Goal: Task Accomplishment & Management: Manage account settings

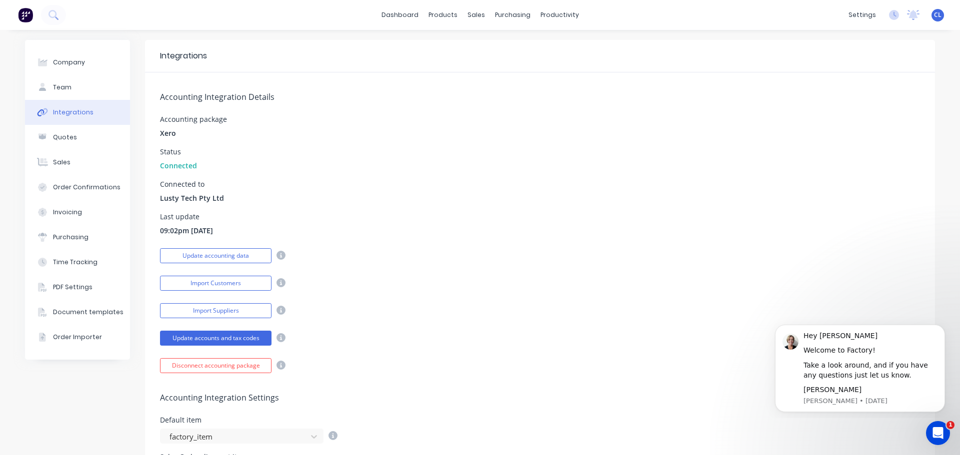
scroll to position [50, 0]
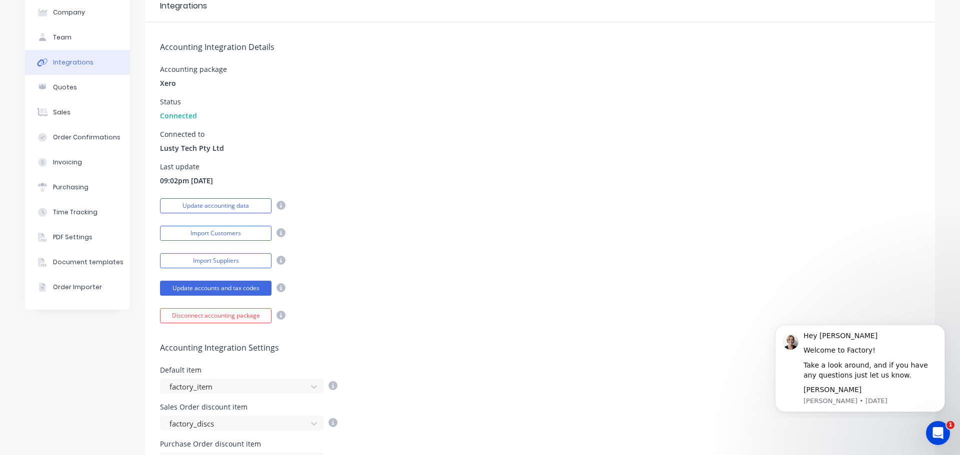
click at [406, 227] on div "Import Customers" at bounding box center [540, 231] width 760 height 17
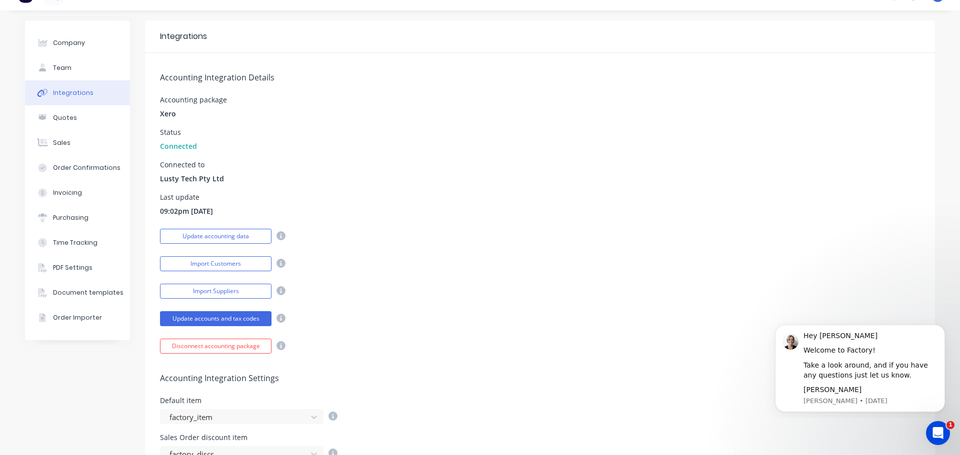
scroll to position [0, 0]
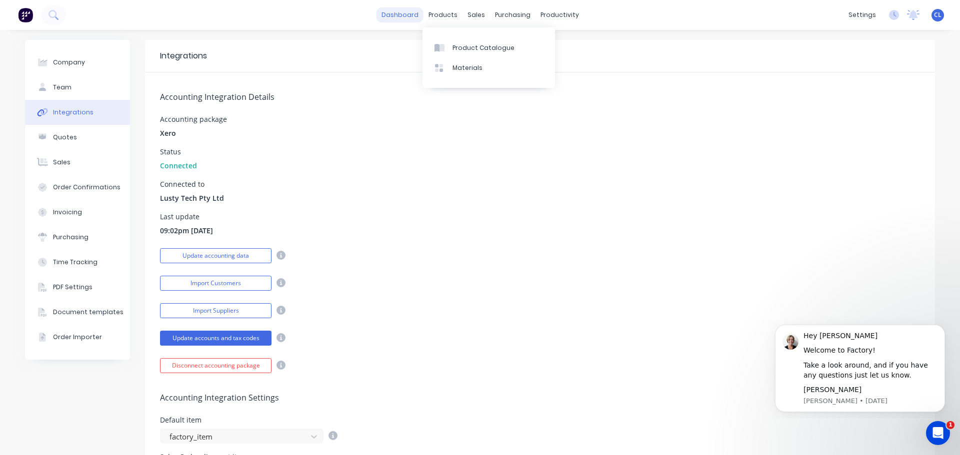
click at [408, 16] on link "dashboard" at bounding box center [399, 14] width 47 height 15
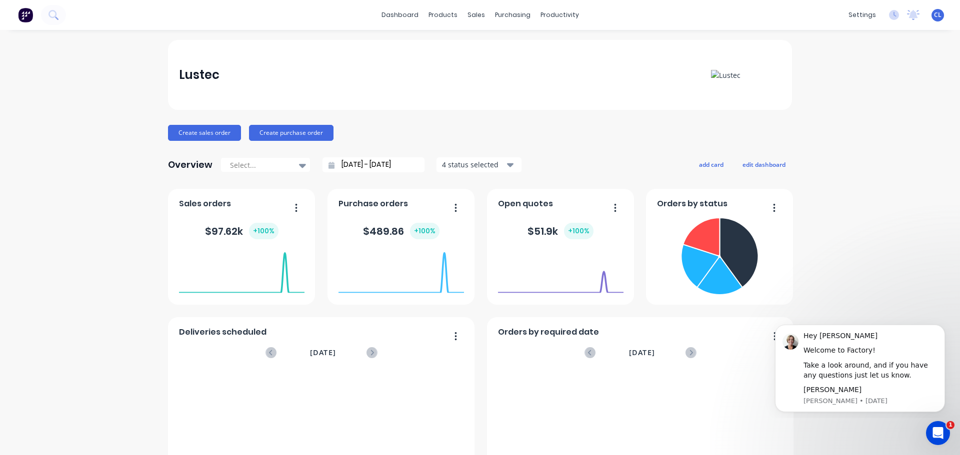
click at [438, 90] on div "Lustec" at bounding box center [480, 75] width 624 height 70
click at [26, 13] on img at bounding box center [25, 14] width 15 height 15
click at [445, 87] on div "Lustec" at bounding box center [480, 75] width 624 height 70
click at [940, 327] on icon "Dismiss notification" at bounding box center [941, 327] width 5 height 5
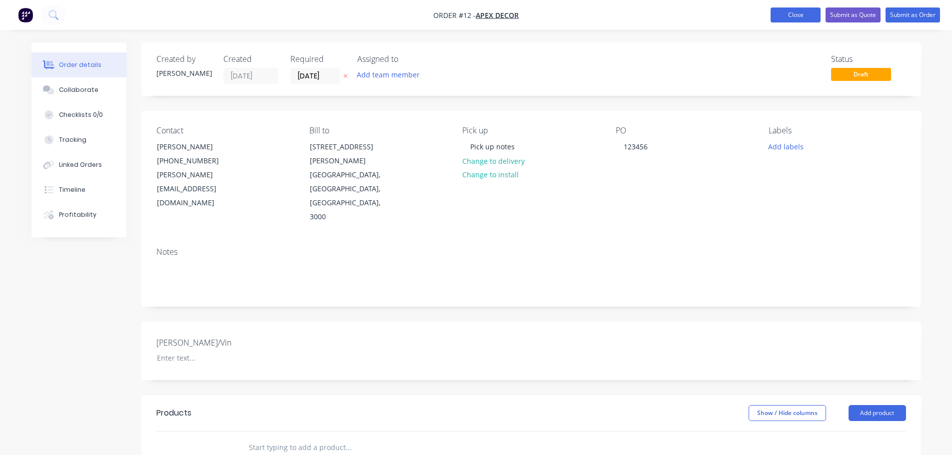
click at [797, 10] on button "Close" at bounding box center [796, 14] width 50 height 15
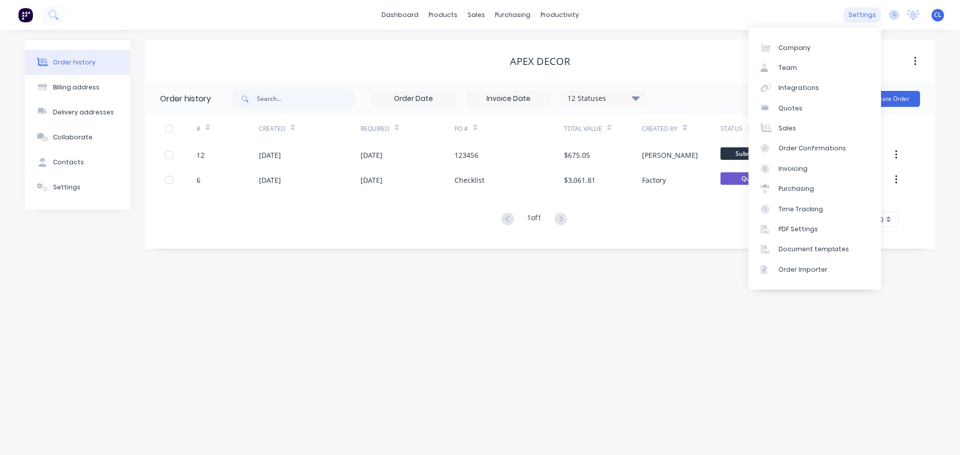
click at [864, 11] on div "settings" at bounding box center [861, 14] width 37 height 15
click at [832, 86] on link "Integrations" at bounding box center [814, 88] width 132 height 20
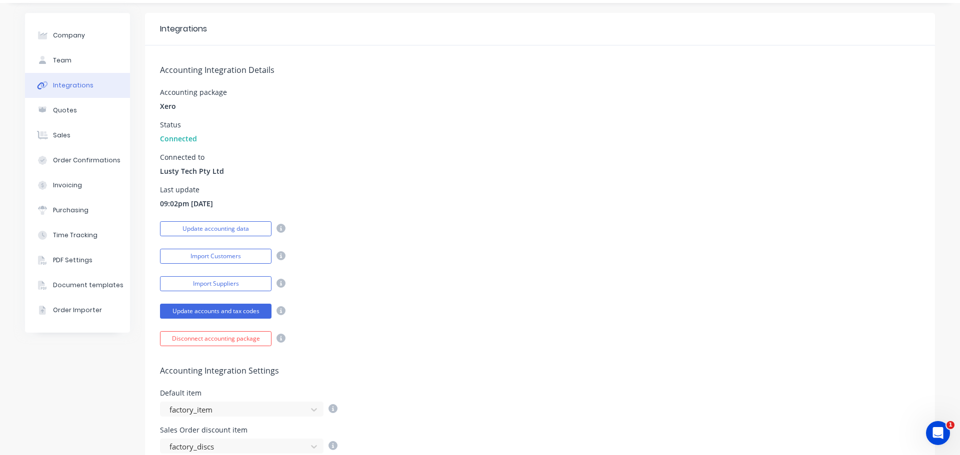
scroll to position [50, 0]
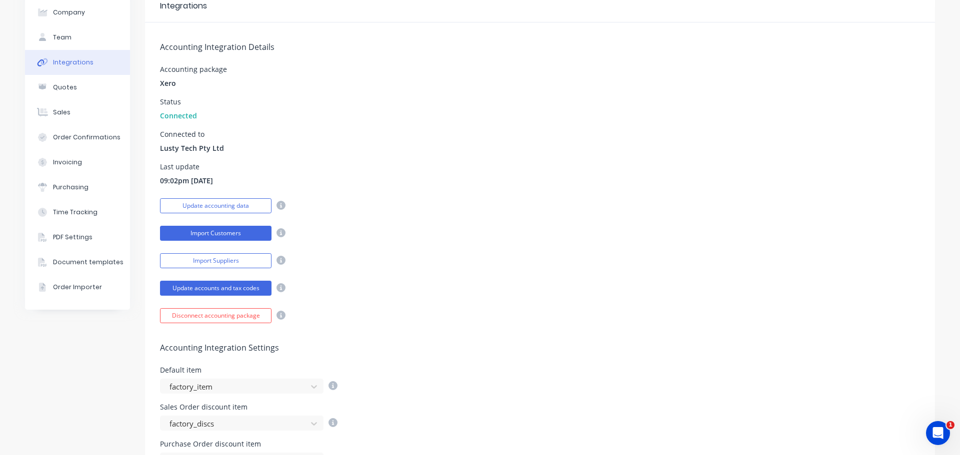
click at [250, 230] on button "Import Customers" at bounding box center [215, 233] width 111 height 15
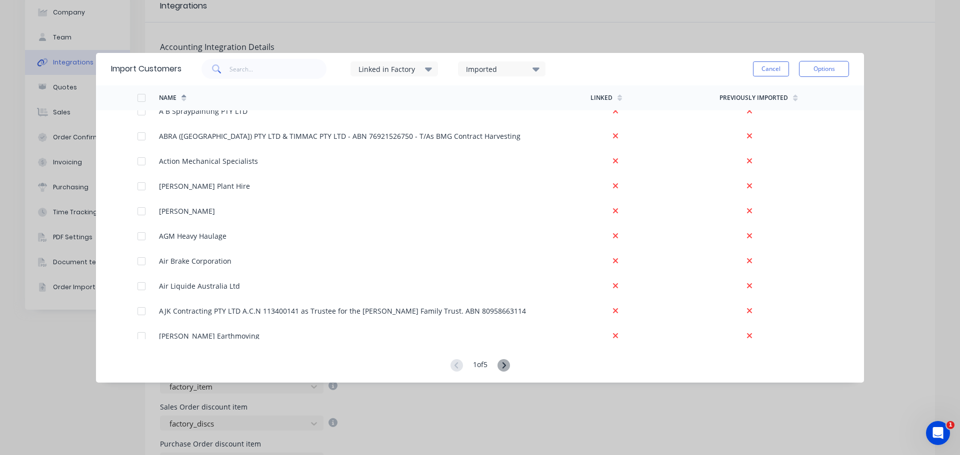
scroll to position [0, 0]
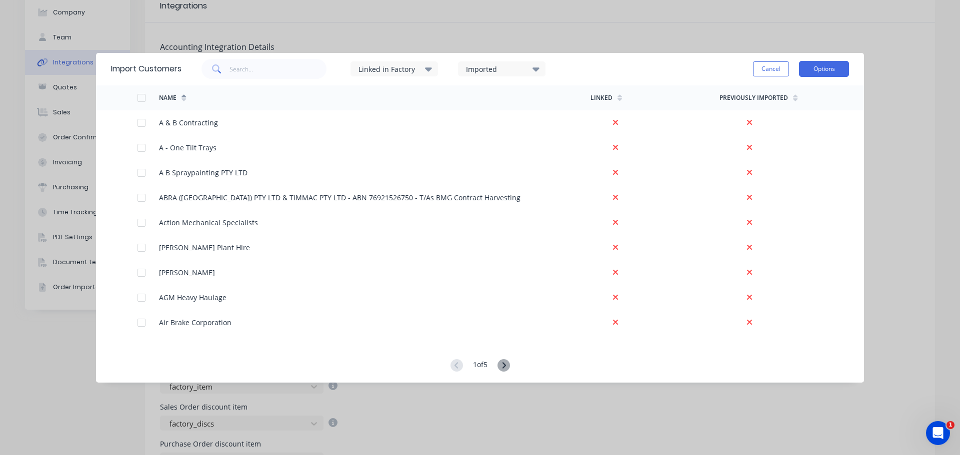
click at [830, 61] on button "Options" at bounding box center [824, 69] width 50 height 16
click at [894, 106] on div "Import Customers Linked in Factory Imported Cancel Options Import selected cust…" at bounding box center [480, 227] width 960 height 455
click at [768, 67] on button "Cancel" at bounding box center [771, 68] width 36 height 15
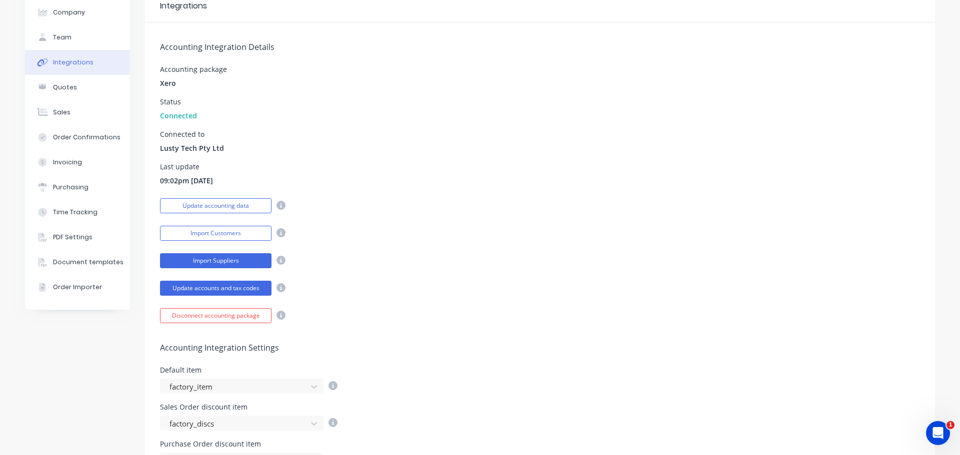
click at [240, 257] on button "Import Suppliers" at bounding box center [215, 260] width 111 height 15
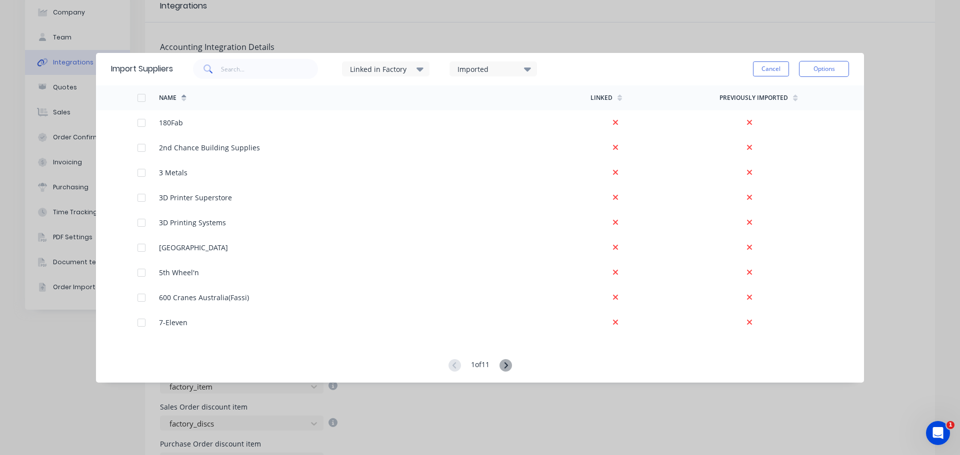
click at [773, 58] on div "Cancel Options" at bounding box center [801, 69] width 96 height 30
click at [773, 60] on div "Cancel Options" at bounding box center [801, 69] width 96 height 30
click at [772, 65] on button "Cancel" at bounding box center [771, 68] width 36 height 15
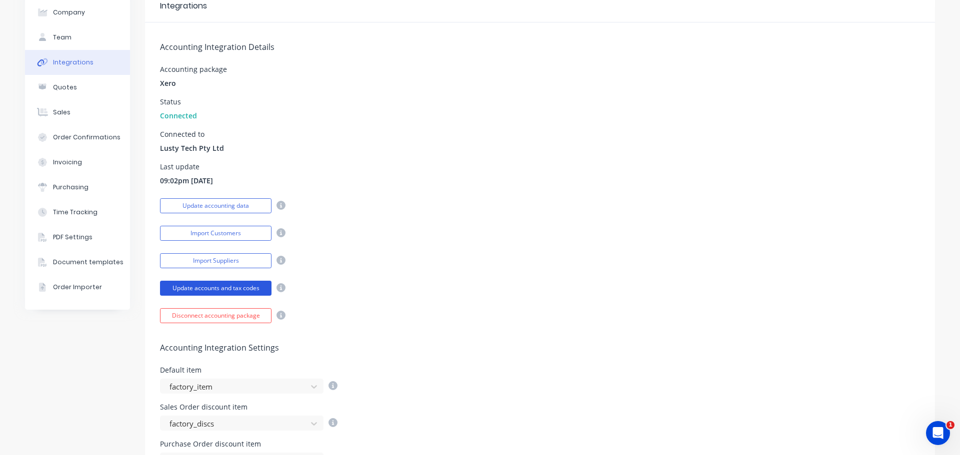
click at [240, 290] on button "Update accounts and tax codes" at bounding box center [215, 288] width 111 height 15
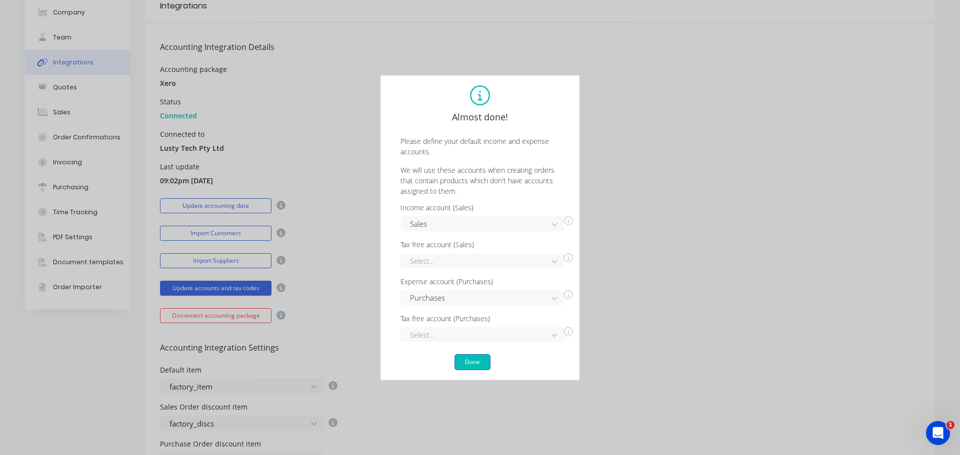
click at [477, 360] on button "Done" at bounding box center [472, 362] width 36 height 16
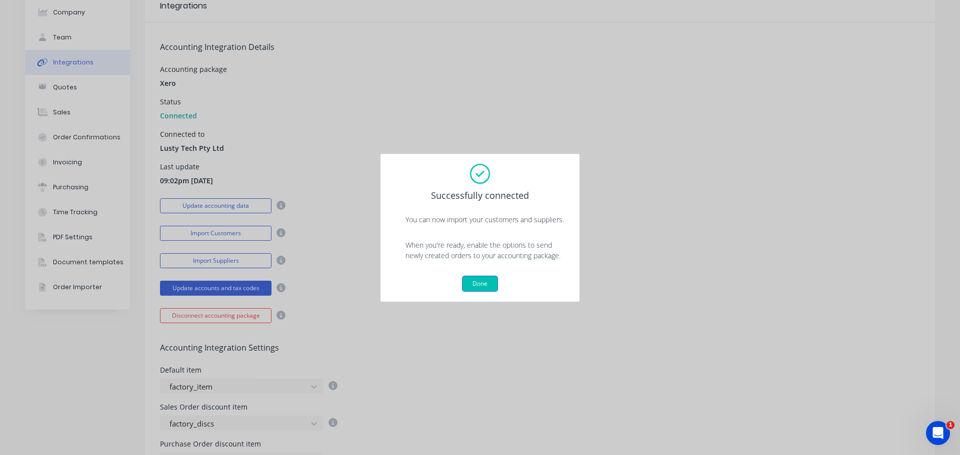
click at [485, 283] on button "Done" at bounding box center [480, 284] width 36 height 16
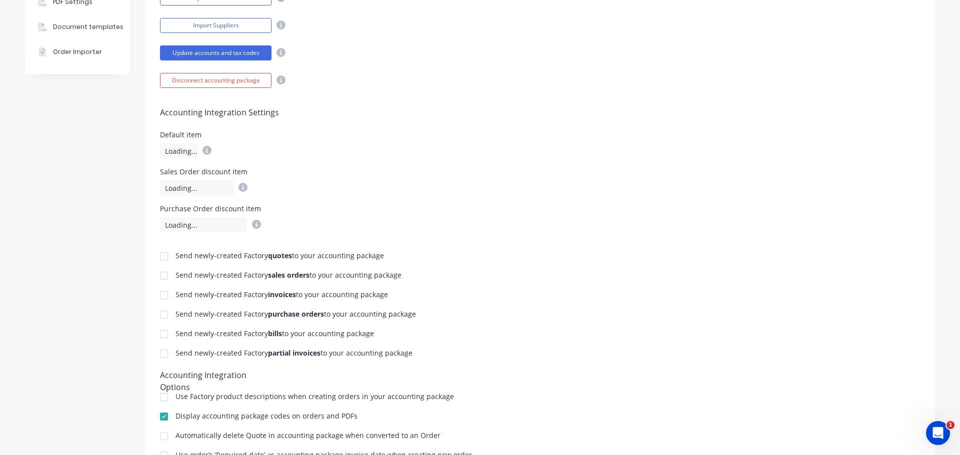
scroll to position [300, 0]
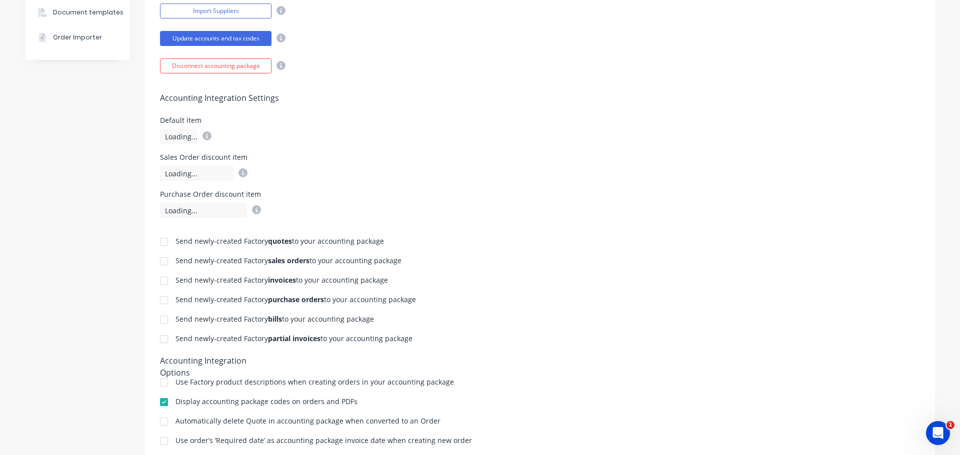
click at [163, 241] on div at bounding box center [164, 242] width 20 height 20
click at [554, 219] on div "Send newly-created Factory quotes to your accounting package Send newly-created…" at bounding box center [540, 361] width 790 height 287
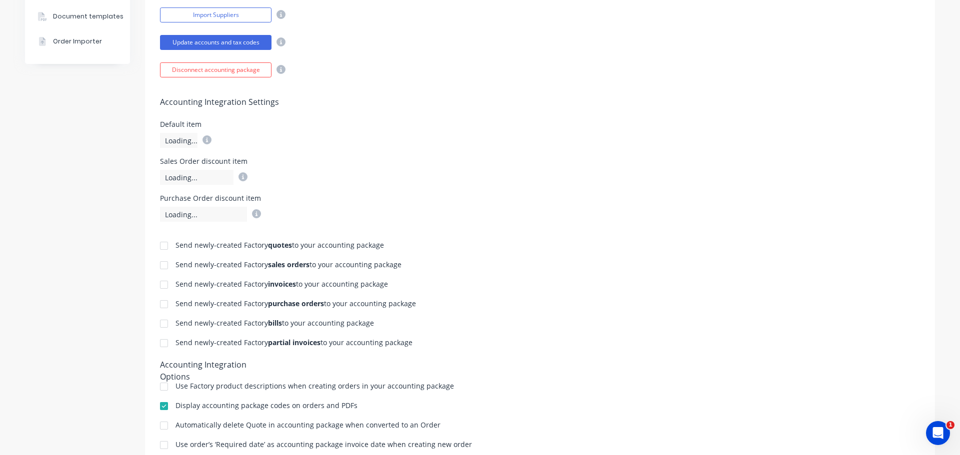
scroll to position [290, 0]
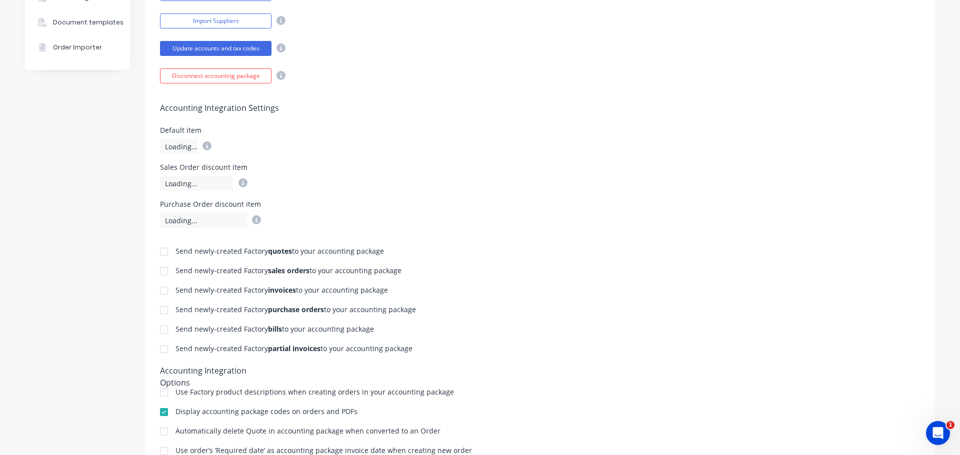
click at [695, 140] on div "Default item Loading..." at bounding box center [540, 140] width 760 height 27
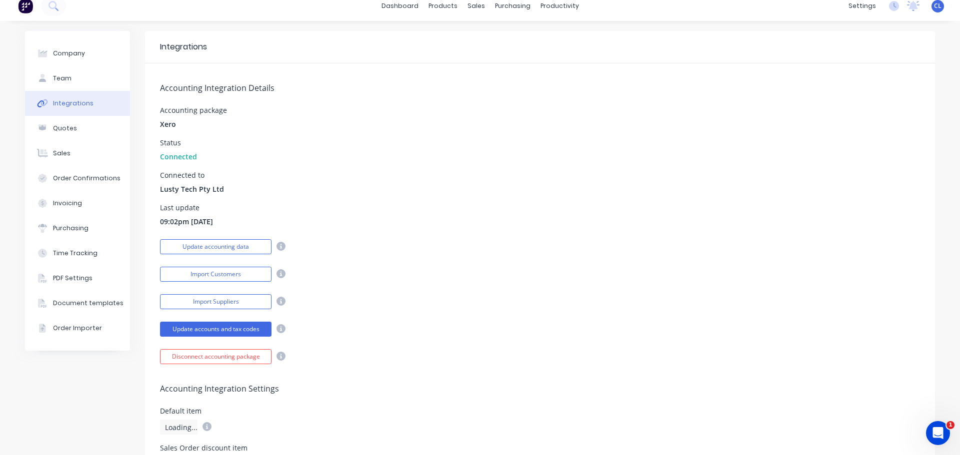
scroll to position [0, 0]
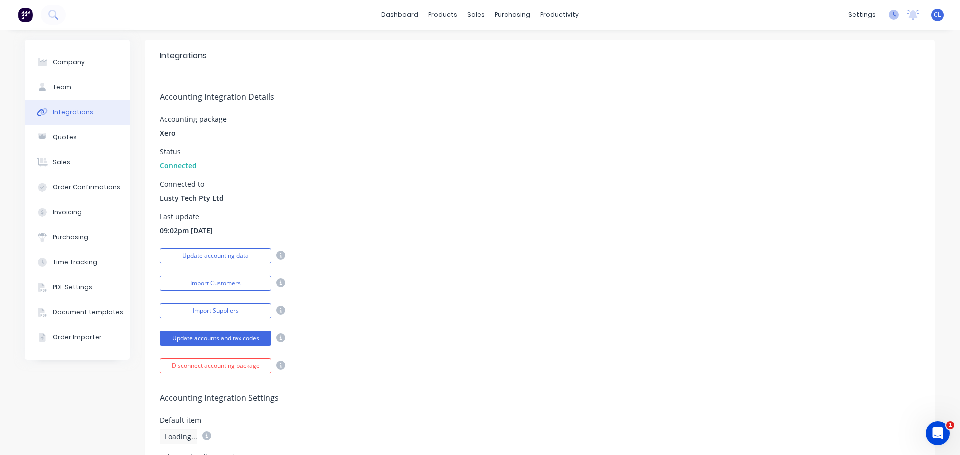
click at [889, 16] on icon at bounding box center [894, 15] width 10 height 10
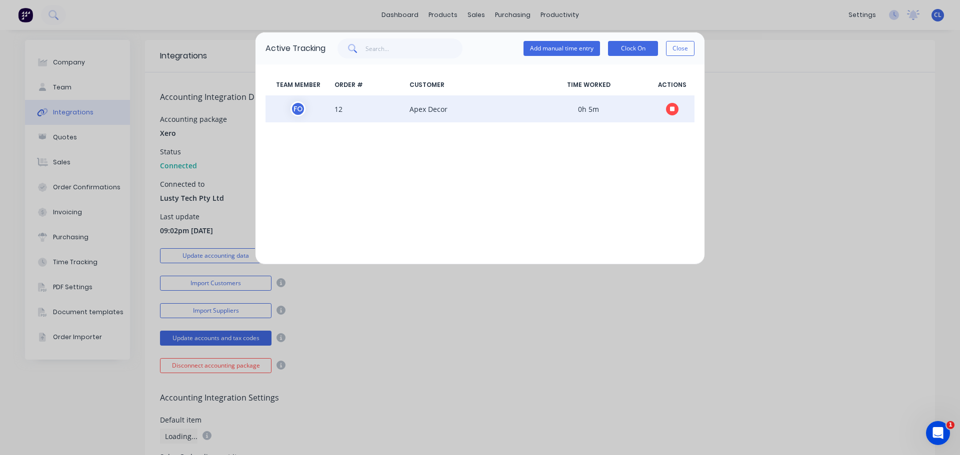
click at [665, 103] on span at bounding box center [671, 108] width 45 height 15
click at [670, 108] on icon "button" at bounding box center [672, 108] width 5 height 5
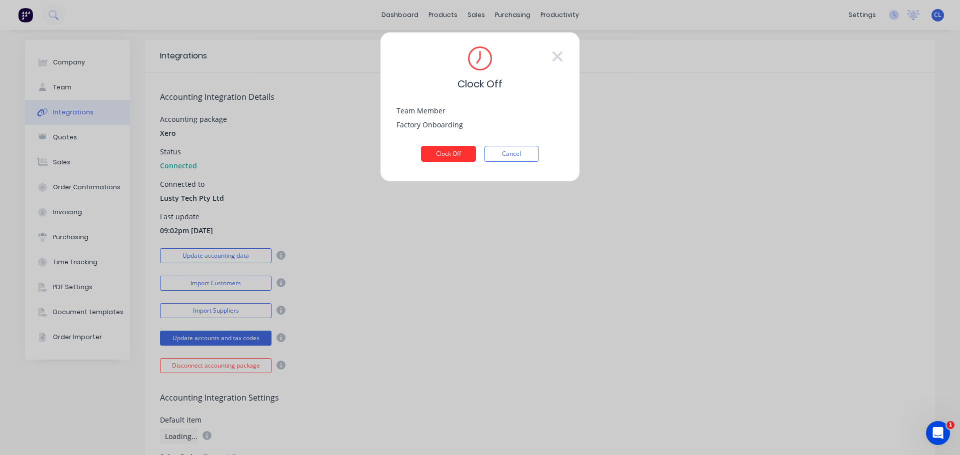
click at [452, 155] on button "Clock Off" at bounding box center [448, 154] width 55 height 16
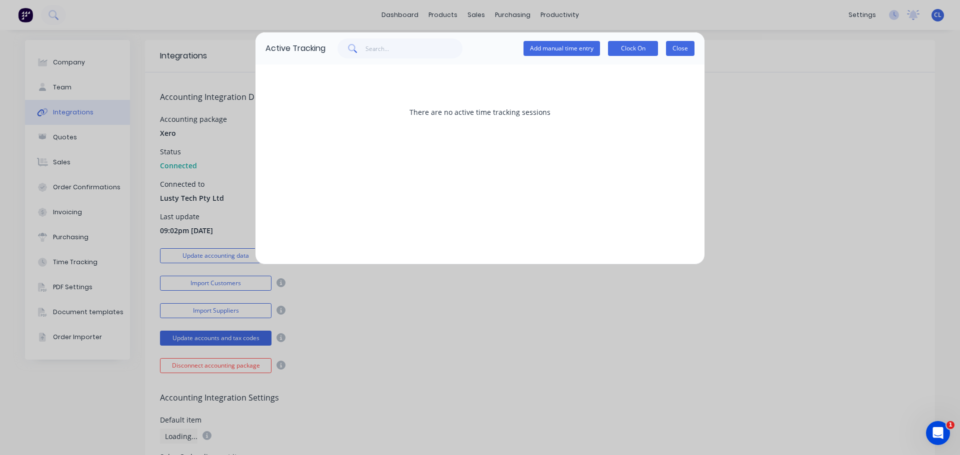
click at [687, 53] on button "Close" at bounding box center [680, 48] width 28 height 15
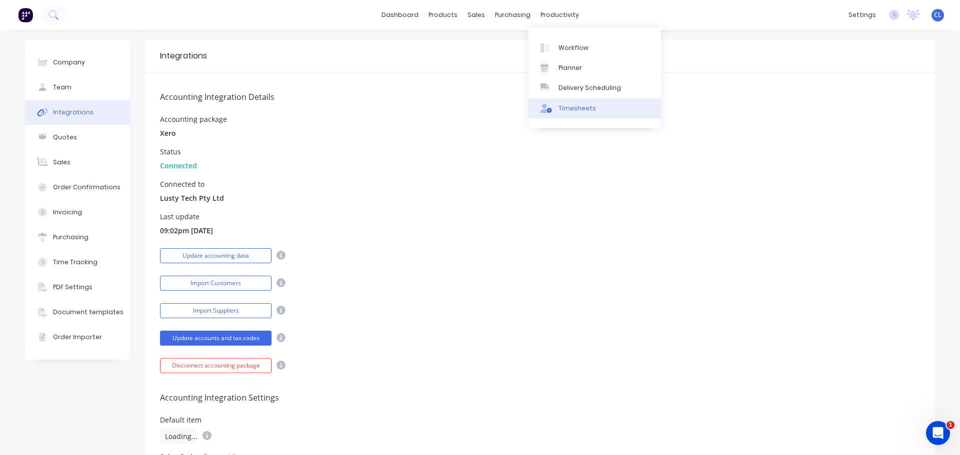
click at [574, 105] on div "Timesheets" at bounding box center [576, 108] width 37 height 9
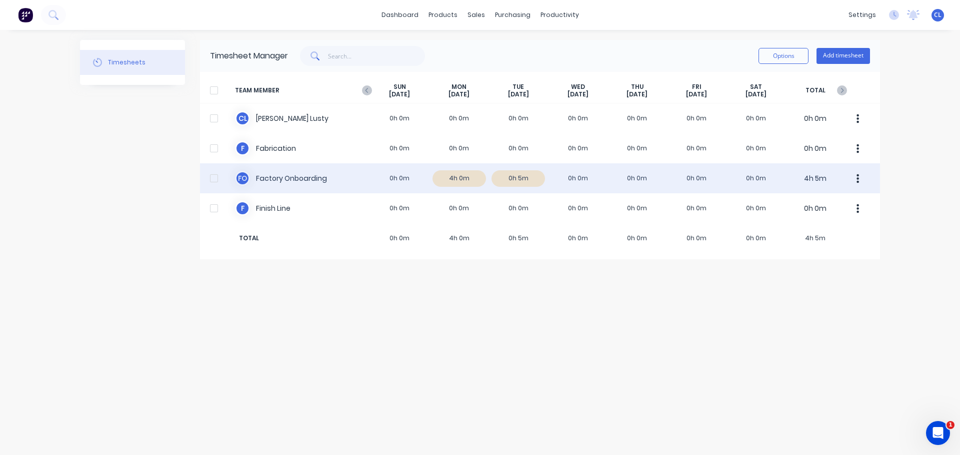
click at [514, 177] on div "F O Factory Onboarding 0h 0m 4h 0m 0h 5m 0h 0m 0h 0m 0h 0m 0h 0m 4h 5m" at bounding box center [540, 178] width 680 height 30
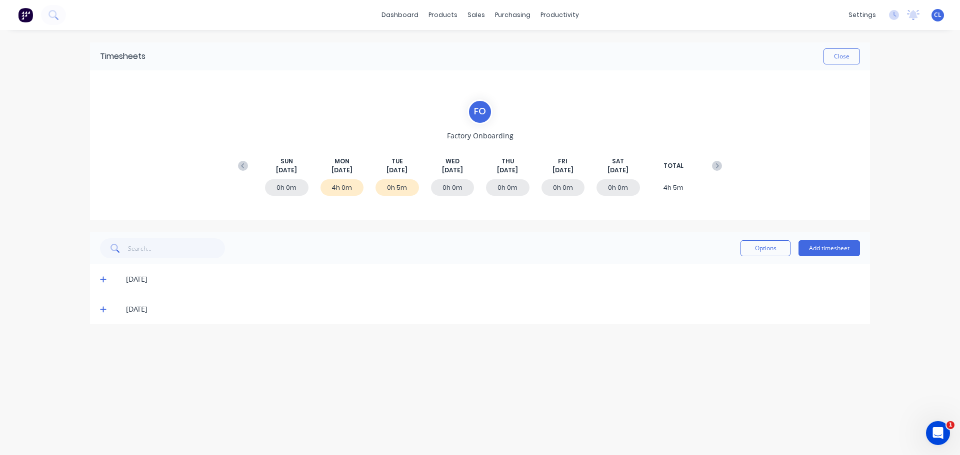
click at [105, 305] on span at bounding box center [105, 309] width 10 height 10
click at [106, 277] on span at bounding box center [105, 279] width 10 height 10
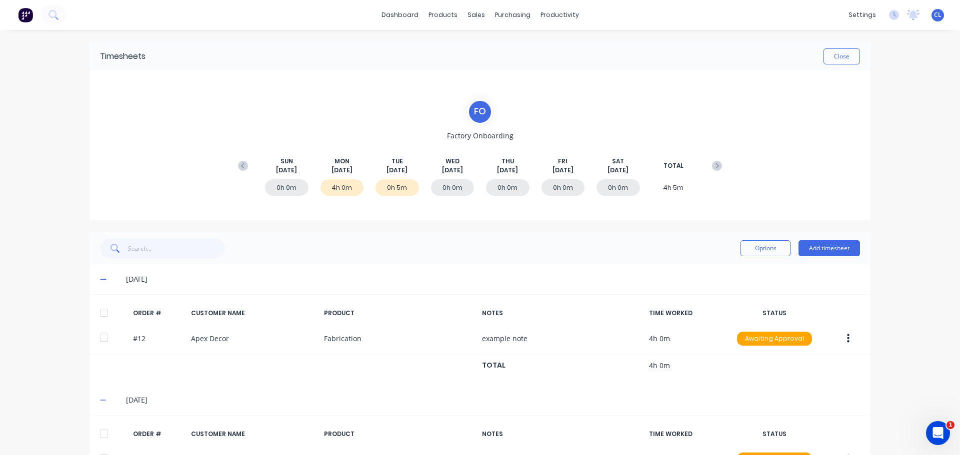
scroll to position [50, 0]
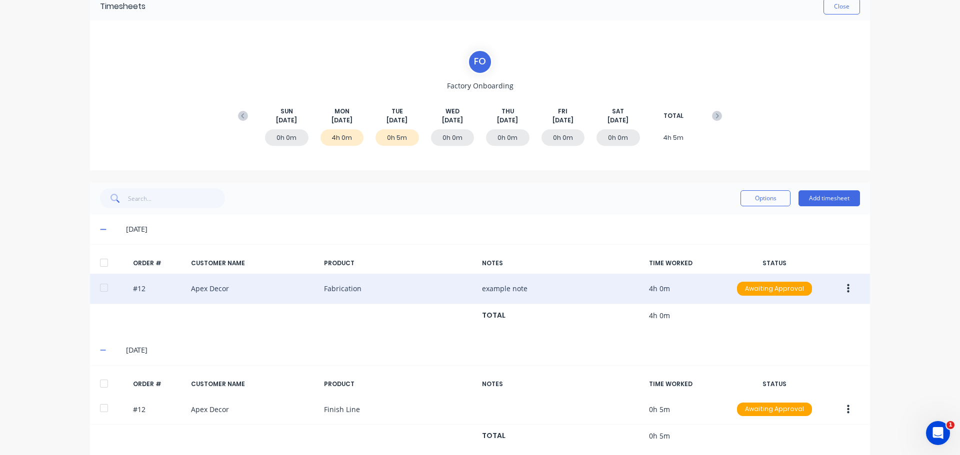
click at [846, 286] on button "button" at bounding box center [847, 289] width 23 height 18
click at [797, 317] on div "Approve" at bounding box center [812, 315] width 77 height 14
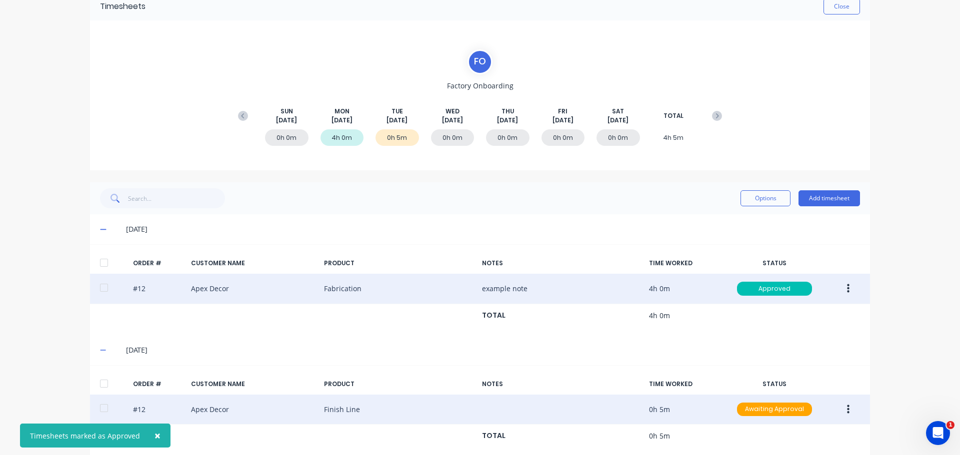
click at [851, 410] on button "button" at bounding box center [847, 410] width 23 height 18
click at [802, 436] on div "Approve" at bounding box center [812, 436] width 77 height 14
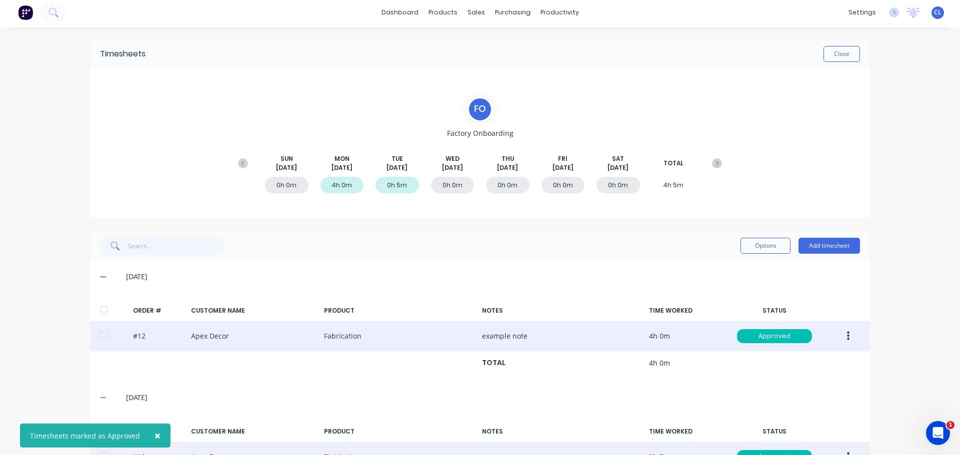
scroll to position [0, 0]
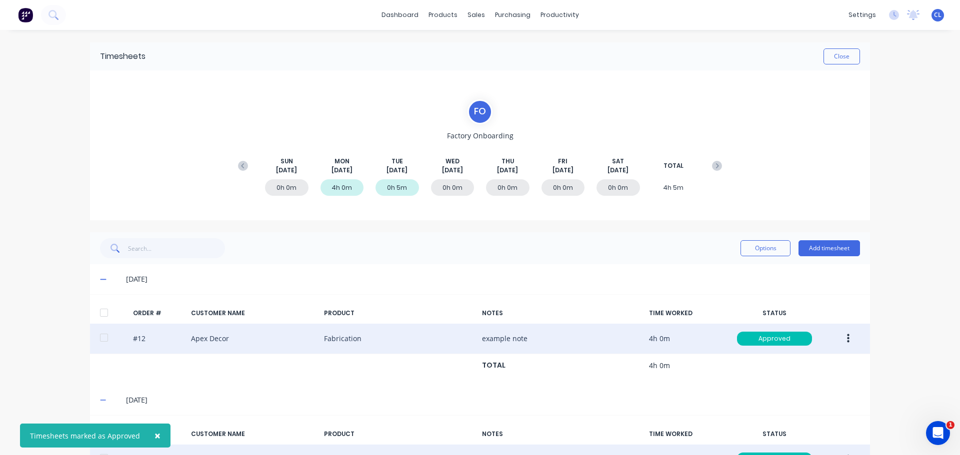
click at [841, 47] on div "Timesheets Close" at bounding box center [480, 56] width 780 height 28
click at [840, 51] on button "Close" at bounding box center [841, 56] width 36 height 16
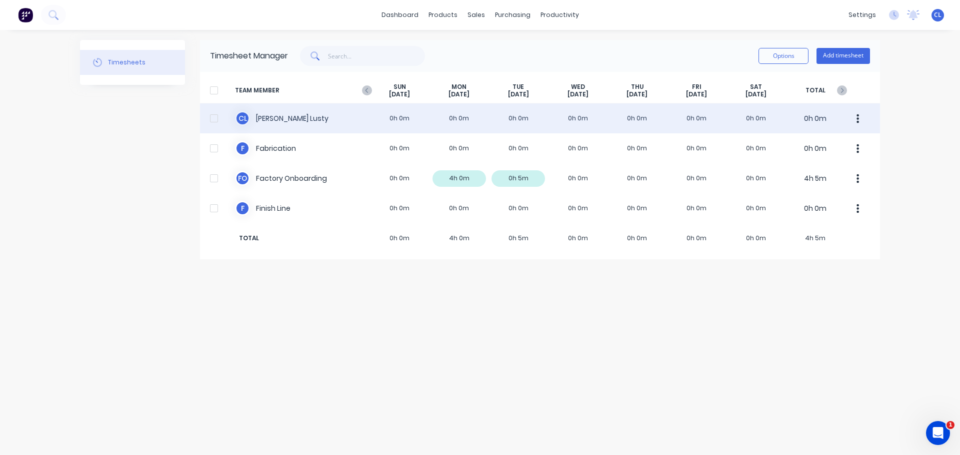
click at [216, 115] on div at bounding box center [214, 118] width 20 height 20
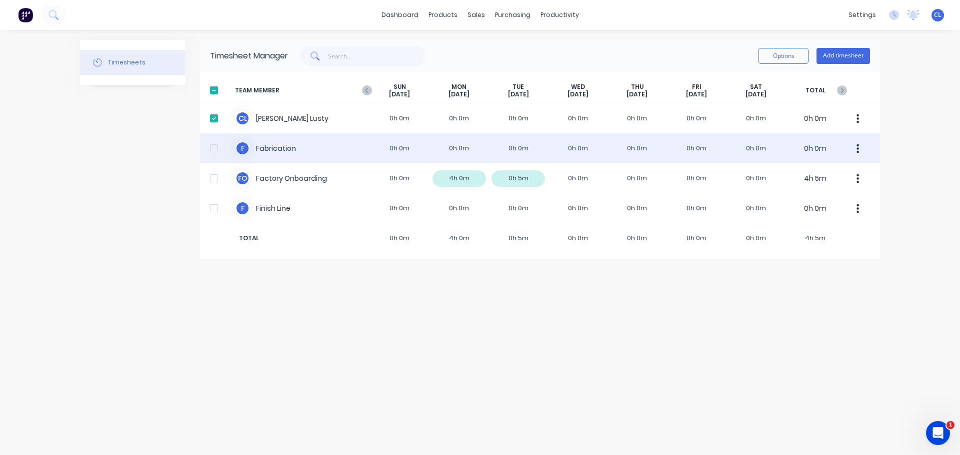
click at [215, 139] on div at bounding box center [214, 148] width 20 height 20
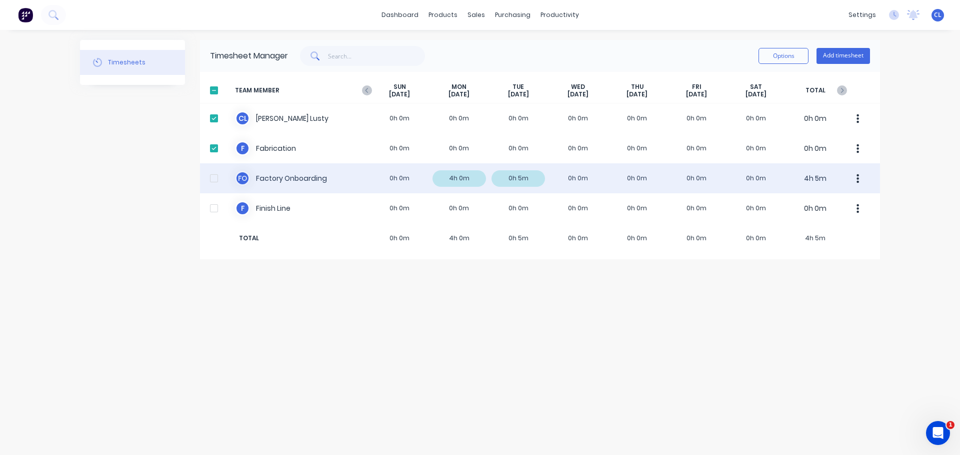
click at [213, 177] on div at bounding box center [214, 178] width 20 height 20
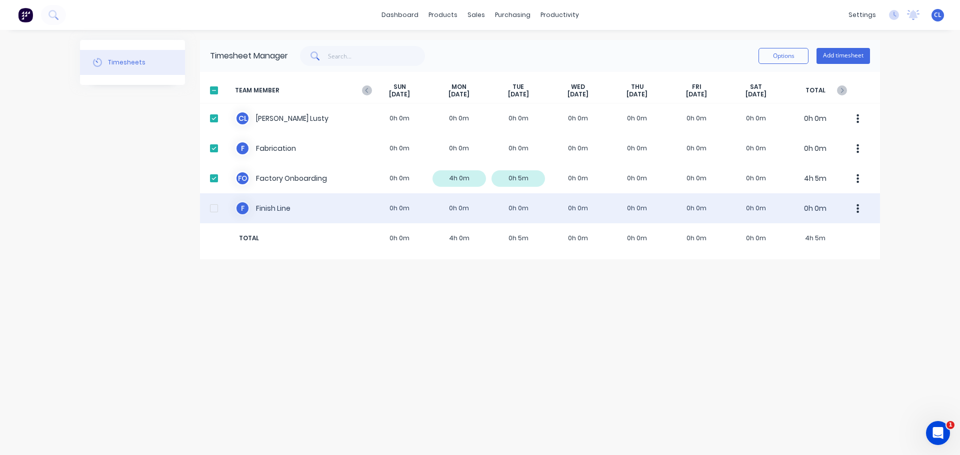
click at [214, 205] on div at bounding box center [214, 208] width 20 height 20
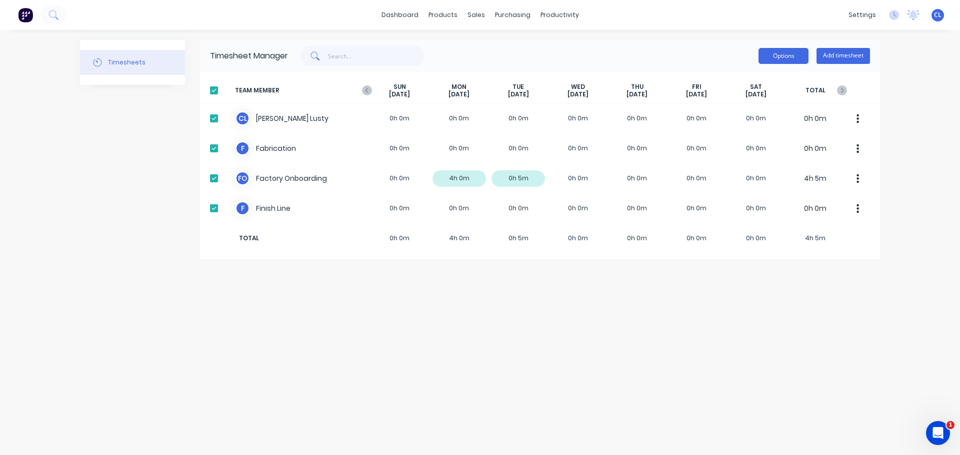
click at [778, 58] on button "Options" at bounding box center [783, 56] width 50 height 16
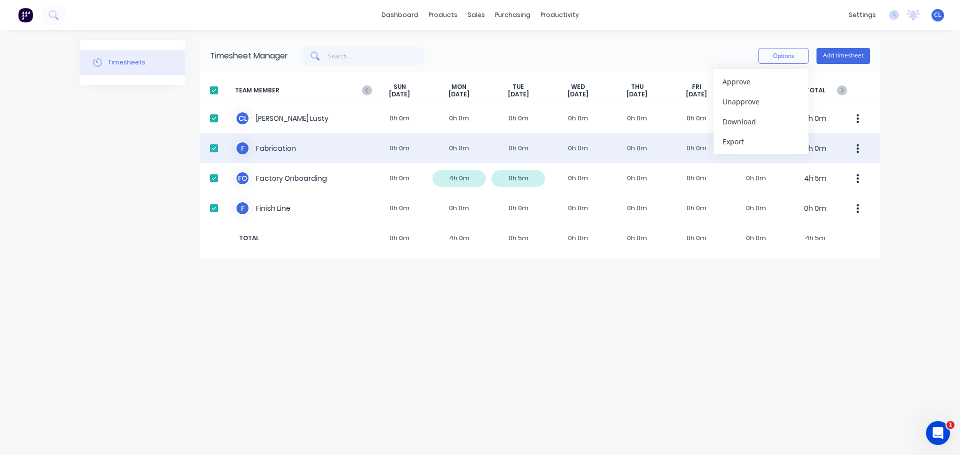
click at [420, 155] on div "F Fabrication 0h 0m 0h 0m 0h 0m 0h 0m 0h 0m 0h 0m 0h 0m 0h 0m" at bounding box center [540, 148] width 680 height 30
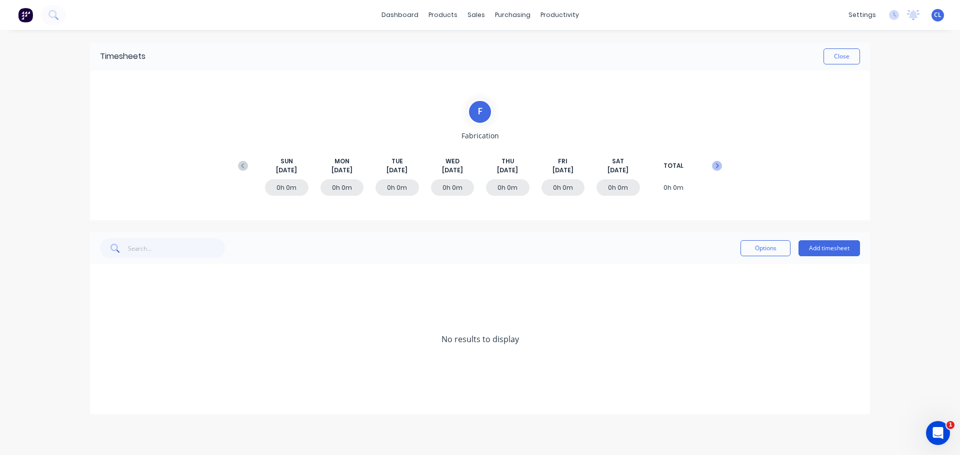
click at [719, 165] on icon at bounding box center [717, 166] width 10 height 10
click at [243, 164] on icon at bounding box center [242, 165] width 3 height 5
click at [841, 58] on button "Close" at bounding box center [841, 56] width 36 height 16
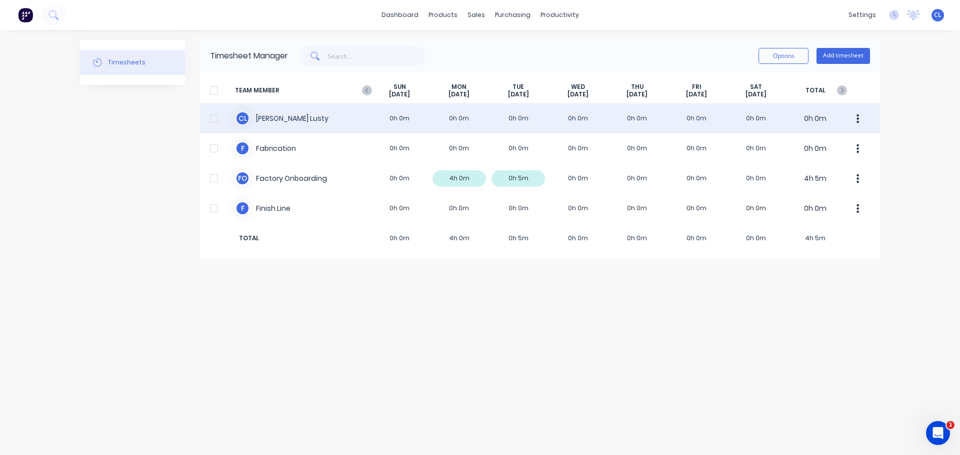
click at [350, 117] on div "C L Chris Lusty 0h 0m 0h 0m 0h 0m 0h 0m 0h 0m 0h 0m 0h 0m 0h 0m" at bounding box center [540, 118] width 680 height 30
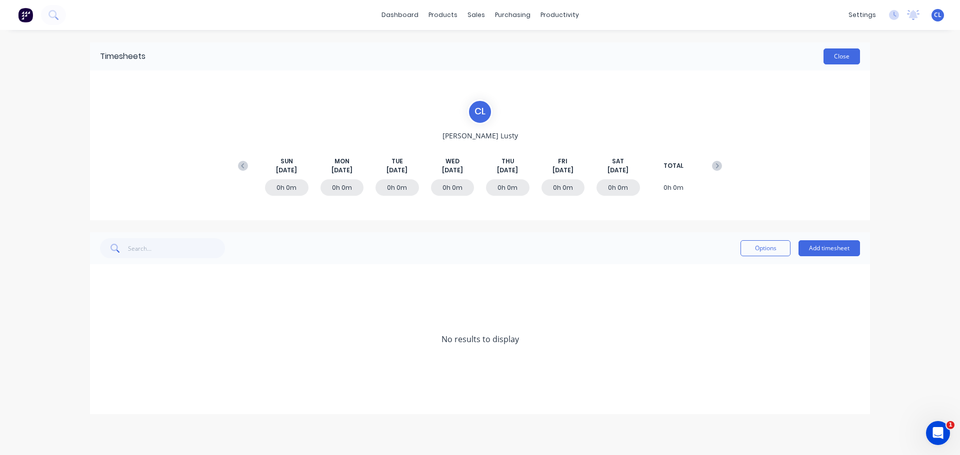
click at [836, 53] on button "Close" at bounding box center [841, 56] width 36 height 16
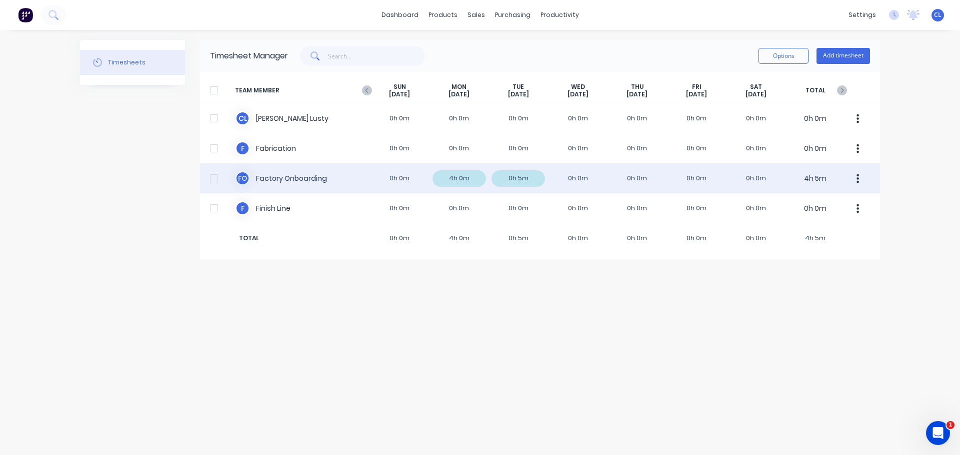
click at [416, 180] on div "F O Factory Onboarding 0h 0m 4h 0m 0h 5m 0h 0m 0h 0m 0h 0m 0h 0m 4h 5m" at bounding box center [540, 178] width 680 height 30
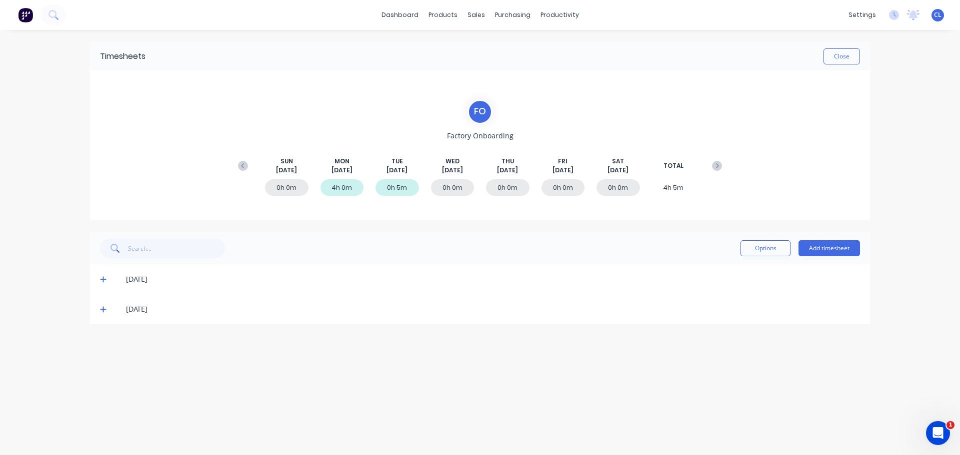
click at [107, 281] on span at bounding box center [105, 279] width 10 height 10
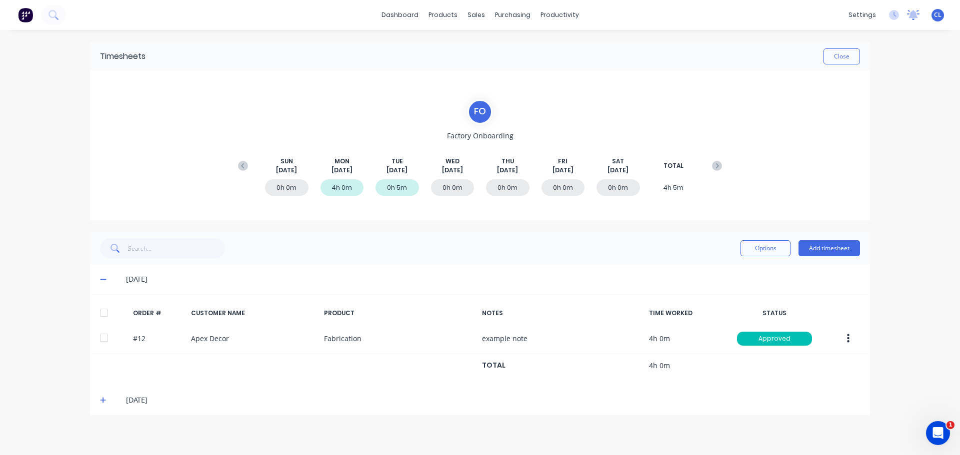
click at [915, 19] on icon at bounding box center [913, 15] width 12 height 10
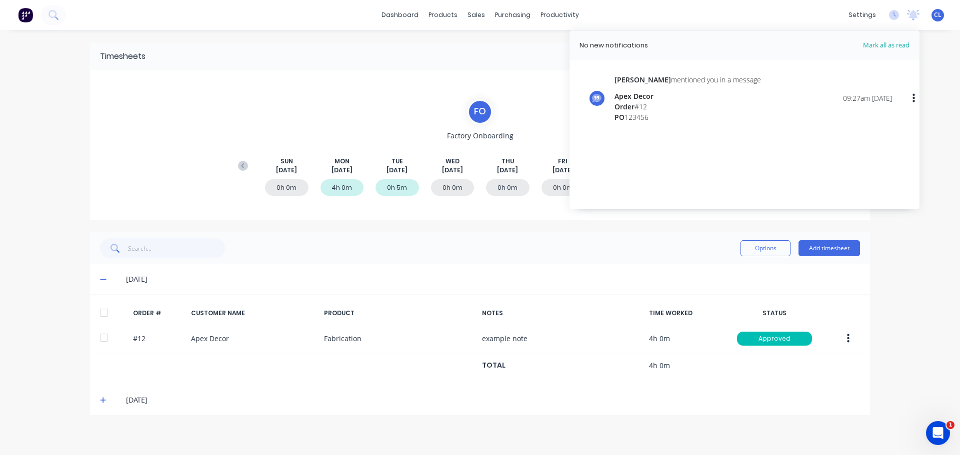
click at [728, 108] on div "Stuart mentioned you in a message Apex Decor Order # 12 PO 123456 09:27am 02/09…" at bounding box center [752, 98] width 277 height 48
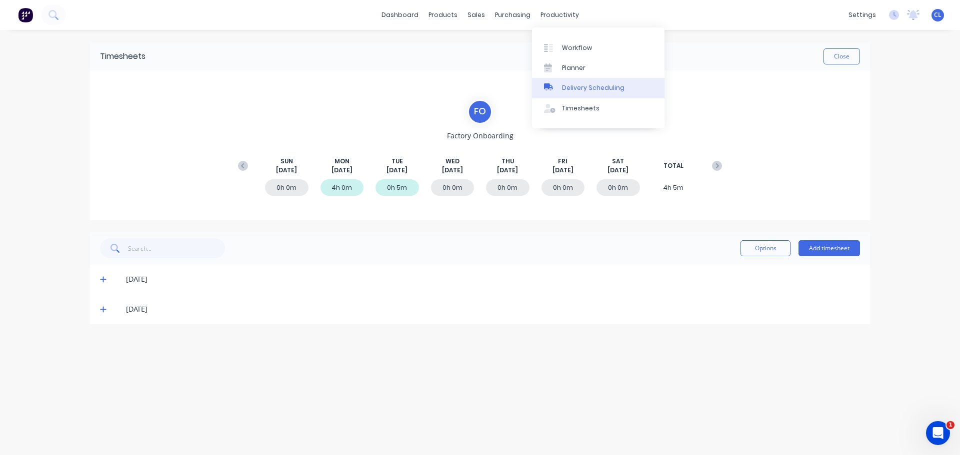
click at [563, 89] on div "Delivery Scheduling" at bounding box center [593, 87] width 62 height 9
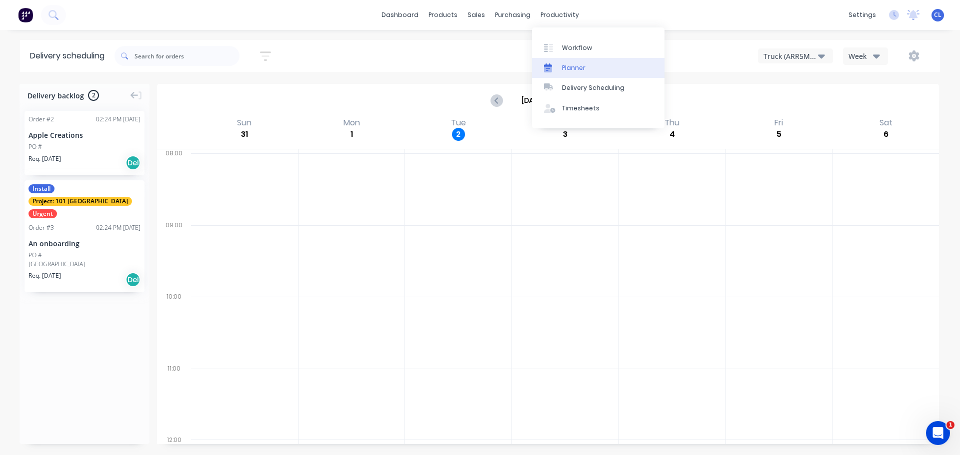
click at [570, 70] on div "Planner" at bounding box center [573, 67] width 23 height 9
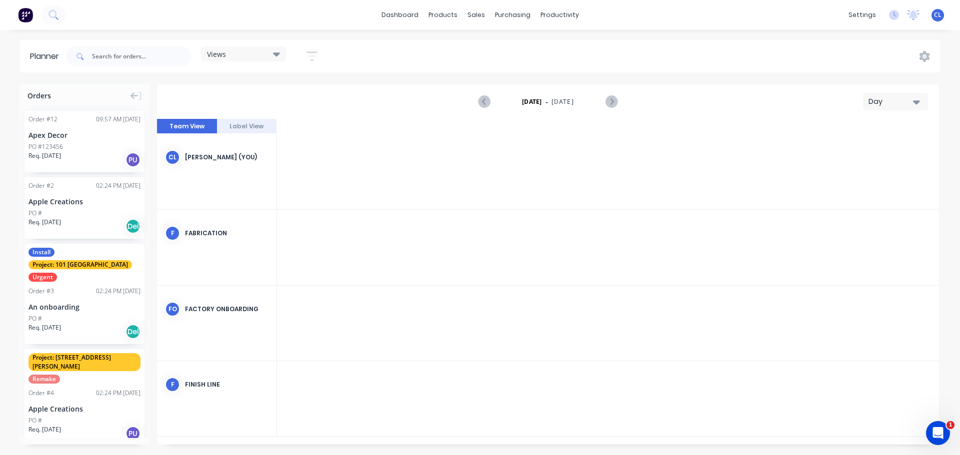
scroll to position [0, 1600]
click at [315, 224] on div at bounding box center [316, 247] width 80 height 75
click at [330, 253] on div at bounding box center [316, 247] width 80 height 75
drag, startPoint x: 330, startPoint y: 254, endPoint x: 319, endPoint y: 258, distance: 11.9
click at [317, 256] on div at bounding box center [316, 247] width 80 height 75
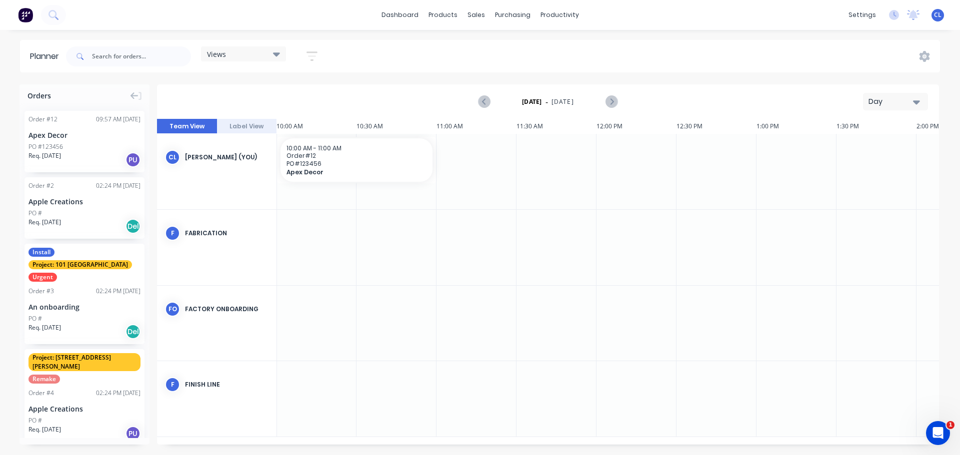
click at [275, 51] on icon at bounding box center [276, 53] width 7 height 11
click at [313, 59] on icon "button" at bounding box center [311, 56] width 11 height 12
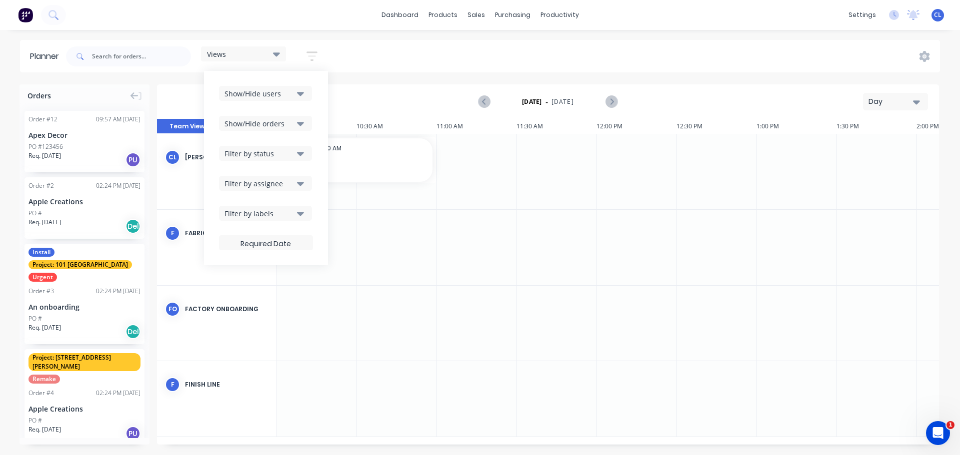
click at [313, 59] on icon "button" at bounding box center [311, 56] width 11 height 12
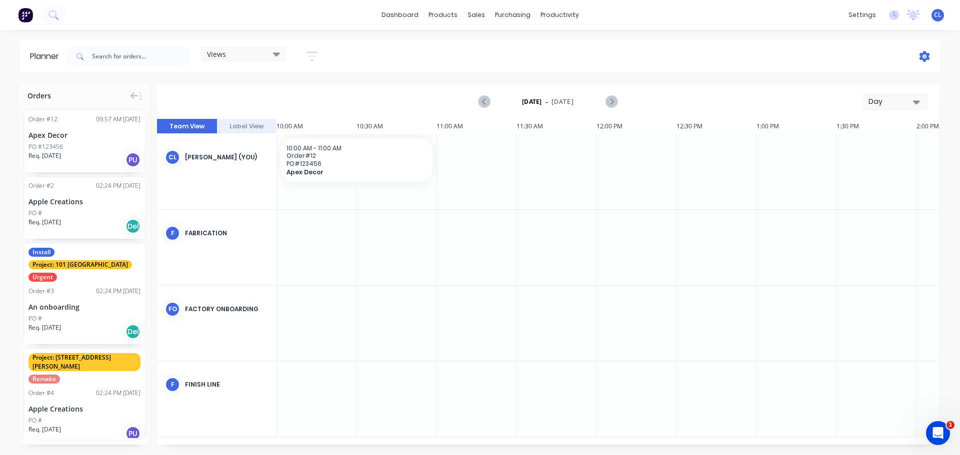
click at [925, 56] on icon at bounding box center [924, 56] width 3 height 3
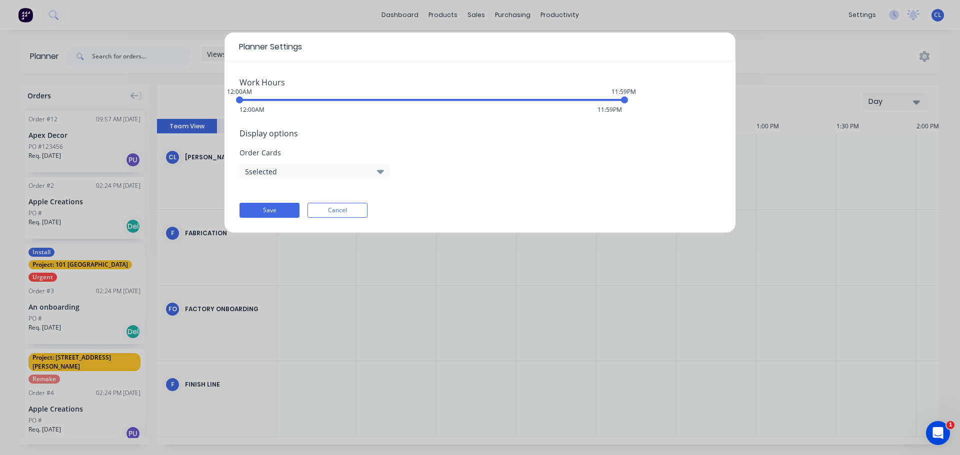
click at [382, 171] on icon "button" at bounding box center [380, 172] width 7 height 4
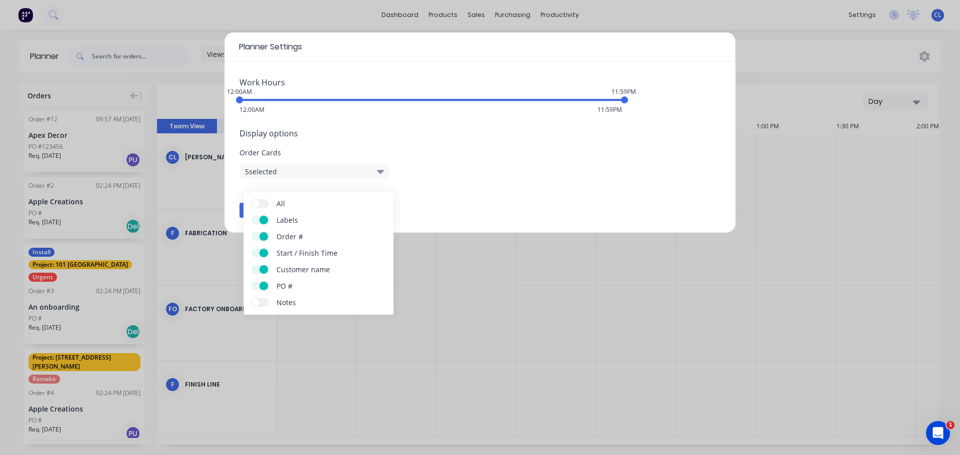
click at [474, 171] on div "Display options Order Cards 5 selected" at bounding box center [479, 152] width 481 height 51
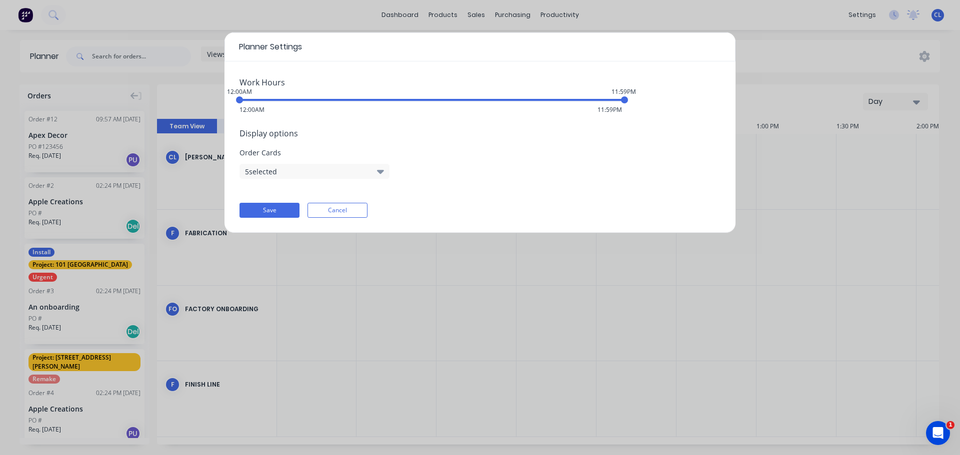
click at [782, 260] on div "Planner Settings Work Hours 12:00AM 11:59PM 12:00AM 11:59PM Display options Ord…" at bounding box center [480, 227] width 960 height 455
click at [326, 207] on button "Cancel" at bounding box center [337, 210] width 60 height 15
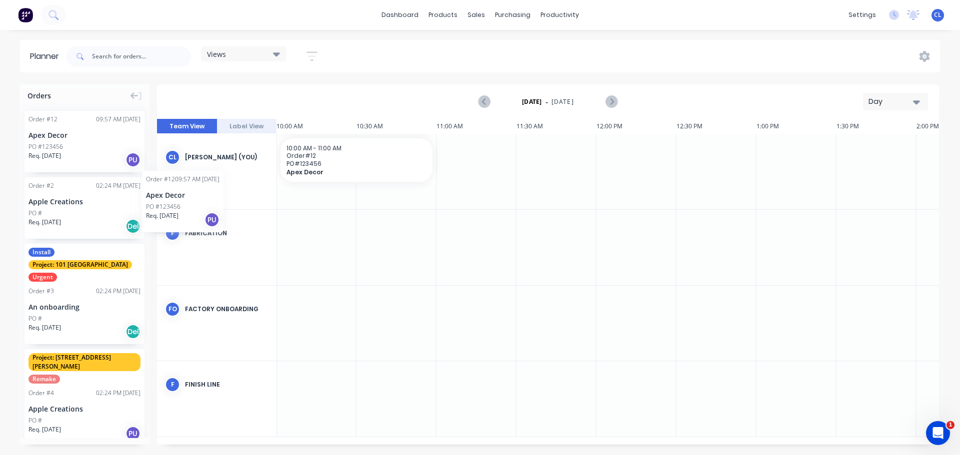
scroll to position [0, 1598]
drag, startPoint x: 84, startPoint y: 137, endPoint x: 38, endPoint y: 112, distance: 52.3
click at [421, 249] on div at bounding box center [399, 247] width 80 height 75
drag, startPoint x: 438, startPoint y: 158, endPoint x: 368, endPoint y: 160, distance: 70.5
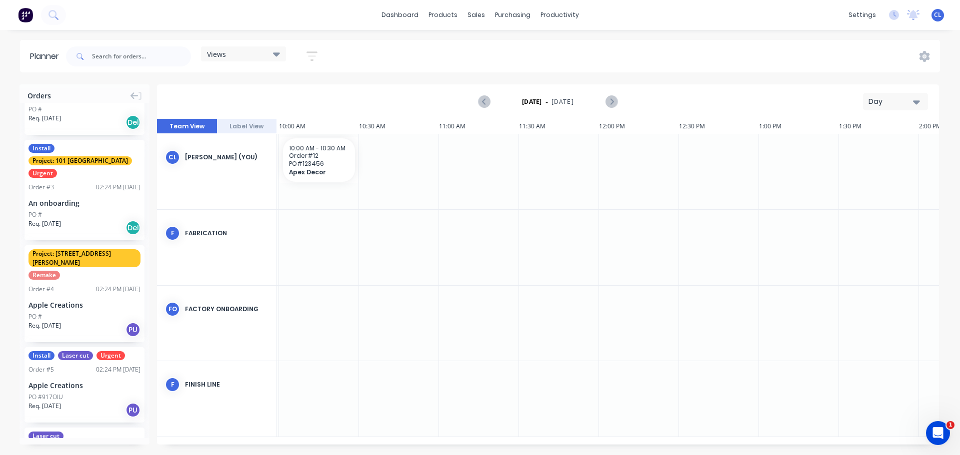
scroll to position [0, 0]
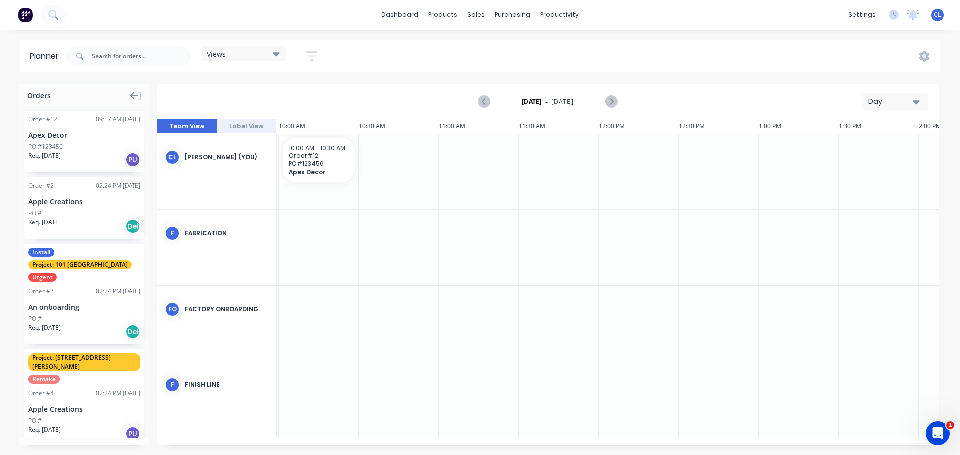
click at [135, 95] on icon at bounding box center [134, 95] width 8 height 7
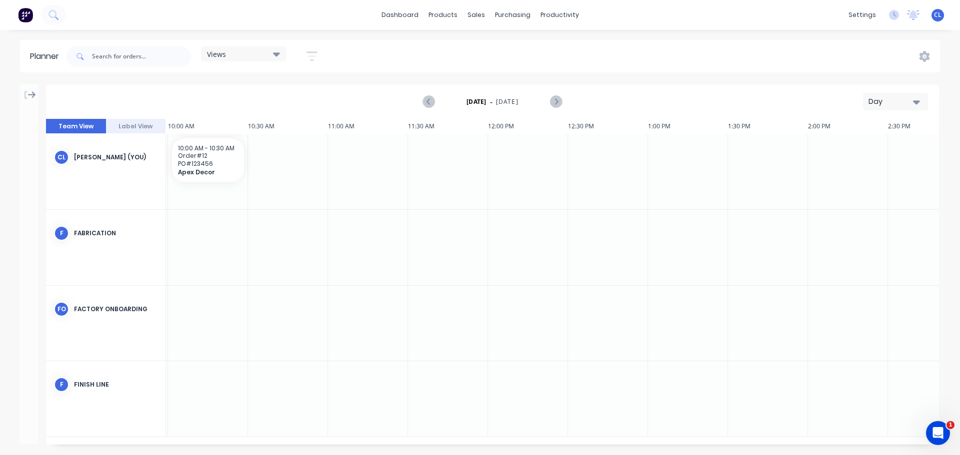
click at [28, 90] on icon at bounding box center [32, 94] width 8 height 9
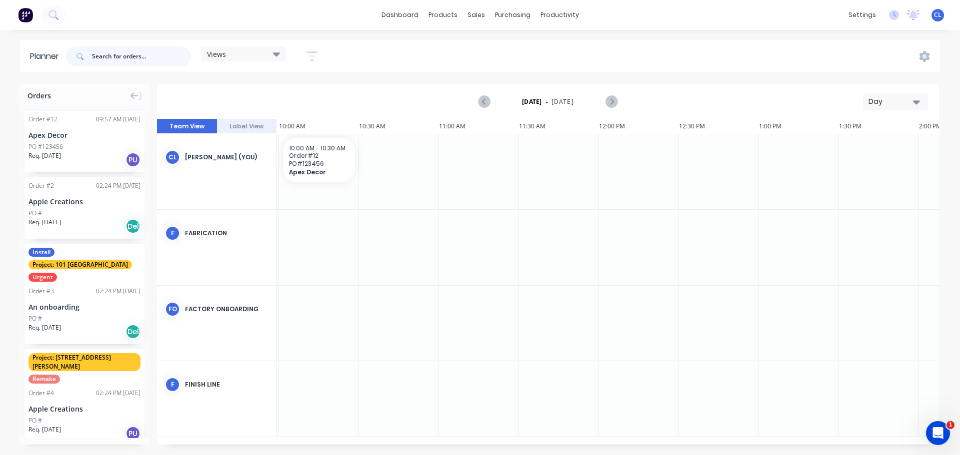
click at [122, 56] on input "text" at bounding box center [141, 56] width 99 height 20
click at [268, 56] on div "Views" at bounding box center [243, 53] width 73 height 9
click at [312, 52] on icon "button" at bounding box center [311, 55] width 11 height 9
click at [434, 48] on div "Views Save new view None (Default) edit Show/Hide users Show/Hide orders Filter…" at bounding box center [502, 56] width 876 height 30
click at [925, 55] on icon at bounding box center [924, 56] width 3 height 3
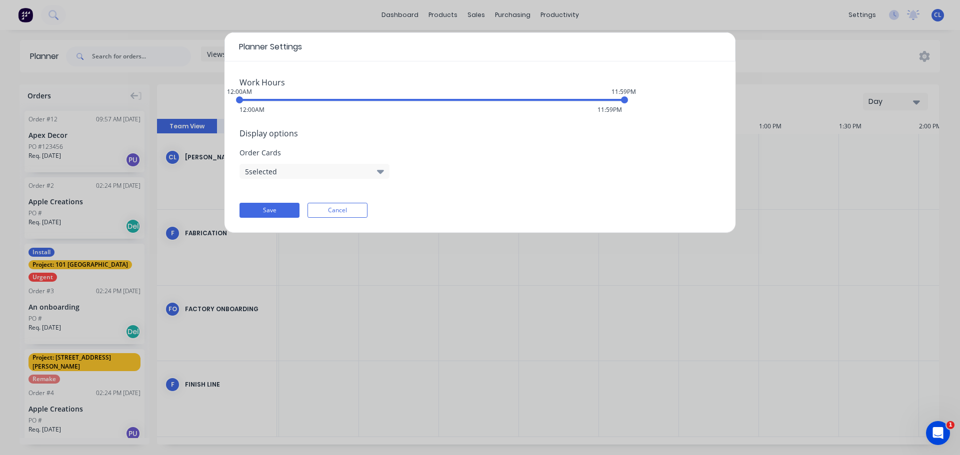
click at [763, 61] on div "Planner Settings Work Hours 12:00AM 11:59PM 12:00AM 11:59PM Display options Ord…" at bounding box center [480, 227] width 960 height 455
click at [349, 208] on button "Cancel" at bounding box center [337, 210] width 60 height 15
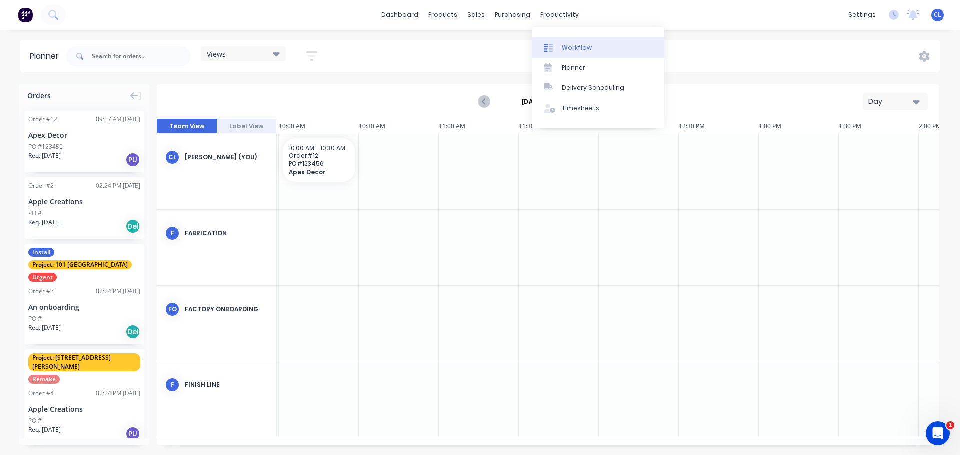
click at [564, 47] on div "Workflow" at bounding box center [577, 47] width 30 height 9
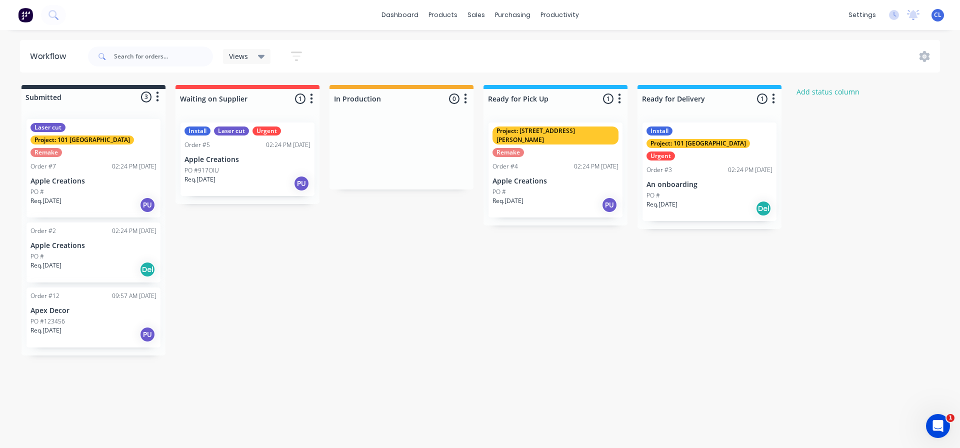
click at [932, 53] on div at bounding box center [927, 56] width 26 height 11
click at [924, 57] on icon at bounding box center [924, 56] width 3 height 3
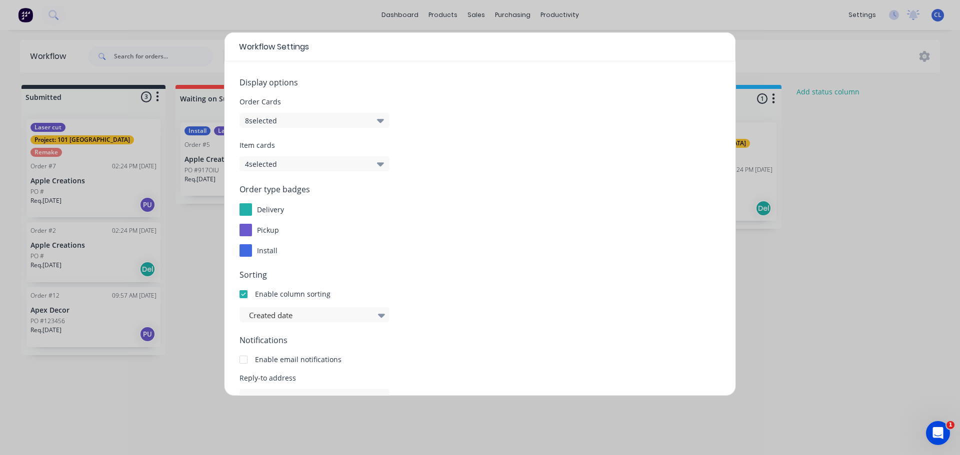
click at [361, 123] on button "8 selected" at bounding box center [314, 120] width 150 height 15
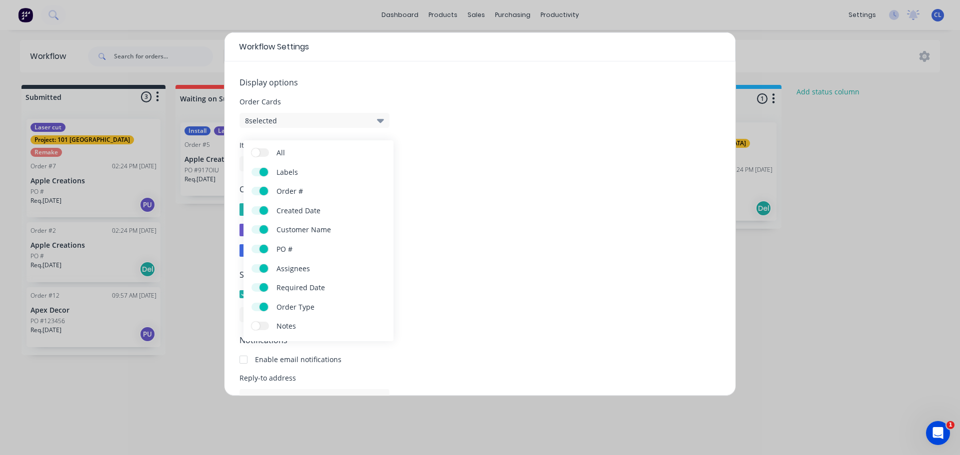
click at [361, 123] on button "8 selected" at bounding box center [314, 120] width 150 height 15
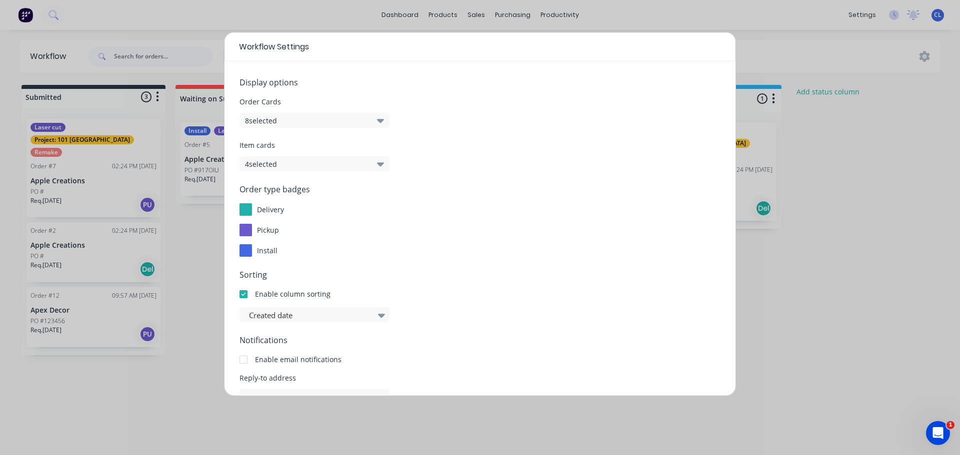
click at [351, 165] on button "4 selected" at bounding box center [314, 163] width 150 height 15
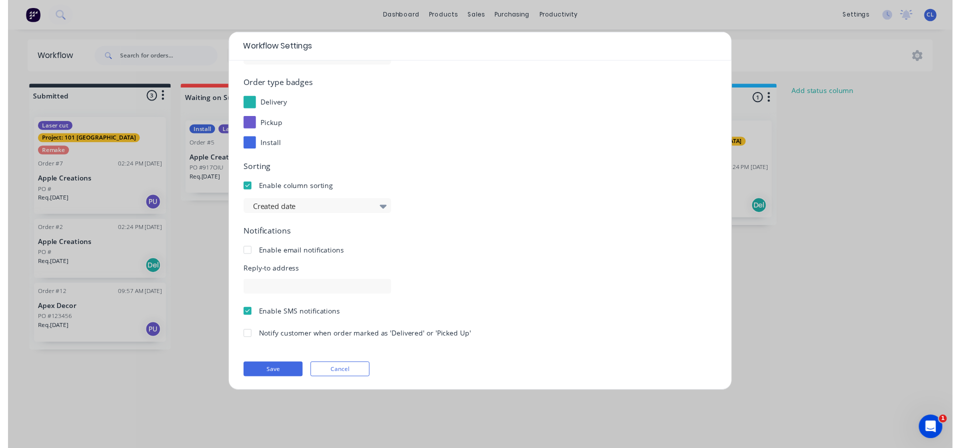
scroll to position [107, 0]
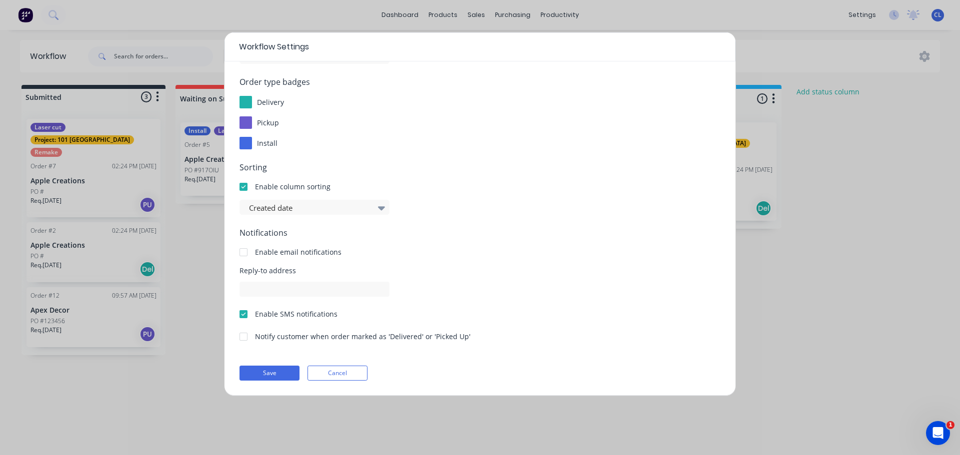
click at [340, 369] on button "Cancel" at bounding box center [337, 373] width 60 height 15
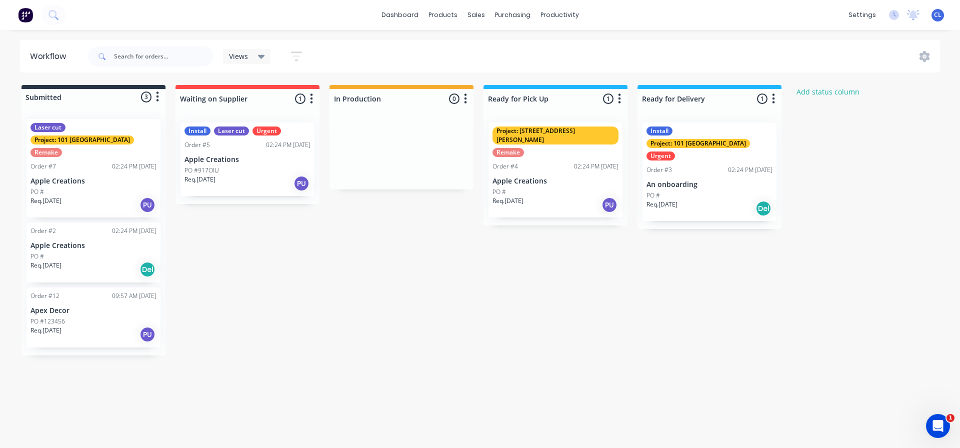
click at [307, 284] on div "Submitted 3 Status colour #273444 hex #273444 Save Cancel Summaries Total order…" at bounding box center [536, 220] width 1087 height 270
click at [297, 188] on div "PU" at bounding box center [301, 183] width 16 height 16
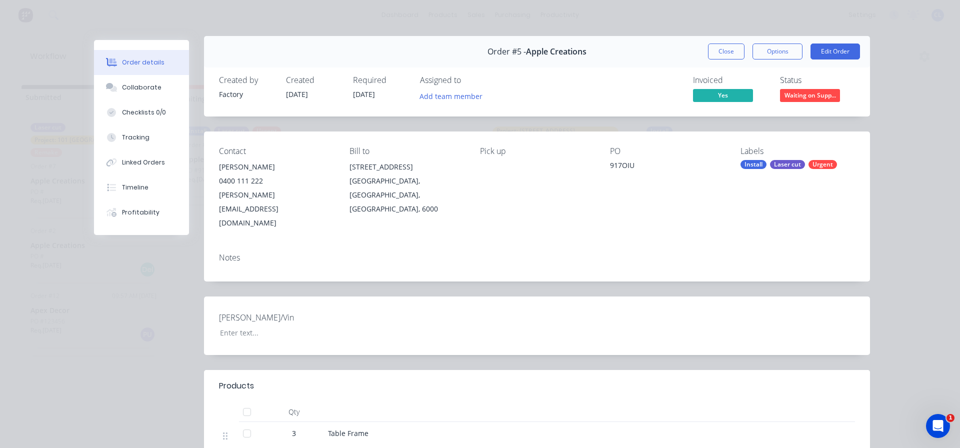
scroll to position [0, 0]
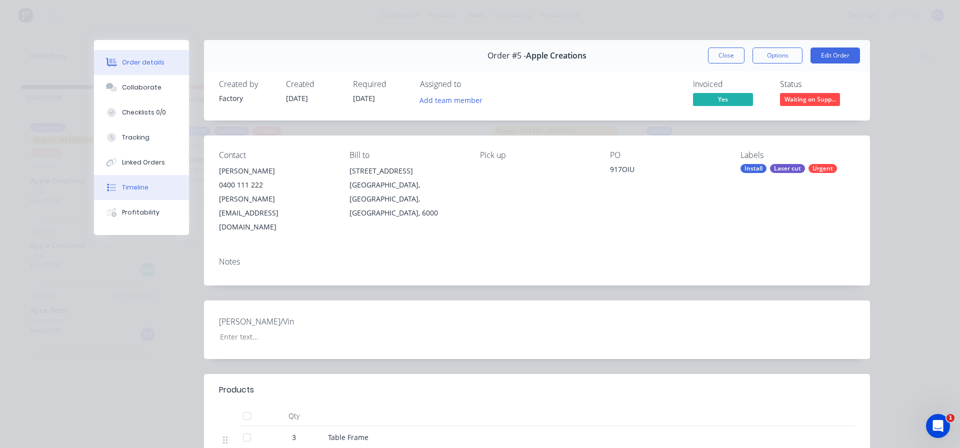
click at [127, 185] on div "Timeline" at bounding box center [135, 187] width 26 height 9
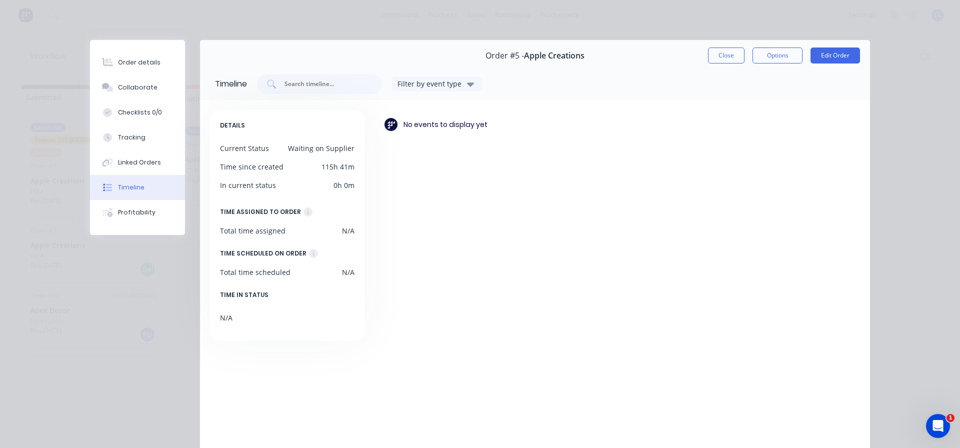
click at [416, 87] on div "Filter by event type" at bounding box center [430, 83] width 67 height 10
click at [420, 85] on div "Filter by event type" at bounding box center [430, 83] width 67 height 10
click at [730, 56] on button "Close" at bounding box center [726, 55] width 36 height 16
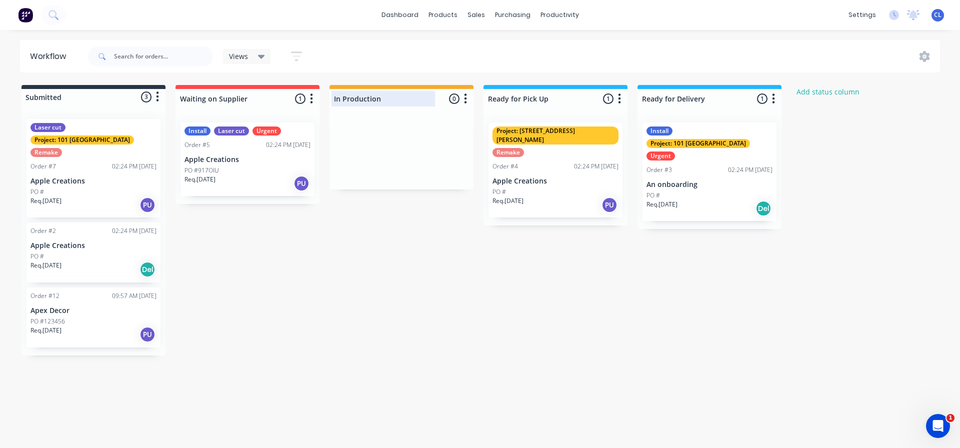
click at [454, 99] on div at bounding box center [401, 98] width 144 height 19
click at [428, 273] on div "Submitted 3 Status colour #273444 hex #273444 Save Cancel Summaries Total order…" at bounding box center [536, 220] width 1087 height 270
click at [567, 100] on div at bounding box center [555, 98] width 144 height 19
click at [566, 368] on div "Workflow Views Save new view None (Default) edit Show/Hide statuses Show line i…" at bounding box center [480, 234] width 960 height 388
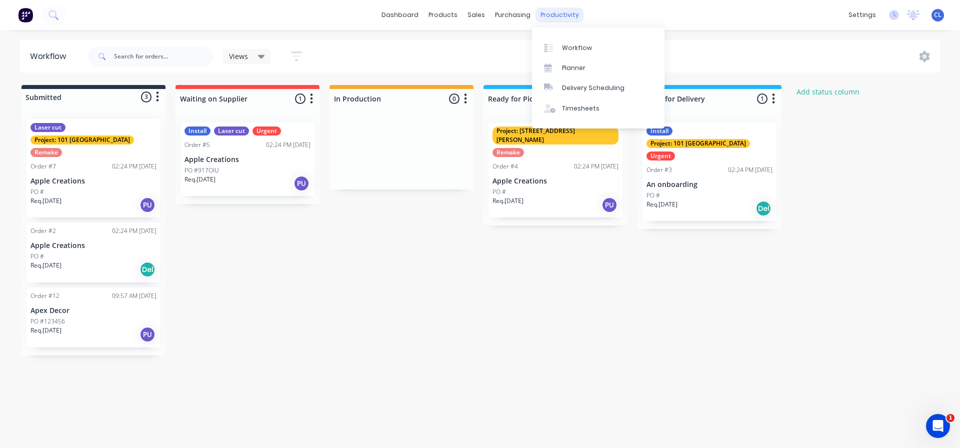
click at [565, 16] on div "productivity" at bounding box center [559, 14] width 48 height 15
click at [571, 63] on div "Planner" at bounding box center [573, 67] width 23 height 9
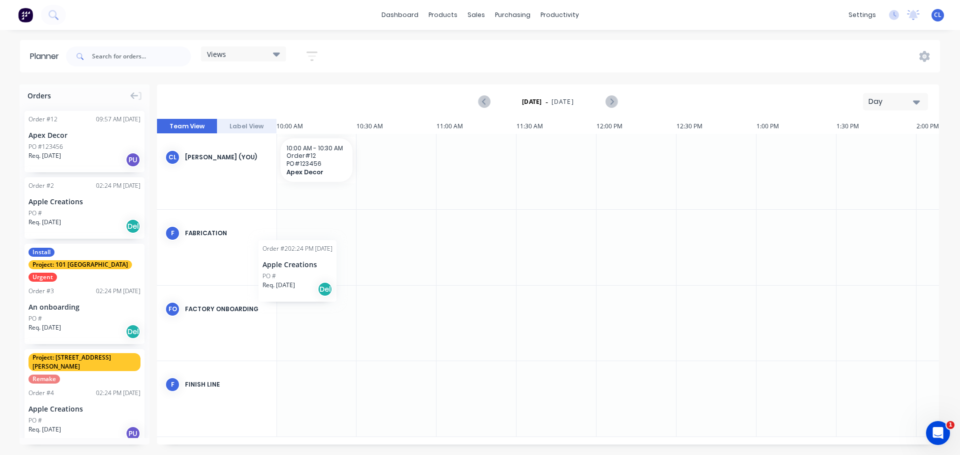
scroll to position [0, 1588]
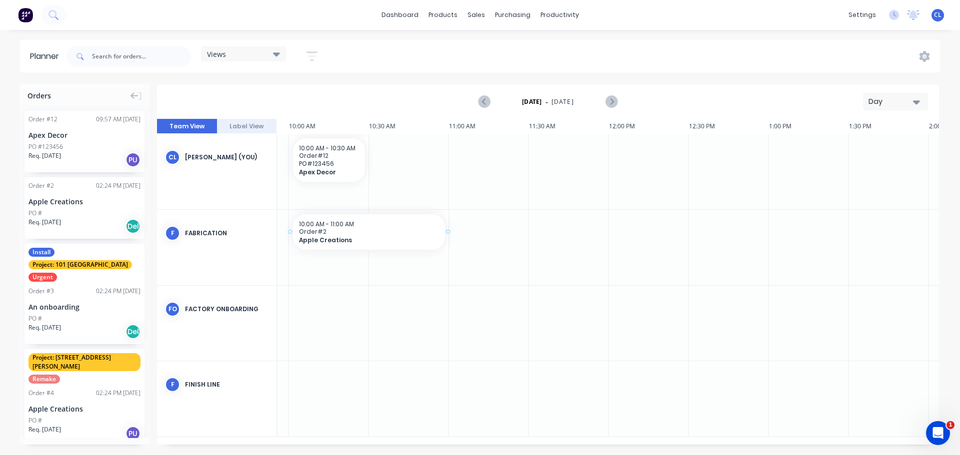
drag, startPoint x: 89, startPoint y: 206, endPoint x: 306, endPoint y: 231, distance: 218.9
drag, startPoint x: 448, startPoint y: 230, endPoint x: 392, endPoint y: 225, distance: 56.7
click at [909, 103] on div "Day" at bounding box center [891, 101] width 46 height 10
click at [881, 146] on div "Week" at bounding box center [877, 148] width 99 height 20
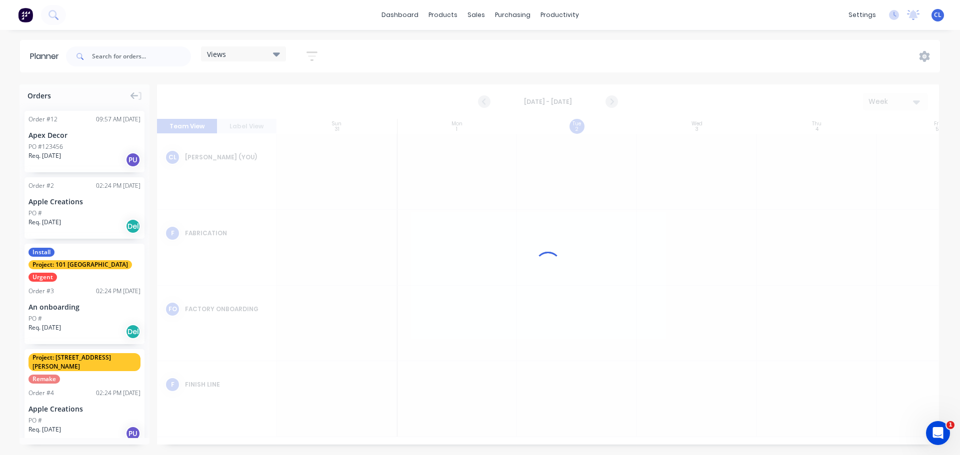
scroll to position [0, 0]
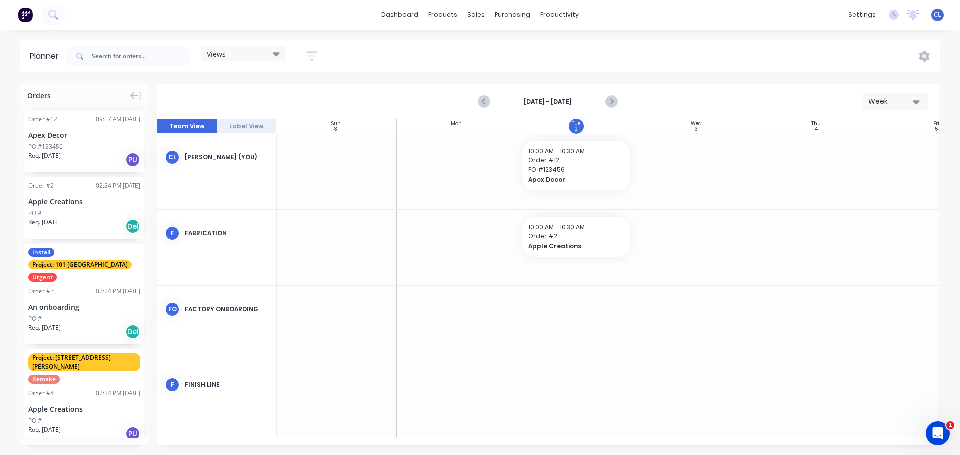
click at [906, 106] on div "Week" at bounding box center [891, 101] width 46 height 10
click at [872, 166] on div "Month" at bounding box center [877, 168] width 99 height 20
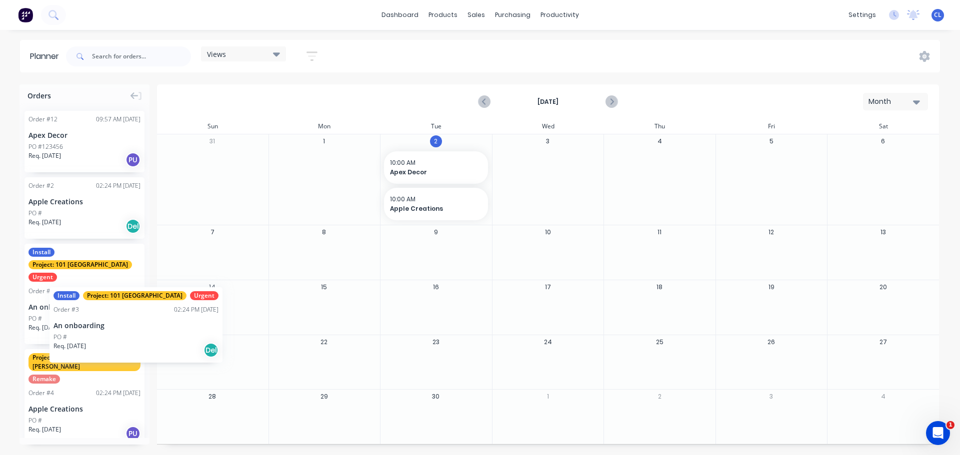
drag, startPoint x: 91, startPoint y: 294, endPoint x: 55, endPoint y: 278, distance: 39.6
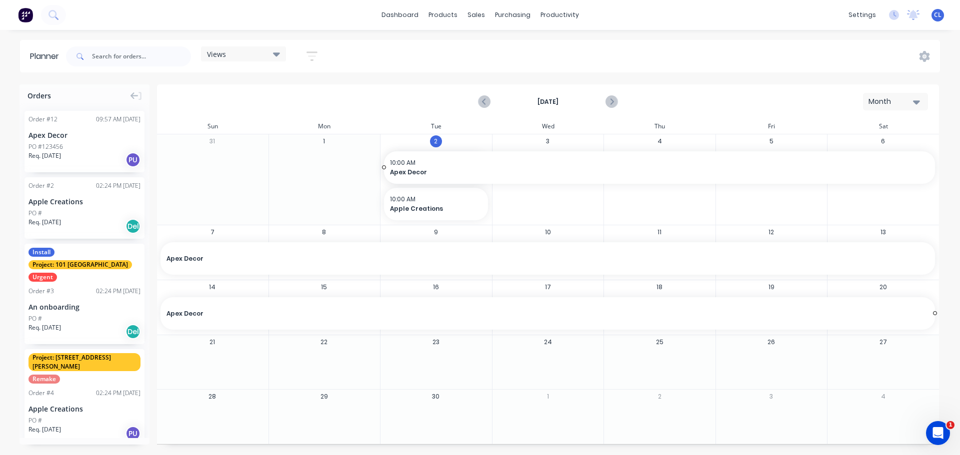
drag, startPoint x: 488, startPoint y: 166, endPoint x: 870, endPoint y: 321, distance: 412.4
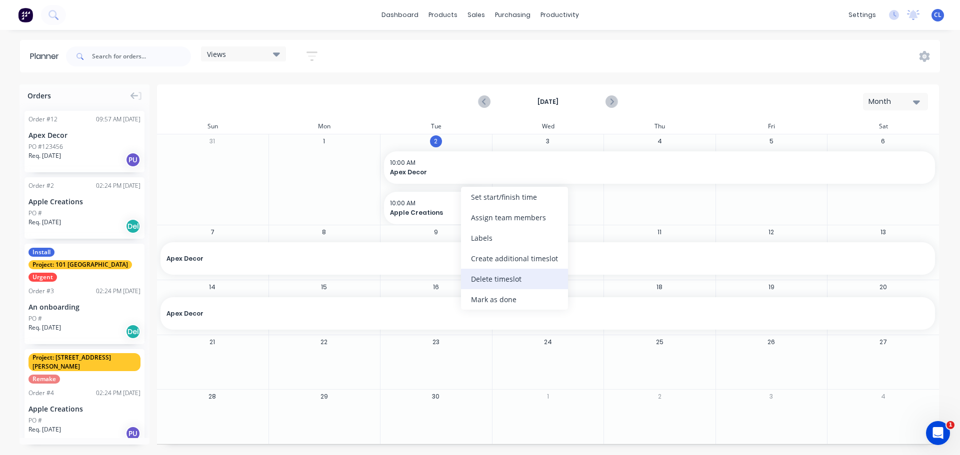
click at [491, 280] on div "Delete timeslot" at bounding box center [514, 279] width 107 height 20
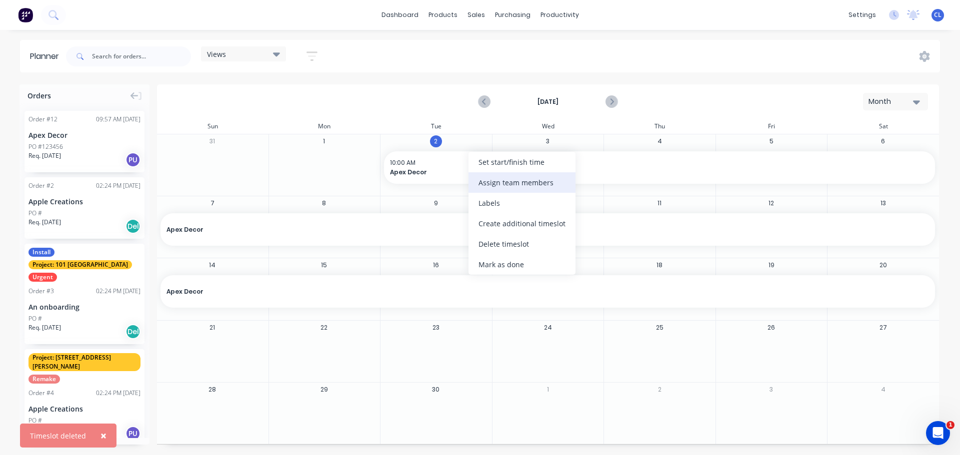
click at [511, 184] on div "Assign team members" at bounding box center [521, 182] width 107 height 20
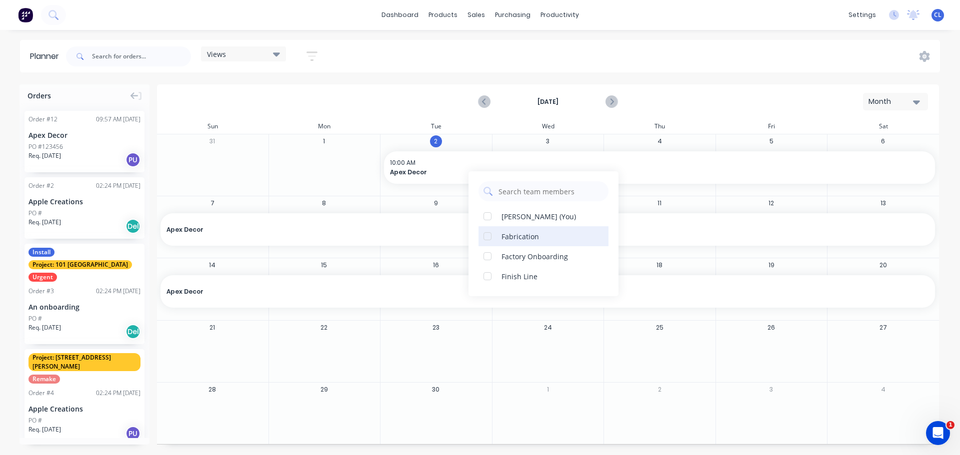
click at [502, 236] on div "Fabrication" at bounding box center [519, 236] width 37 height 10
drag, startPoint x: 502, startPoint y: 236, endPoint x: 494, endPoint y: 237, distance: 7.6
click at [494, 237] on div at bounding box center [487, 236] width 20 height 20
click at [425, 347] on div at bounding box center [435, 353] width 111 height 32
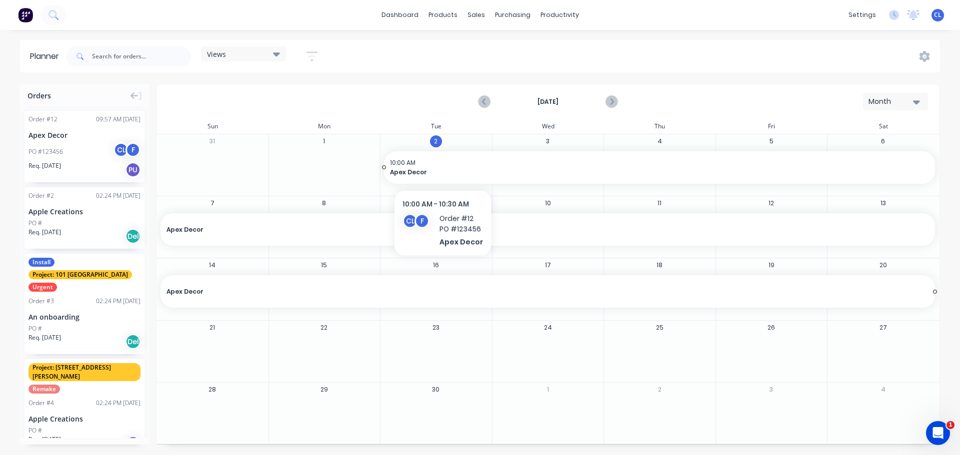
click at [441, 164] on span "10:00 AM" at bounding box center [657, 162] width 534 height 9
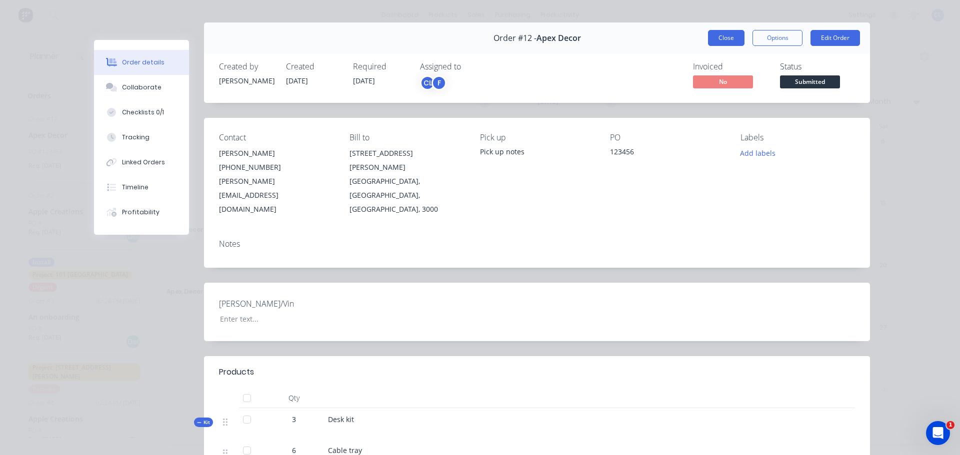
scroll to position [0, 0]
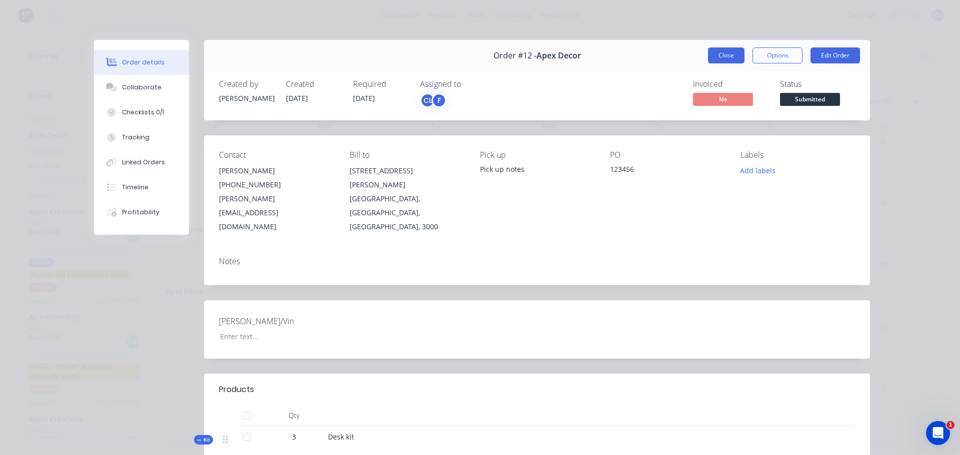
click at [725, 55] on button "Close" at bounding box center [726, 55] width 36 height 16
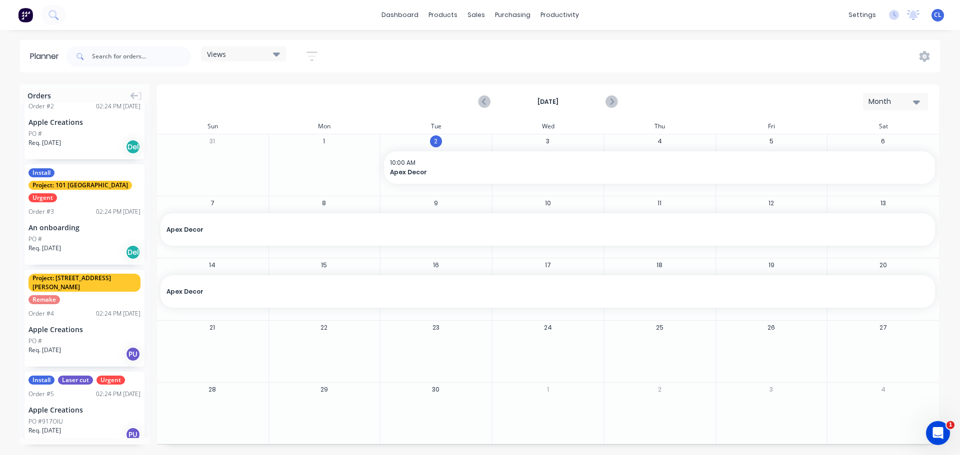
scroll to position [100, 0]
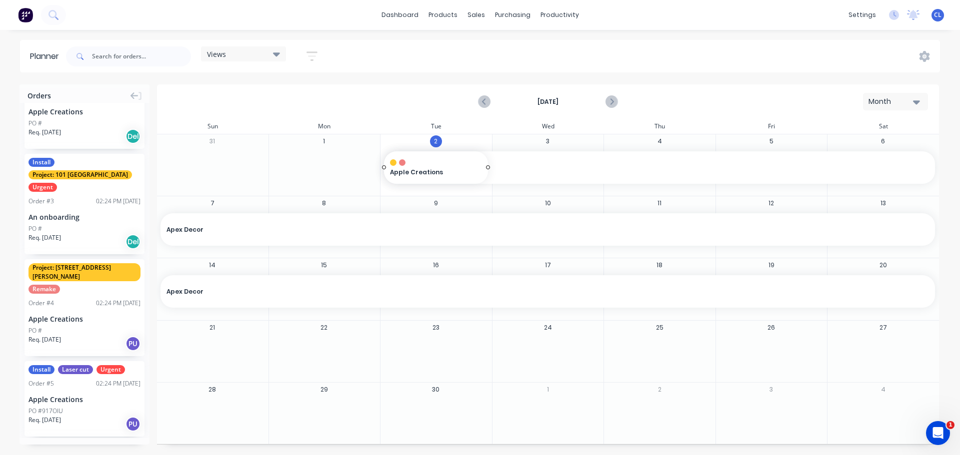
drag, startPoint x: 98, startPoint y: 300, endPoint x: 465, endPoint y: 179, distance: 386.2
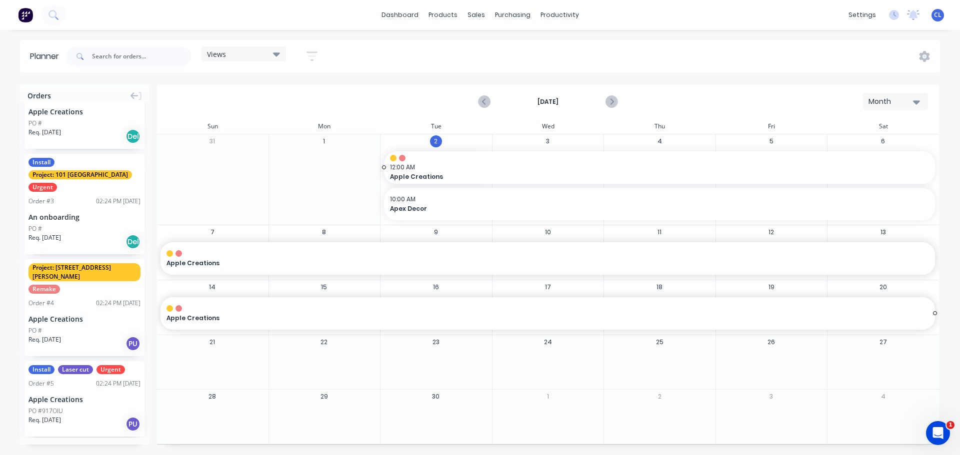
drag, startPoint x: 487, startPoint y: 166, endPoint x: 828, endPoint y: 284, distance: 360.6
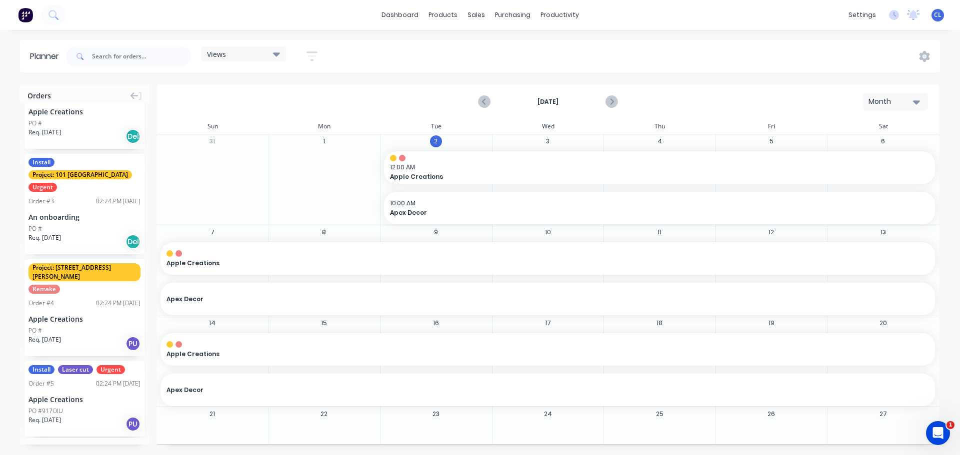
click at [262, 188] on div "31" at bounding box center [212, 179] width 112 height 90
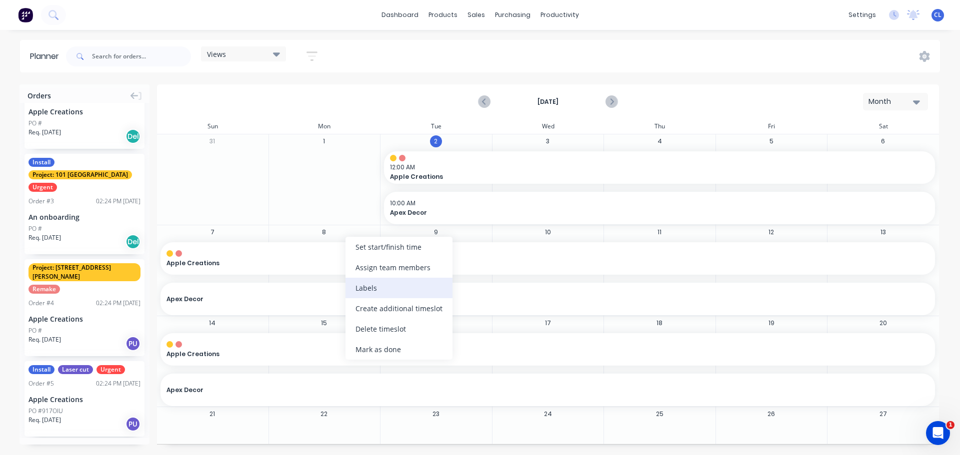
click at [381, 290] on div "Labels" at bounding box center [398, 288] width 107 height 20
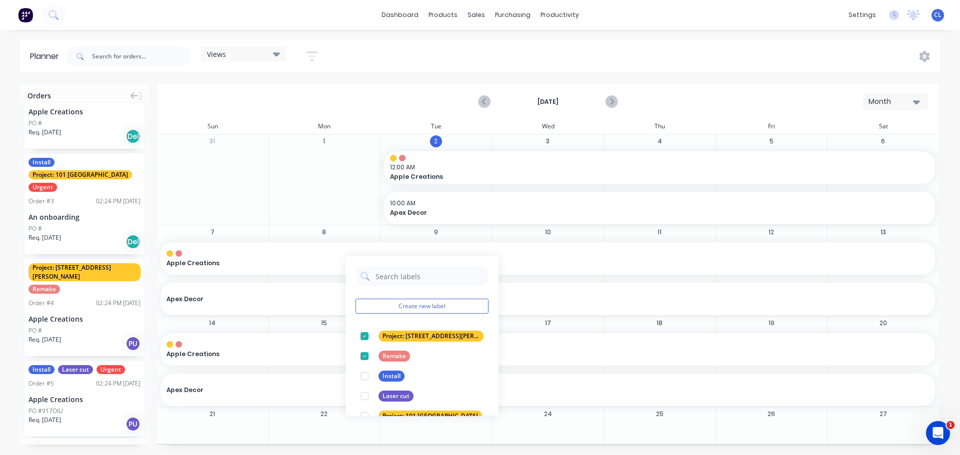
scroll to position [40, 0]
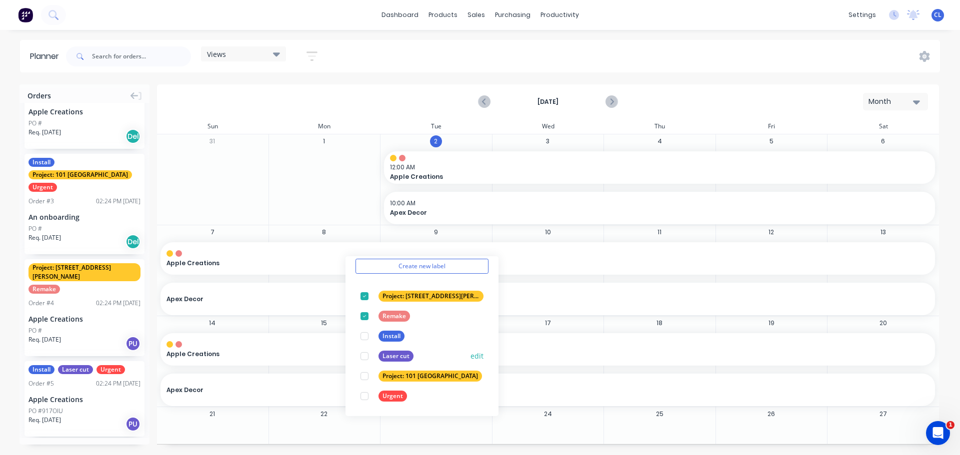
click at [364, 358] on div at bounding box center [364, 356] width 20 height 20
click at [366, 354] on div at bounding box center [364, 356] width 20 height 20
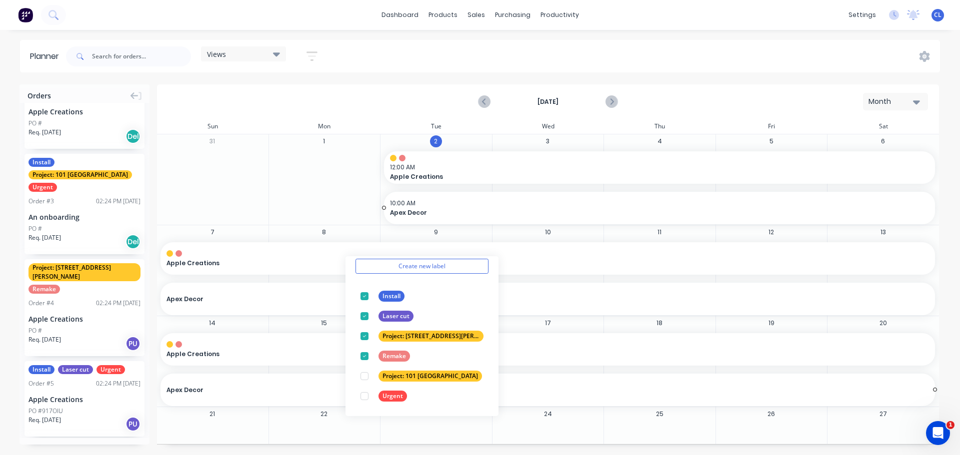
click at [543, 290] on div "Apex Decor" at bounding box center [547, 298] width 774 height 21
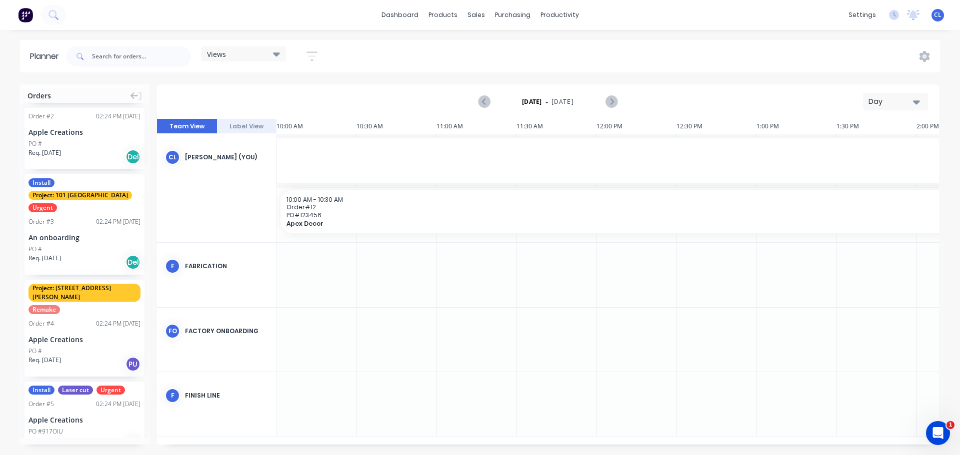
scroll to position [100, 0]
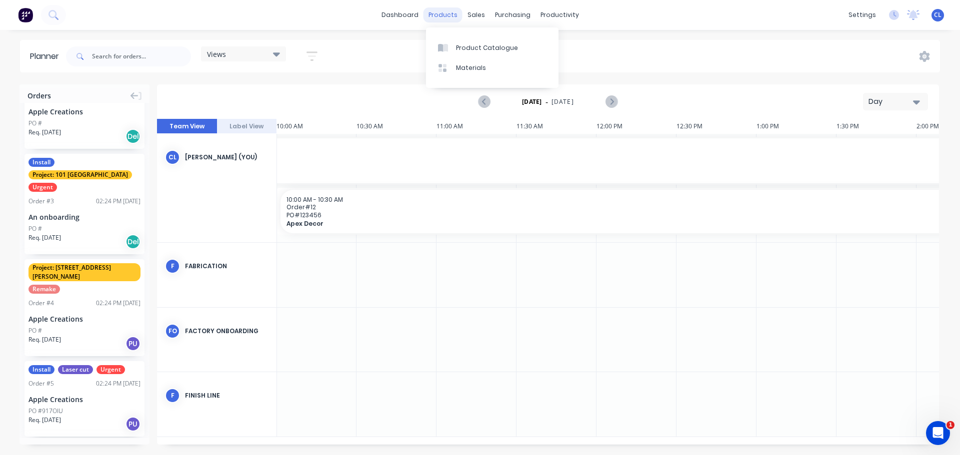
click at [445, 11] on div "products" at bounding box center [442, 14] width 39 height 15
click at [481, 46] on div "Product Catalogue" at bounding box center [487, 47] width 62 height 9
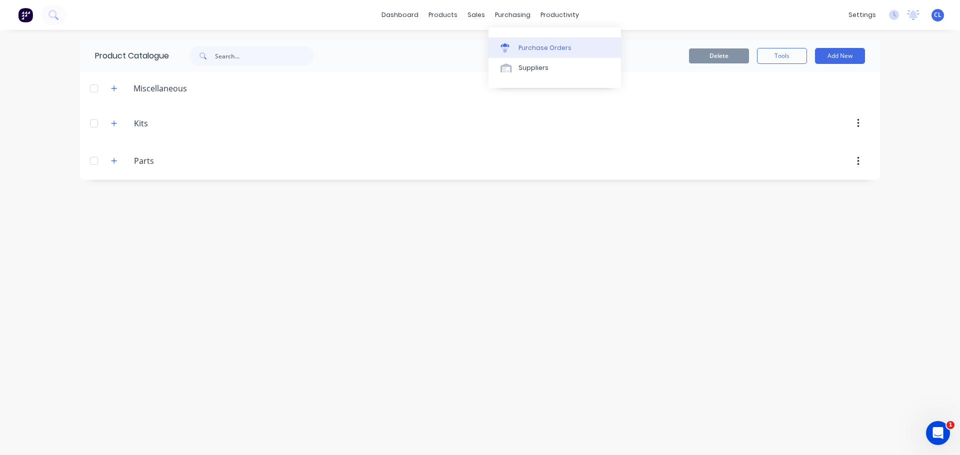
click at [516, 46] on link "Purchase Orders" at bounding box center [554, 47] width 132 height 20
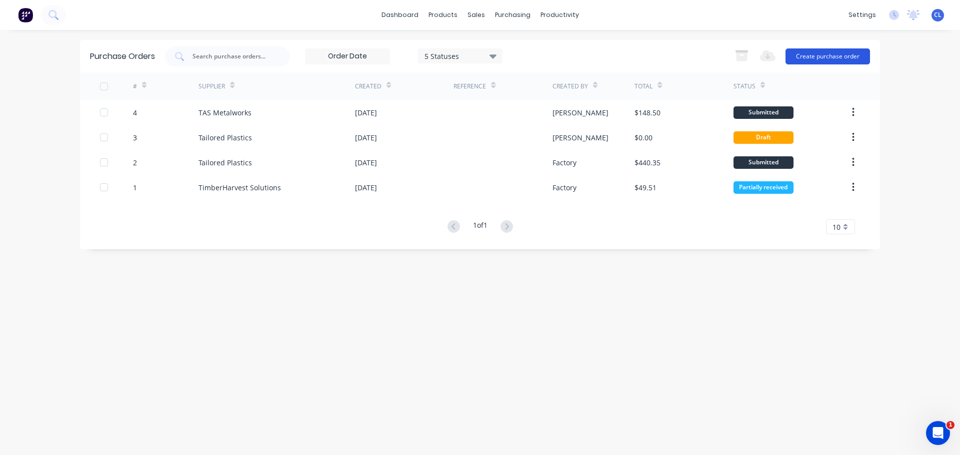
click at [826, 57] on button "Create purchase order" at bounding box center [827, 56] width 84 height 16
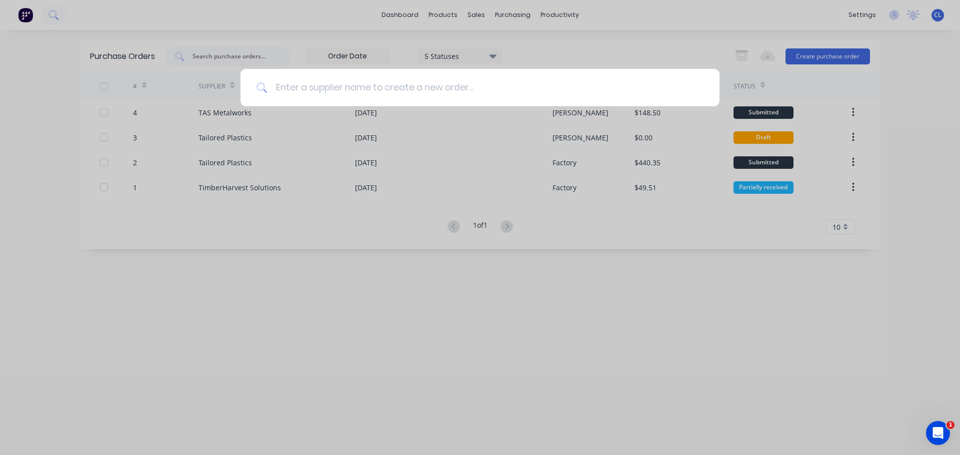
click at [310, 86] on input at bounding box center [485, 87] width 436 height 37
click at [627, 355] on div at bounding box center [480, 227] width 960 height 455
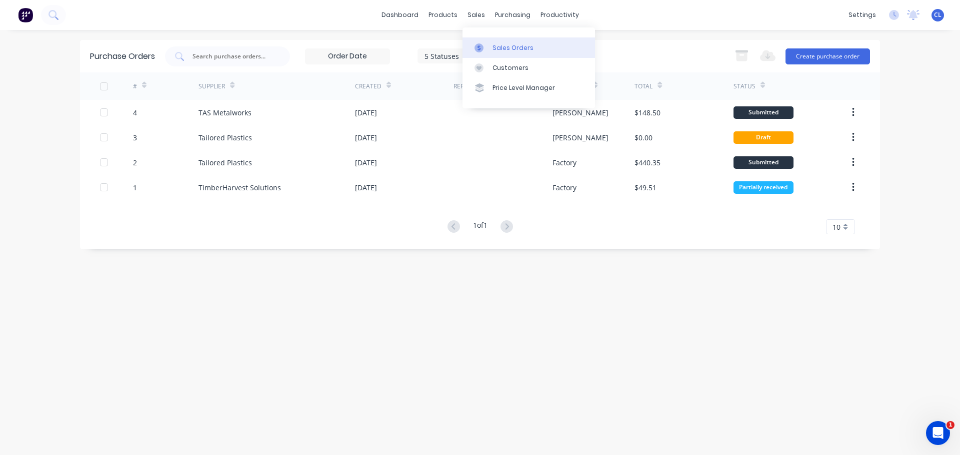
click at [496, 47] on div "Sales Orders" at bounding box center [512, 47] width 41 height 9
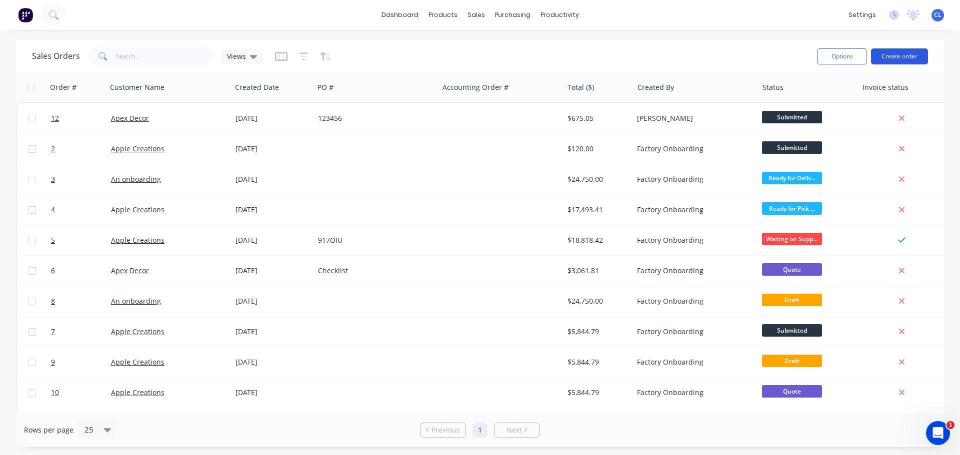
click at [887, 54] on button "Create order" at bounding box center [899, 56] width 57 height 16
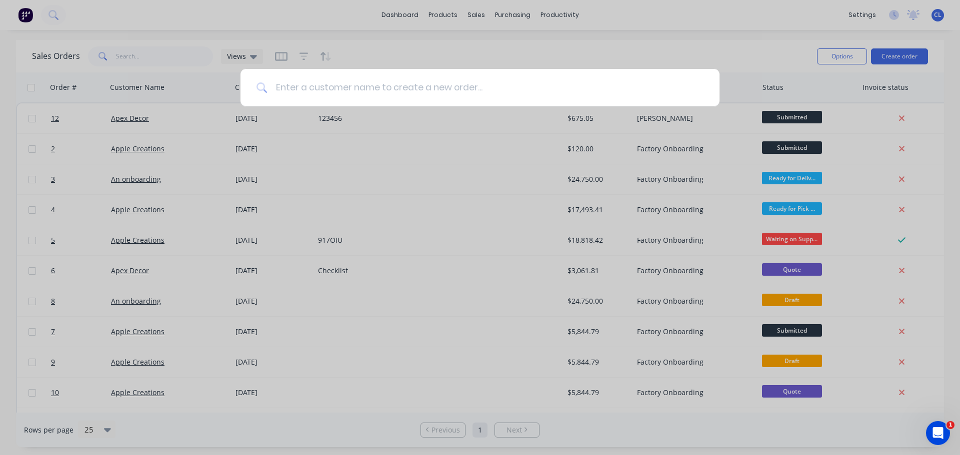
click at [413, 98] on input at bounding box center [485, 87] width 436 height 37
click at [581, 43] on div at bounding box center [480, 227] width 960 height 455
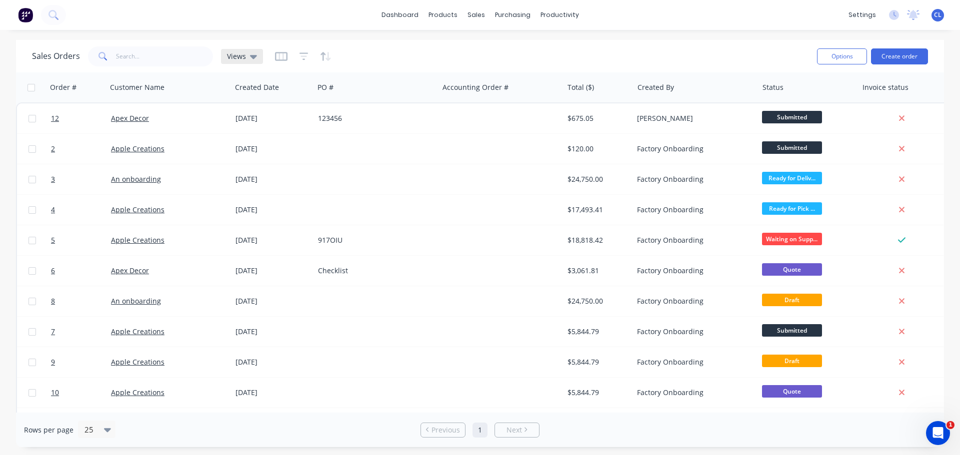
click at [247, 59] on div "Views" at bounding box center [242, 56] width 30 height 9
click at [276, 55] on icon "button" at bounding box center [281, 56] width 12 height 10
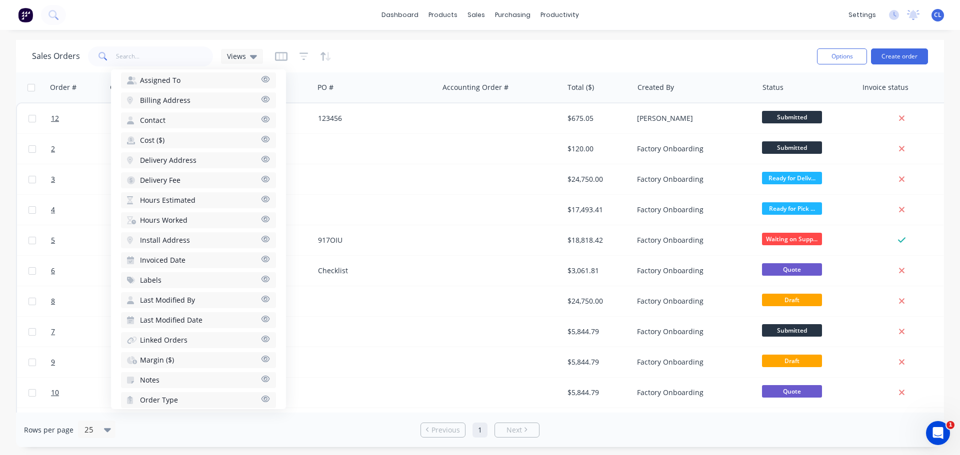
scroll to position [350, 0]
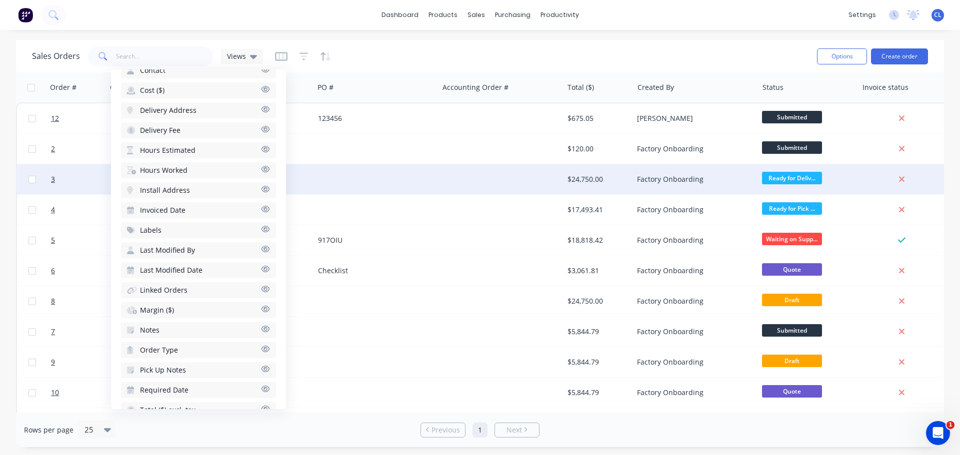
click at [481, 181] on div at bounding box center [500, 179] width 124 height 30
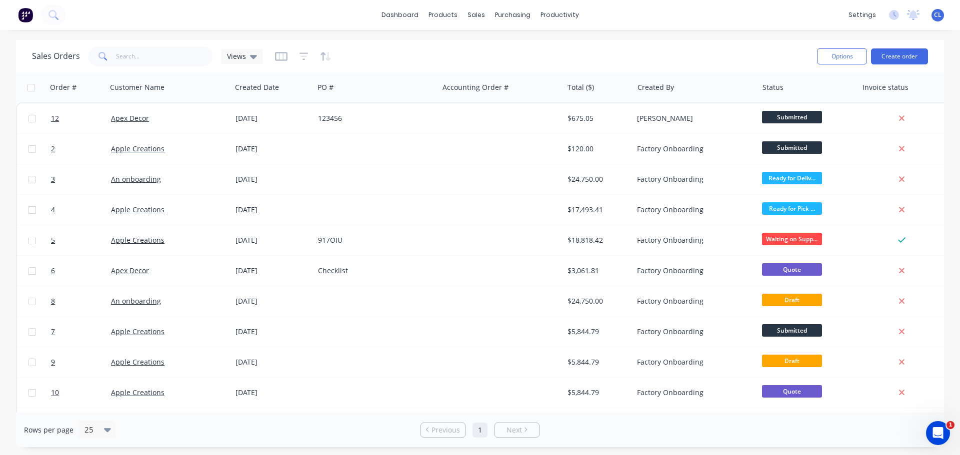
click at [282, 62] on button "button" at bounding box center [281, 56] width 12 height 16
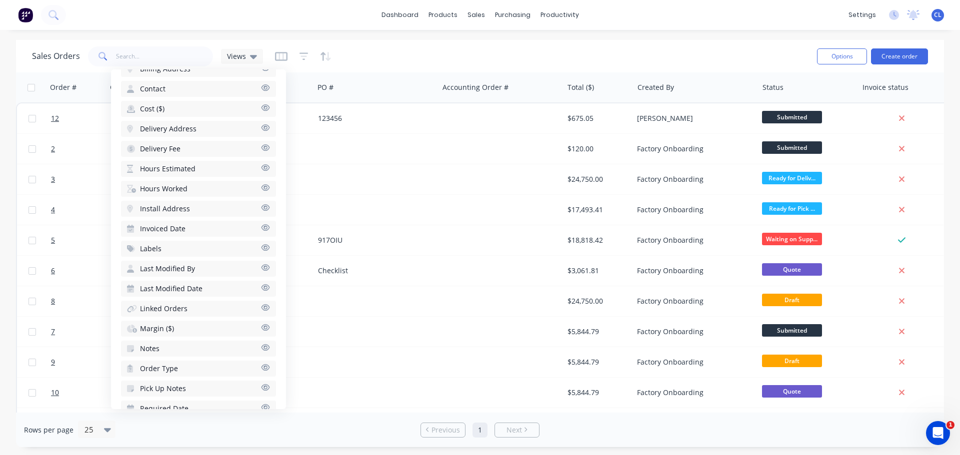
scroll to position [350, 0]
click at [205, 169] on button "Hours Worked" at bounding box center [198, 170] width 155 height 16
click at [631, 61] on div "Sales Orders Views" at bounding box center [420, 56] width 777 height 24
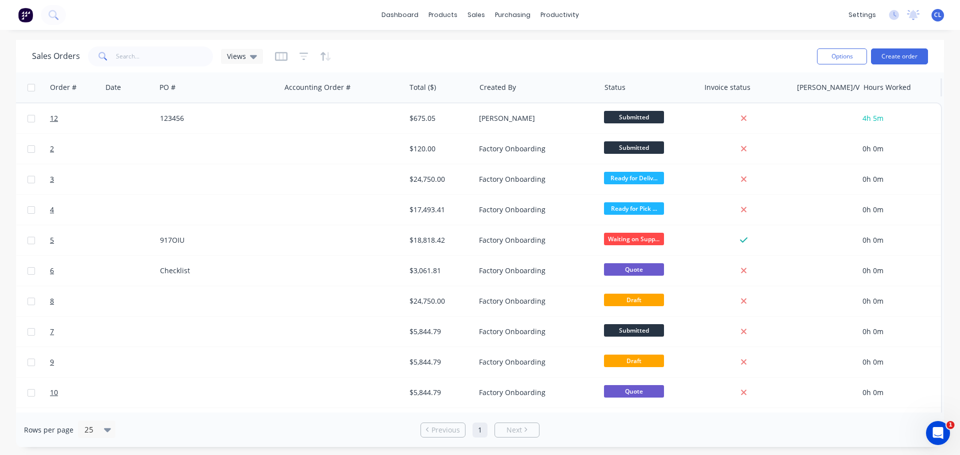
scroll to position [0, 158]
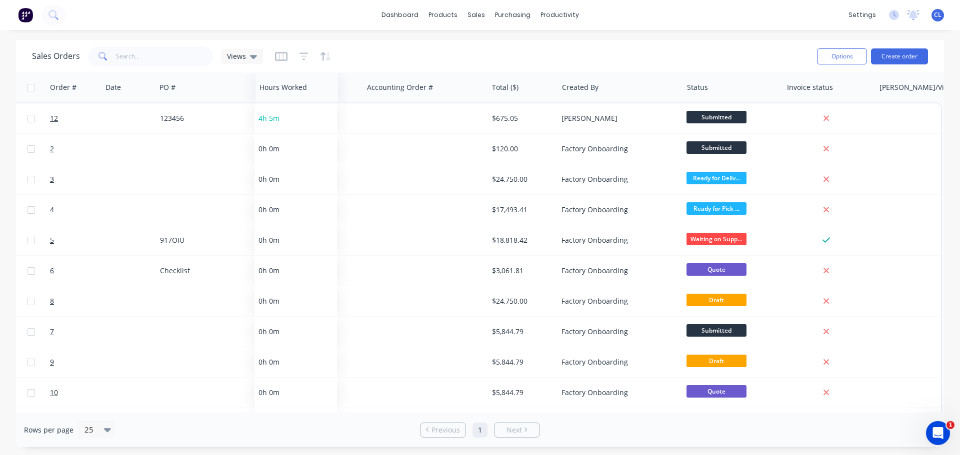
drag, startPoint x: 882, startPoint y: 92, endPoint x: 278, endPoint y: 95, distance: 603.9
click at [278, 95] on div at bounding box center [294, 87] width 71 height 20
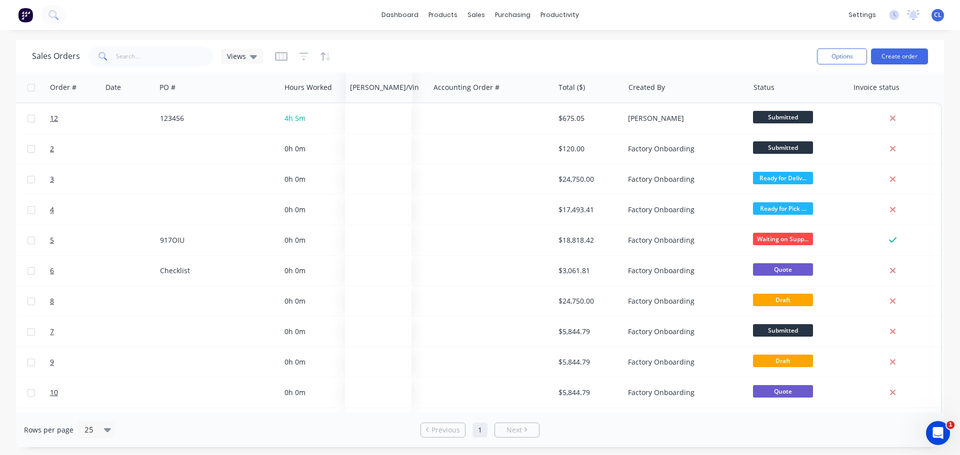
drag, startPoint x: 898, startPoint y: 90, endPoint x: 368, endPoint y: 99, distance: 529.5
click at [368, 99] on div "Rego/Vin" at bounding box center [379, 87] width 66 height 30
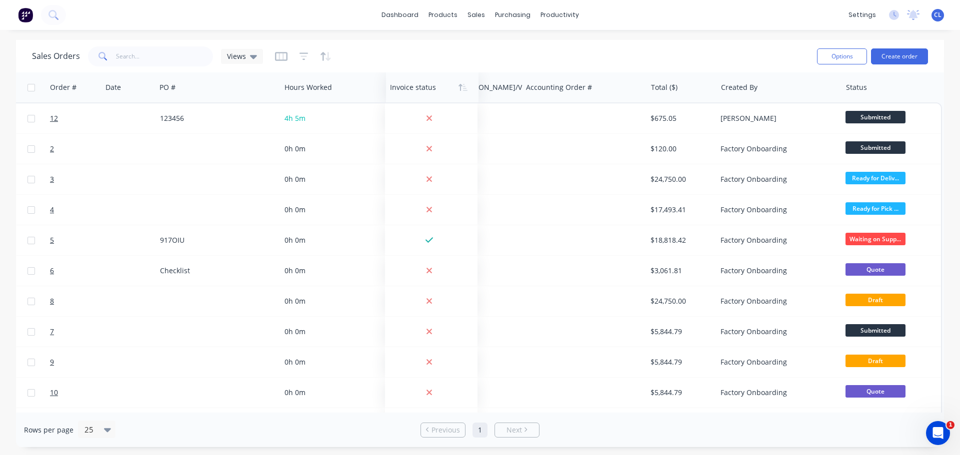
drag, startPoint x: 881, startPoint y: 88, endPoint x: 424, endPoint y: 79, distance: 457.0
click at [418, 77] on div at bounding box center [430, 87] width 80 height 20
click at [281, 51] on icon "button" at bounding box center [281, 56] width 12 height 10
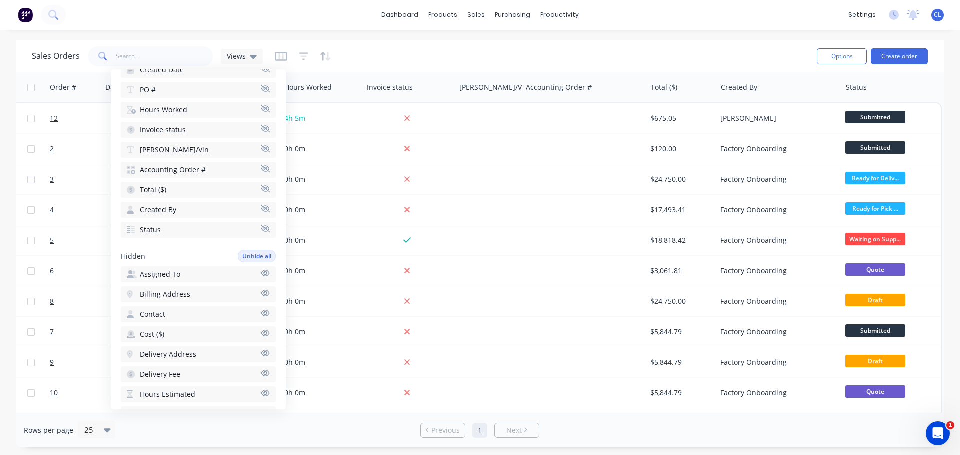
scroll to position [150, 0]
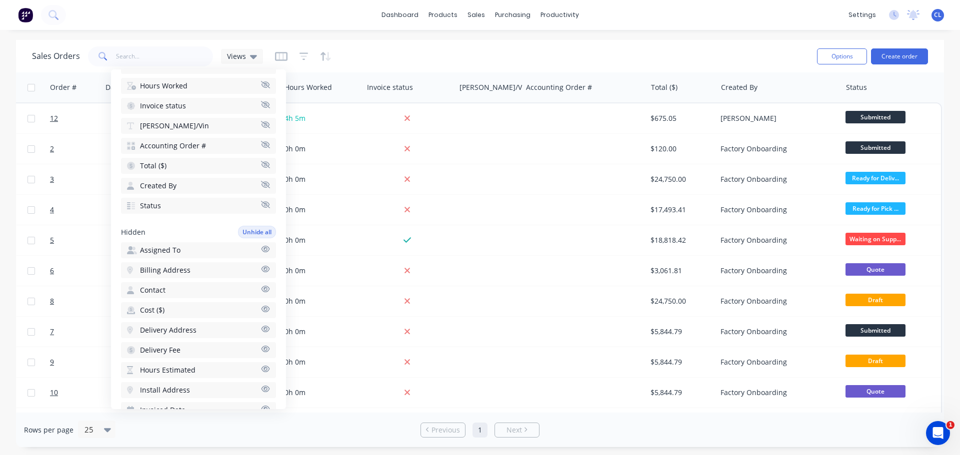
click at [194, 308] on button "Cost ($)" at bounding box center [198, 310] width 155 height 16
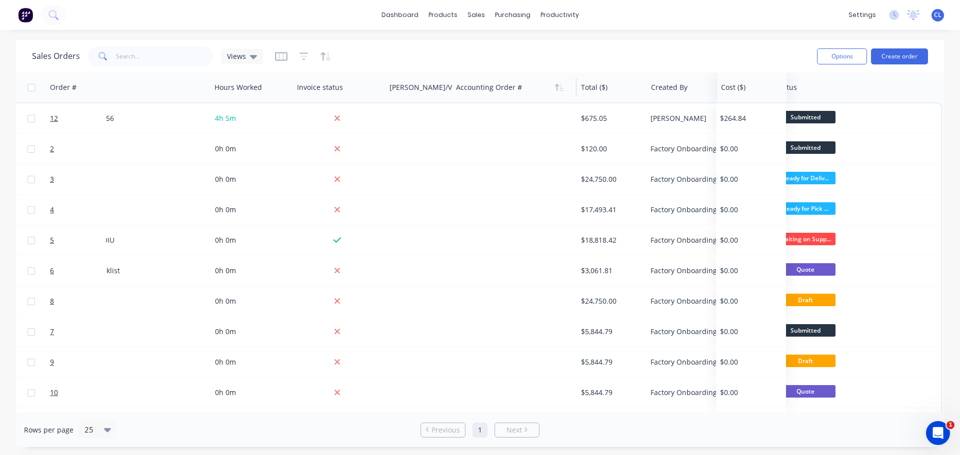
scroll to position [0, 228]
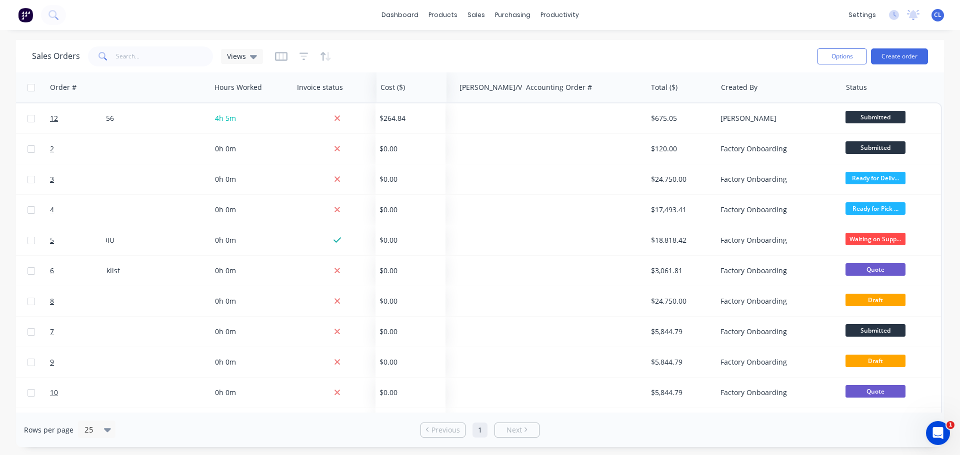
drag, startPoint x: 885, startPoint y: 88, endPoint x: 389, endPoint y: 92, distance: 495.4
click at [389, 92] on div at bounding box center [409, 87] width 59 height 20
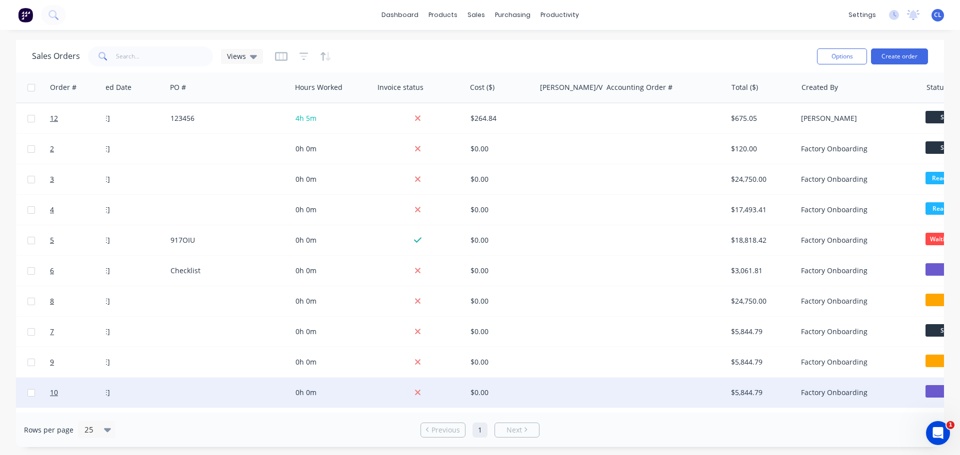
scroll to position [0, 146]
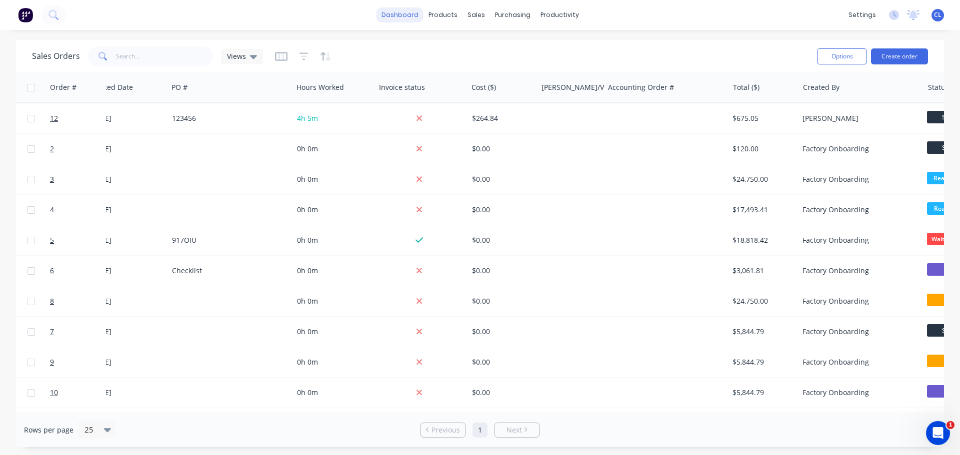
click at [415, 10] on link "dashboard" at bounding box center [399, 14] width 47 height 15
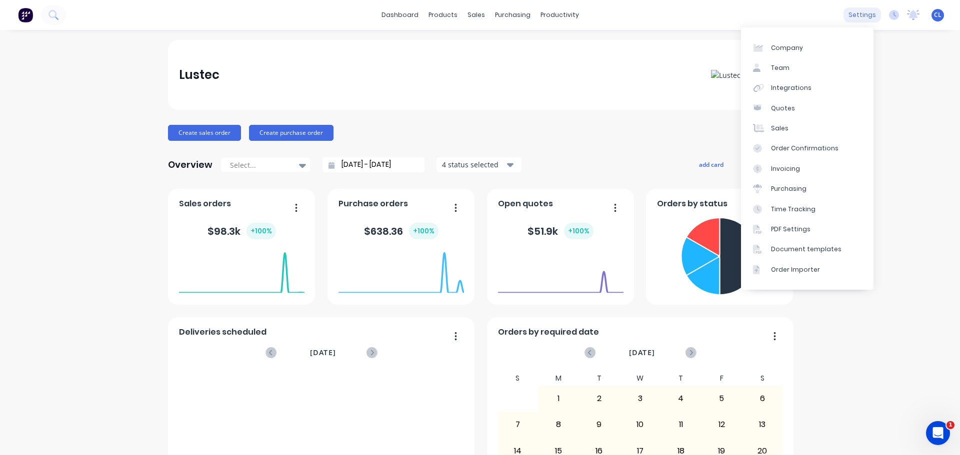
click at [855, 10] on div "settings" at bounding box center [861, 14] width 37 height 15
click at [797, 85] on div "Integrations" at bounding box center [791, 87] width 40 height 9
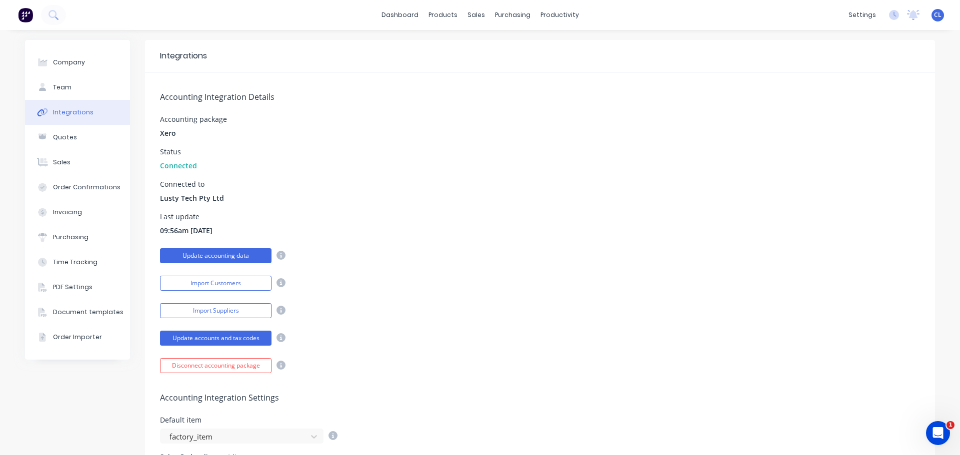
click at [230, 254] on button "Update accounting data" at bounding box center [215, 255] width 111 height 15
click at [250, 278] on button "Import Customers" at bounding box center [215, 283] width 111 height 15
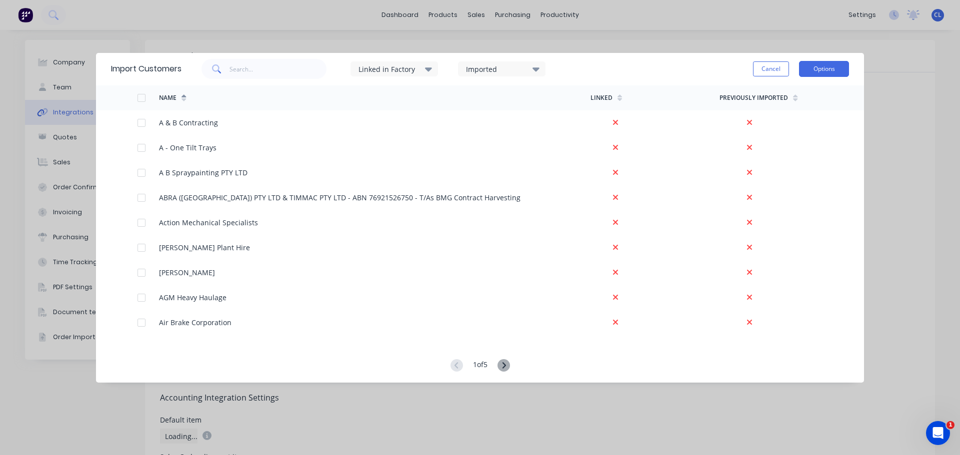
click at [824, 64] on button "Options" at bounding box center [824, 69] width 50 height 16
click at [648, 58] on div "Linked in Factory Imported Cancel Options Import selected customers Import all …" at bounding box center [514, 69] width 667 height 30
click at [832, 68] on button "Options" at bounding box center [824, 69] width 50 height 16
click at [806, 122] on div "Import all customers" at bounding box center [801, 119] width 77 height 14
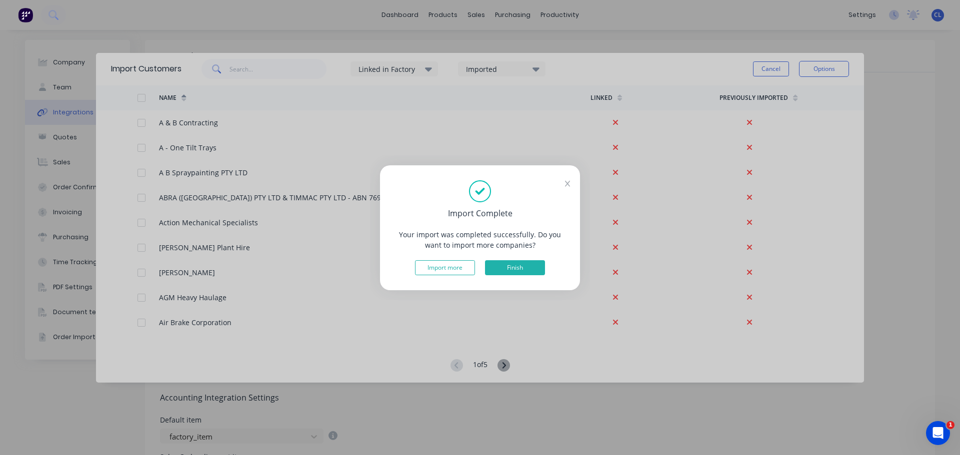
click at [524, 268] on button "Finish" at bounding box center [515, 267] width 60 height 15
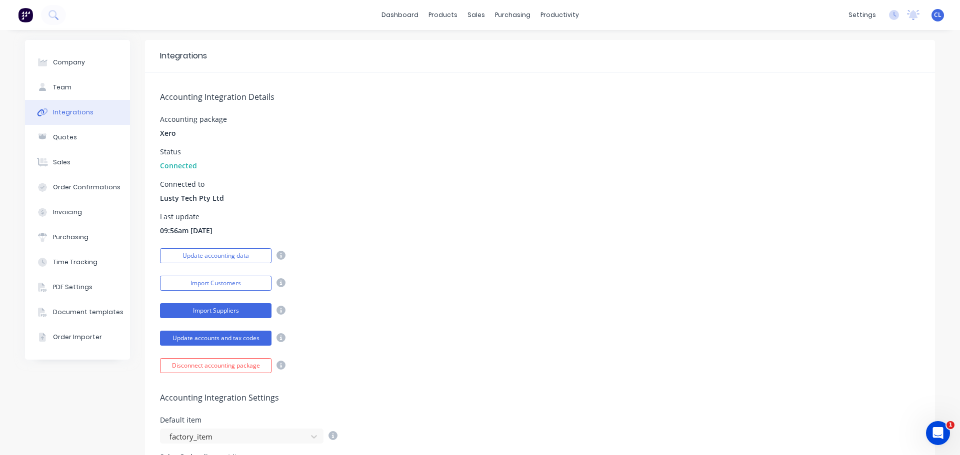
click at [228, 311] on button "Import Suppliers" at bounding box center [215, 310] width 111 height 15
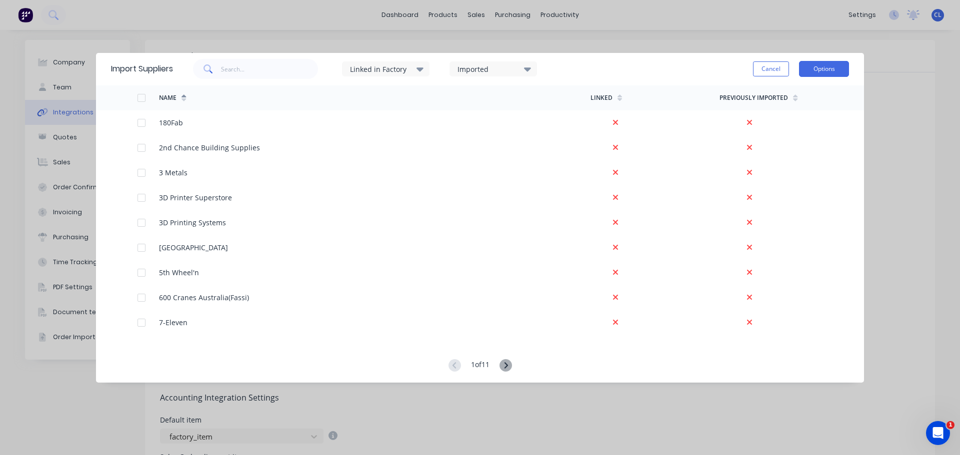
click at [834, 70] on button "Options" at bounding box center [824, 69] width 50 height 16
click at [664, 69] on div "Linked in Factory Imported Cancel Options Import selected suppliers Import all …" at bounding box center [511, 69] width 676 height 30
click at [142, 101] on div at bounding box center [141, 98] width 20 height 20
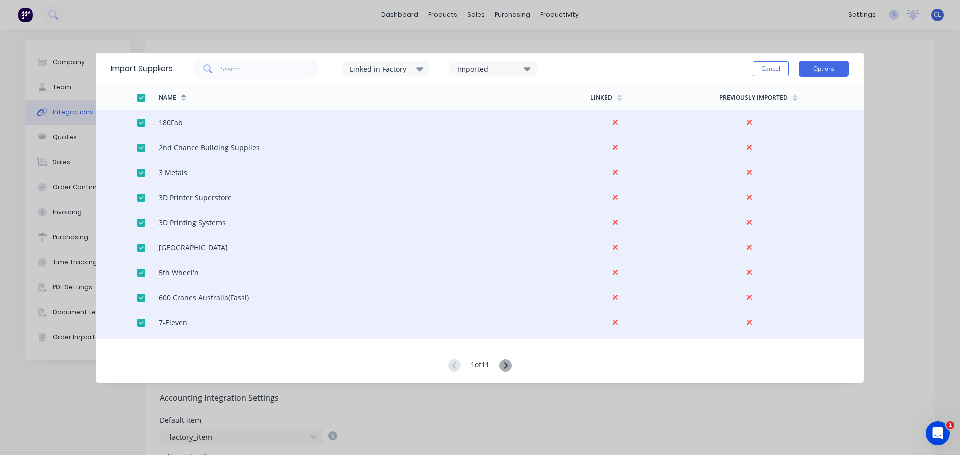
click at [803, 68] on button "Options" at bounding box center [824, 69] width 50 height 16
click at [800, 118] on div "Import all suppliers" at bounding box center [801, 119] width 77 height 14
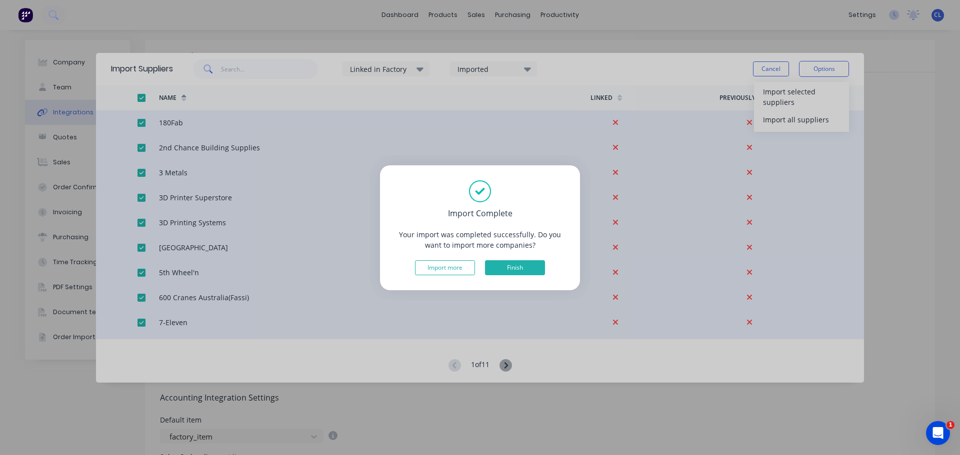
click at [523, 265] on button "Finish" at bounding box center [515, 267] width 60 height 15
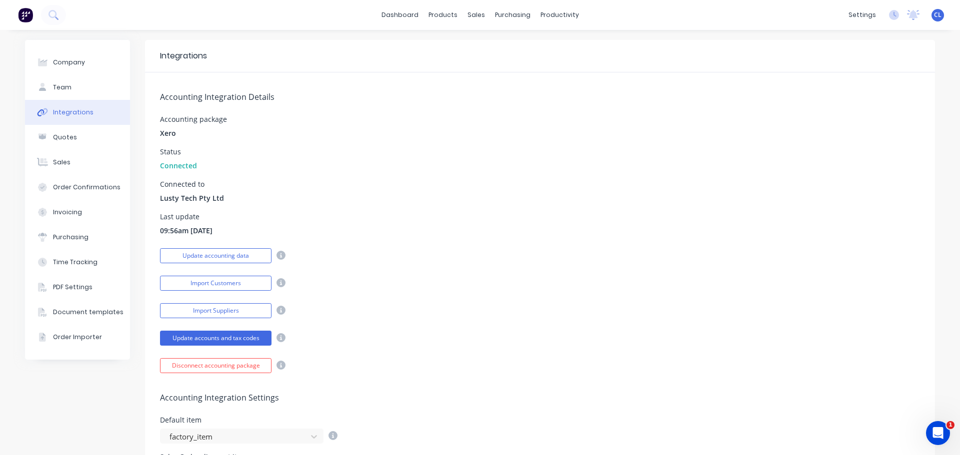
click at [420, 137] on div "Accounting package Xero" at bounding box center [540, 127] width 760 height 22
click at [391, 152] on div "Status Connected" at bounding box center [540, 159] width 760 height 22
click at [53, 66] on div "Company" at bounding box center [69, 62] width 32 height 9
select select "AU"
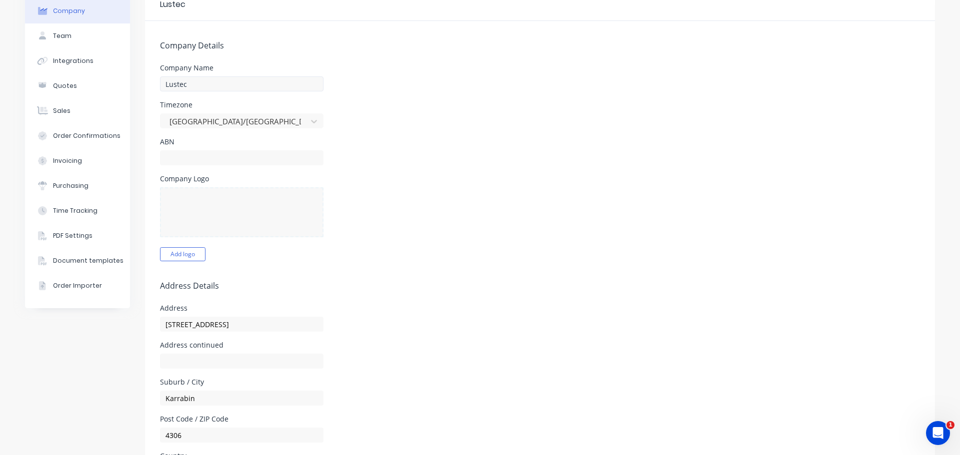
scroll to position [50, 0]
click at [179, 255] on button "Add logo" at bounding box center [182, 256] width 45 height 14
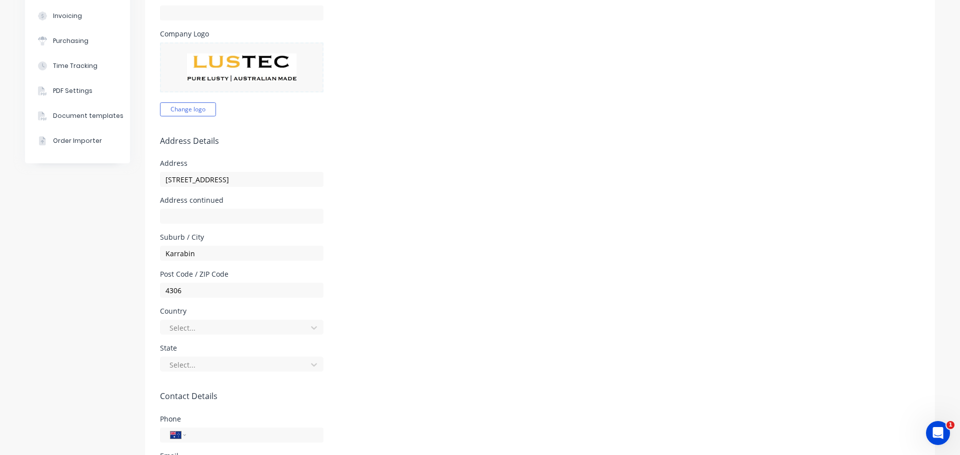
scroll to position [200, 0]
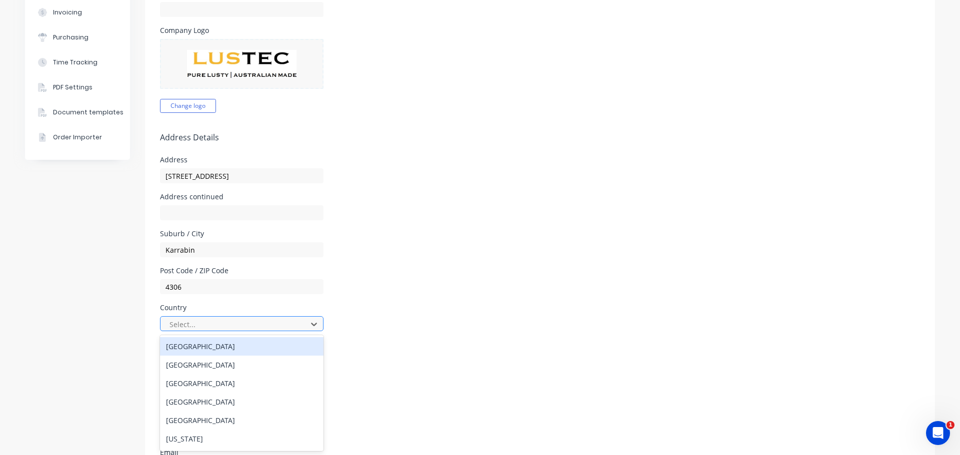
click at [283, 325] on div at bounding box center [234, 324] width 133 height 12
click at [207, 349] on div "[GEOGRAPHIC_DATA]" at bounding box center [241, 346] width 163 height 18
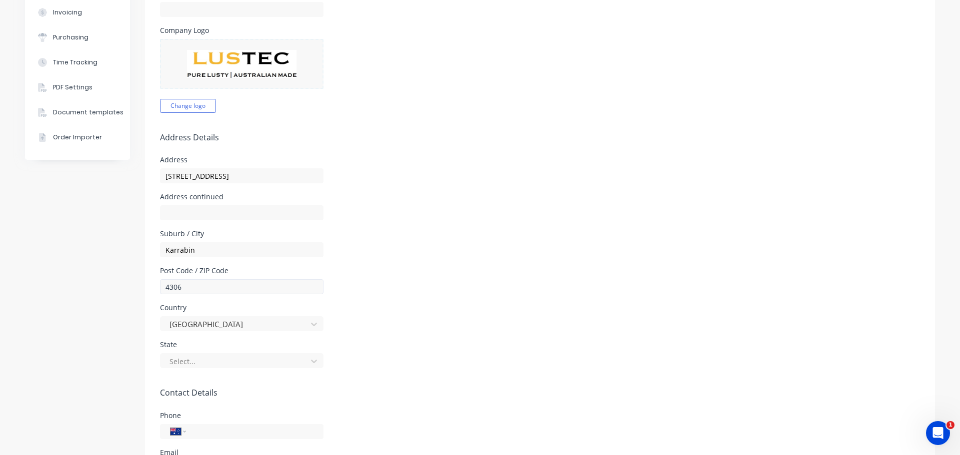
scroll to position [300, 0]
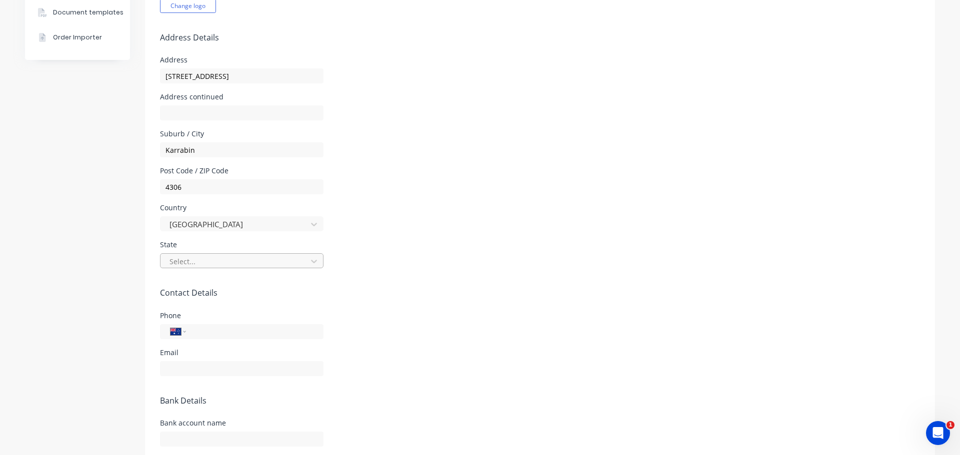
click at [256, 262] on div at bounding box center [234, 261] width 133 height 12
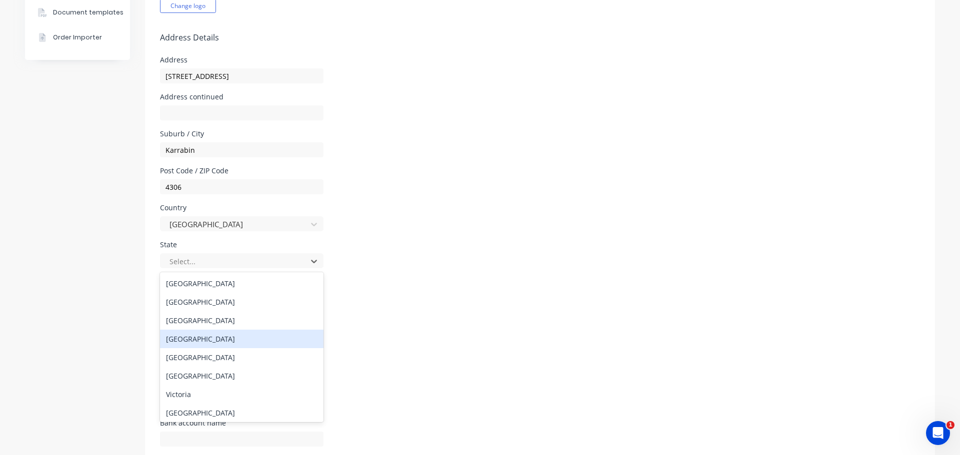
drag, startPoint x: 194, startPoint y: 338, endPoint x: 235, endPoint y: 304, distance: 54.0
click at [193, 338] on div "[GEOGRAPHIC_DATA]" at bounding box center [241, 339] width 163 height 18
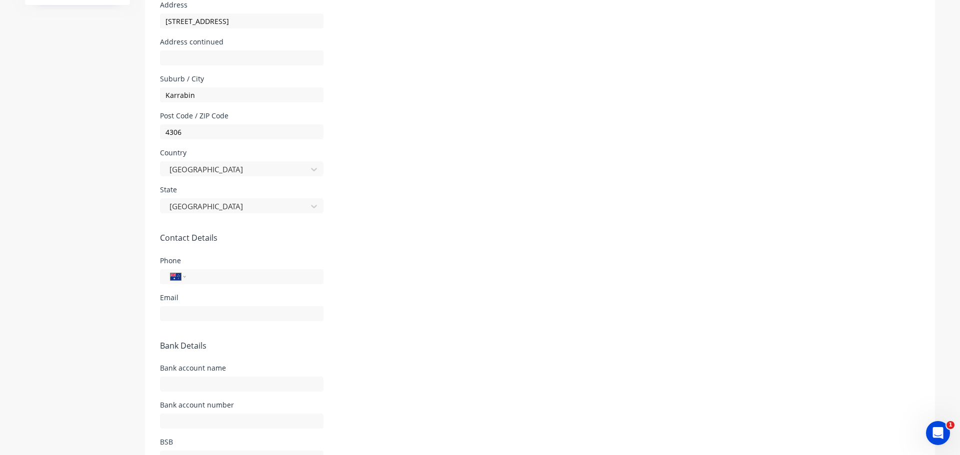
scroll to position [400, 0]
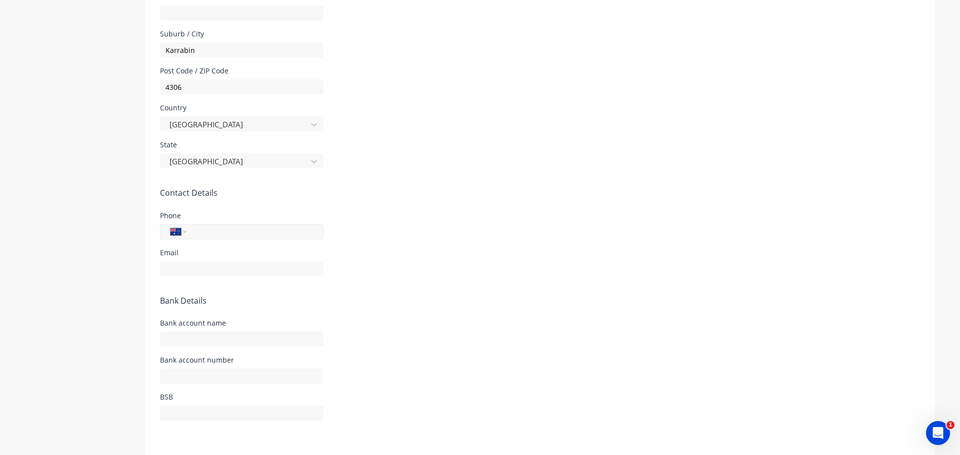
click at [198, 235] on input "tel" at bounding box center [253, 231] width 120 height 11
type input "0434 278 634"
type input "loganholme"
type input "[PERSON_NAME][EMAIL_ADDRESS][DOMAIN_NAME]"
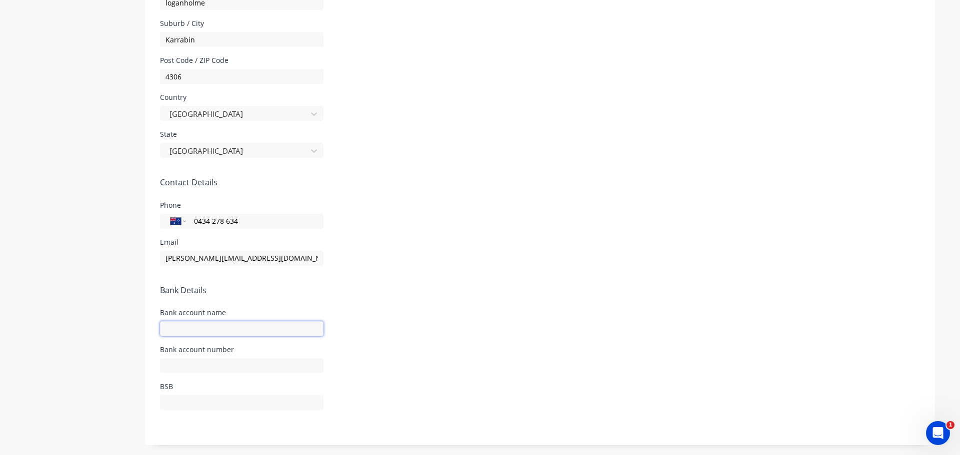
click at [208, 325] on input "text" at bounding box center [241, 328] width 163 height 15
type input "Lusty Tech Pty Ltd"
click at [206, 362] on input "text" at bounding box center [241, 365] width 163 height 15
type input "014227"
click at [242, 406] on input "text" at bounding box center [241, 402] width 163 height 15
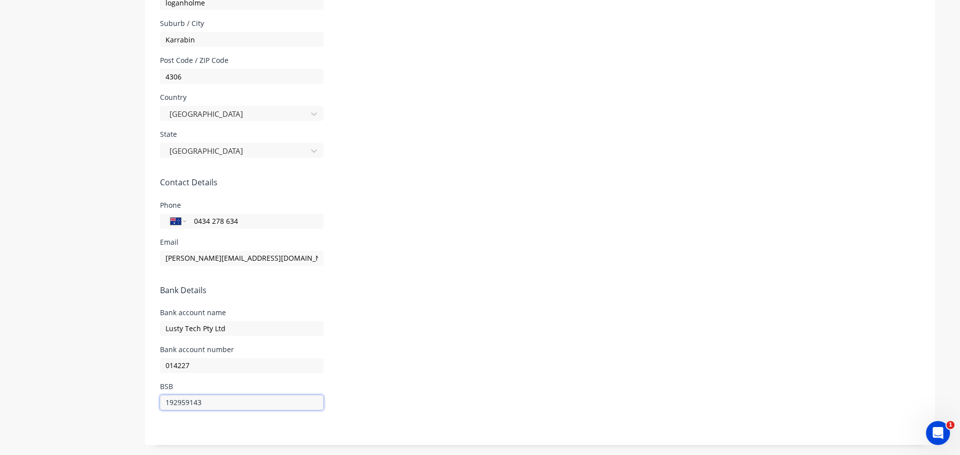
type input "192959143"
click at [554, 318] on div "Bank account name Lusty Tech Pty Ltd" at bounding box center [540, 322] width 760 height 27
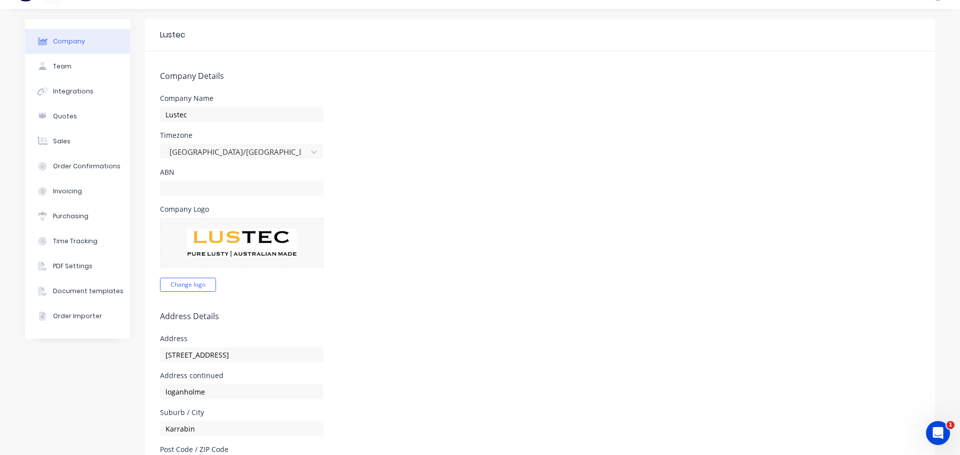
scroll to position [0, 0]
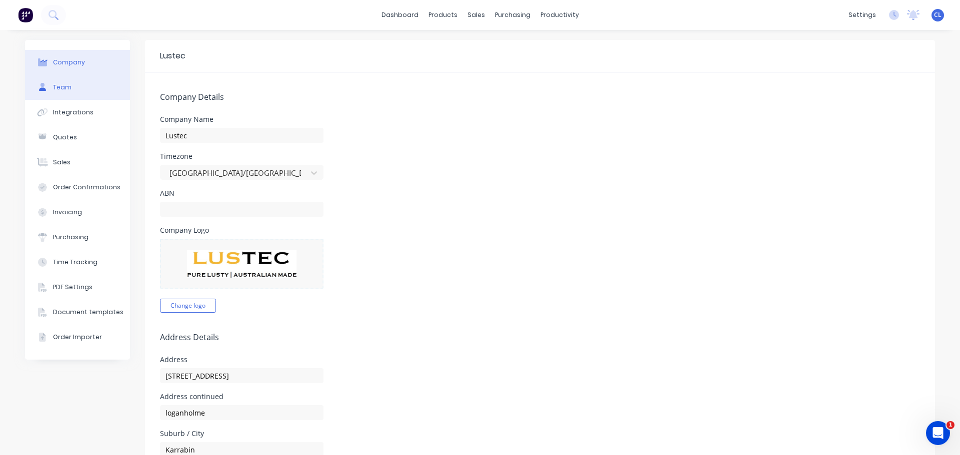
click at [60, 84] on div "Team" at bounding box center [62, 87] width 18 height 9
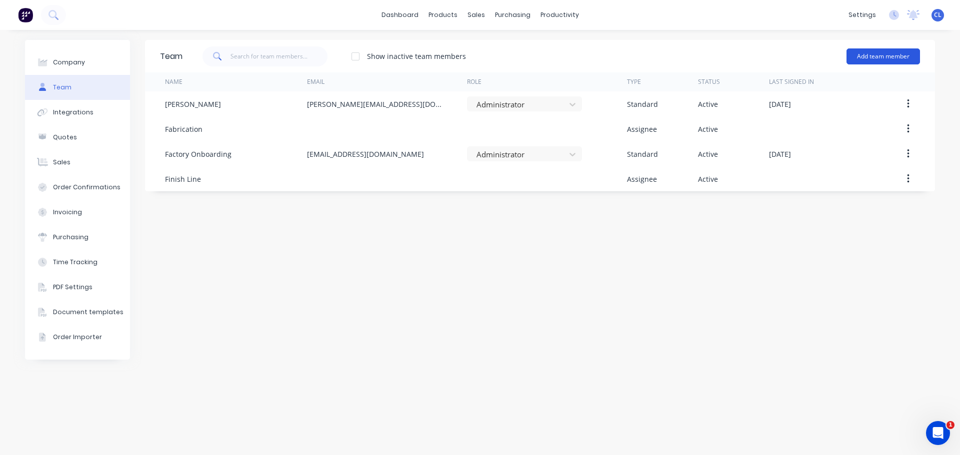
click at [885, 53] on button "Add team member" at bounding box center [882, 56] width 73 height 16
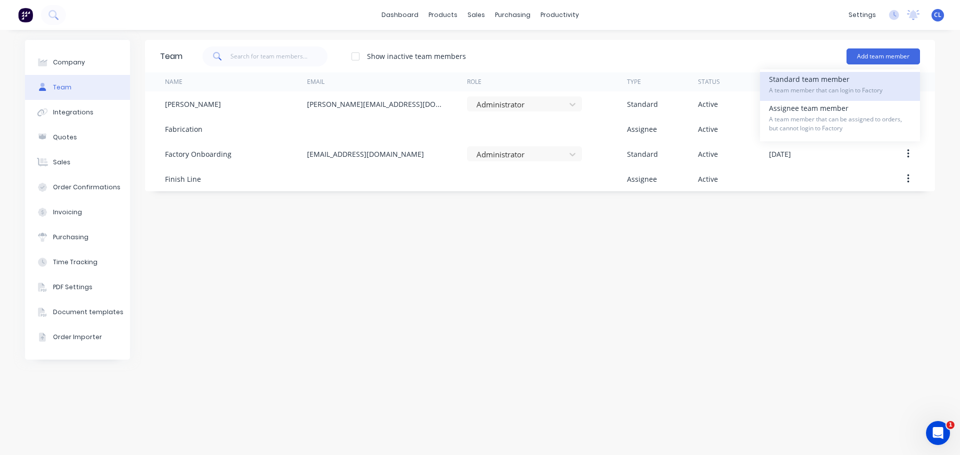
click at [821, 82] on div "Standard team member A team member that can login to Factory" at bounding box center [840, 86] width 142 height 29
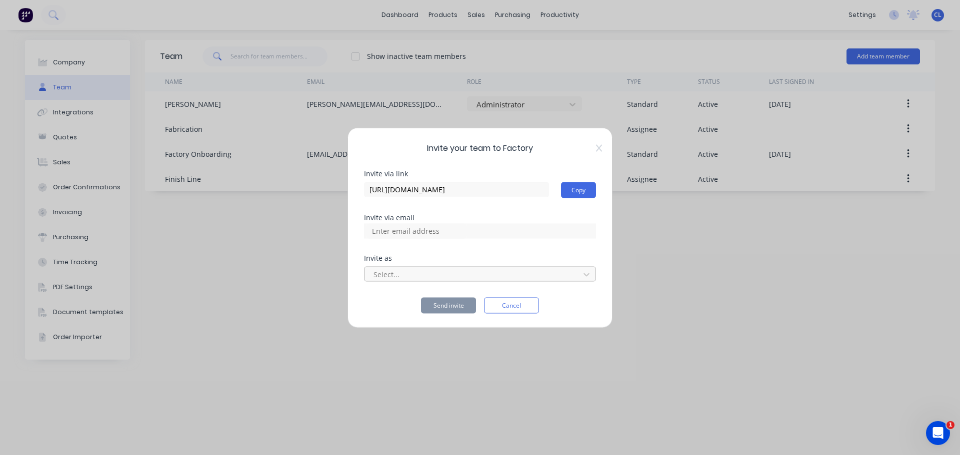
click at [404, 275] on div at bounding box center [473, 274] width 202 height 12
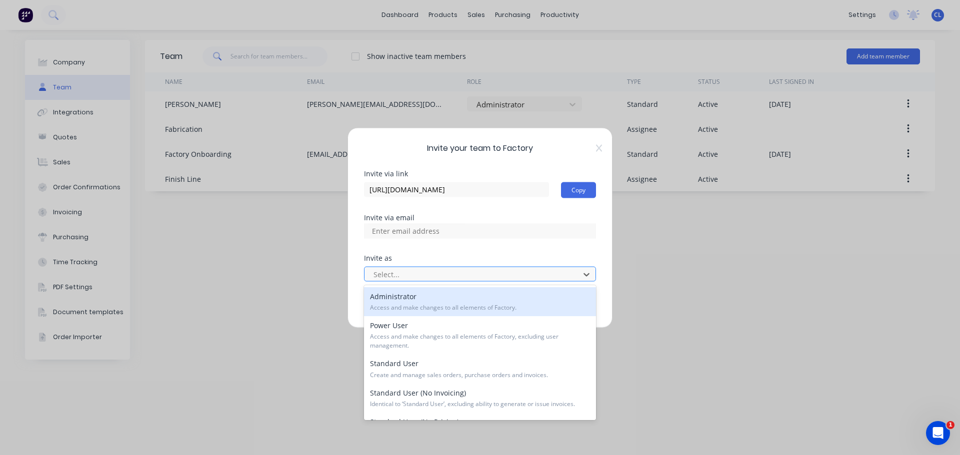
click at [404, 275] on div at bounding box center [473, 274] width 202 height 12
click at [402, 300] on div "Administrator Access and make changes to all elements of Factory." at bounding box center [480, 301] width 232 height 29
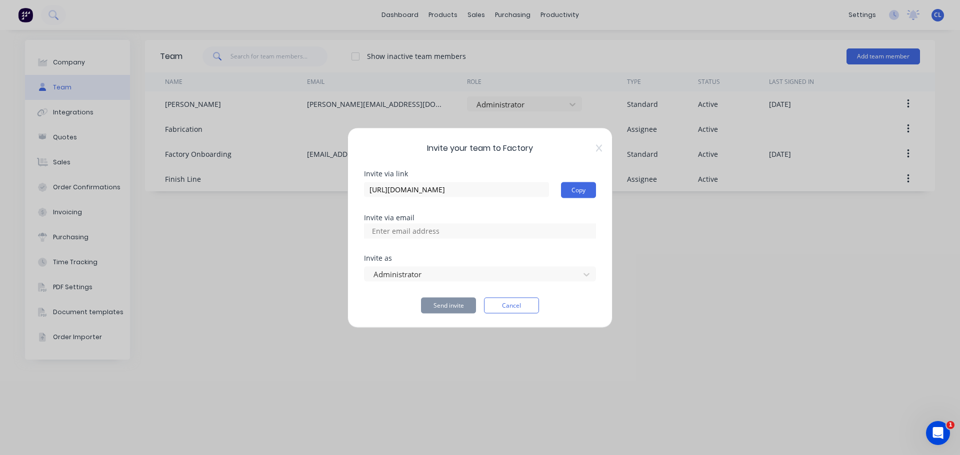
click at [402, 232] on input at bounding box center [416, 230] width 100 height 15
type input "[EMAIL_ADDRESS][DOMAIN_NAME]"
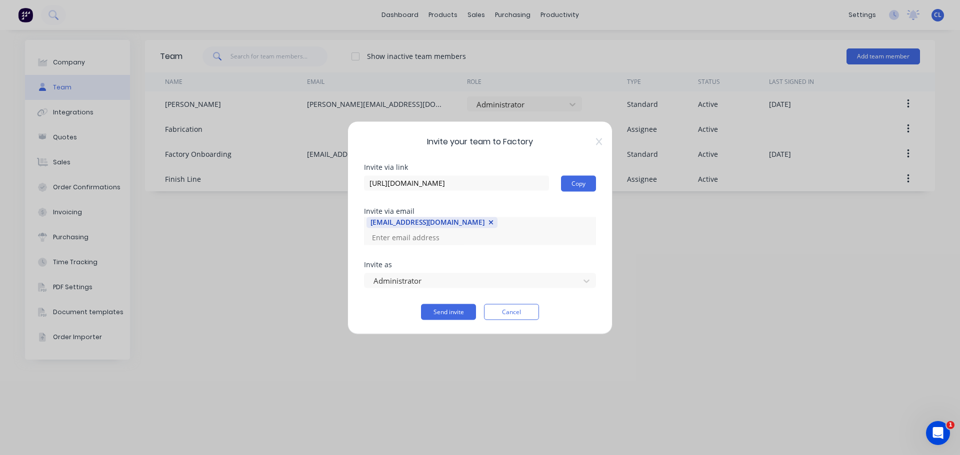
click at [578, 261] on div "Invite as" at bounding box center [480, 264] width 232 height 7
type input "[EMAIL_ADDRESS][DOMAIN_NAME]"
click at [556, 252] on div "Invite via link [URL][DOMAIN_NAME] Copy Invite via email [EMAIL_ADDRESS][DOMAIN…" at bounding box center [480, 241] width 232 height 156
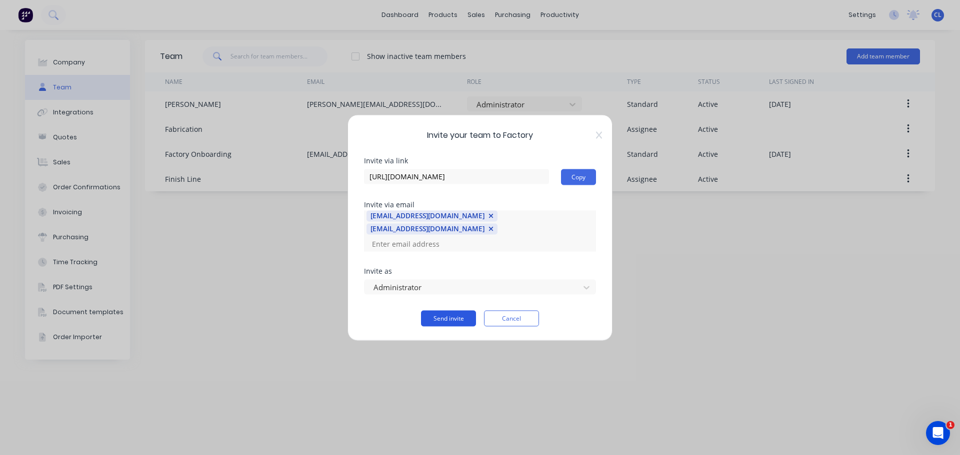
click at [451, 310] on button "Send invite" at bounding box center [448, 318] width 55 height 16
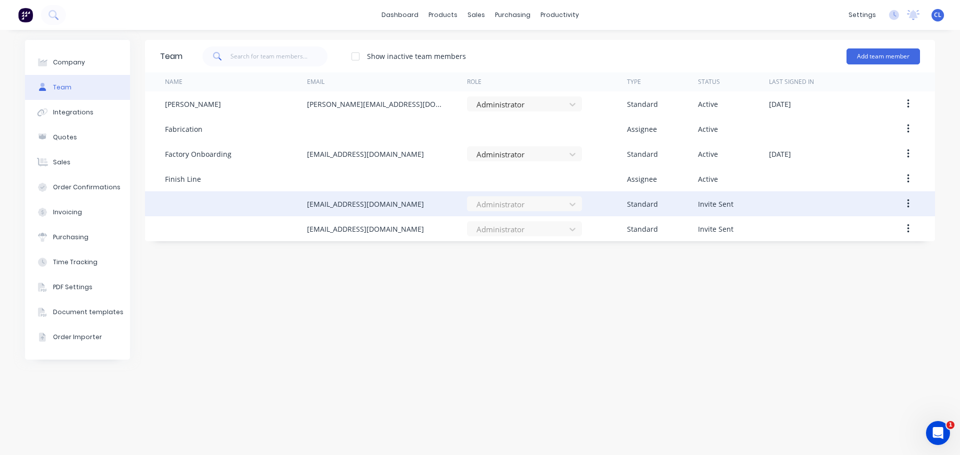
click at [212, 207] on div at bounding box center [236, 203] width 142 height 25
click at [210, 207] on div at bounding box center [236, 203] width 142 height 25
click at [910, 202] on button "button" at bounding box center [907, 204] width 23 height 18
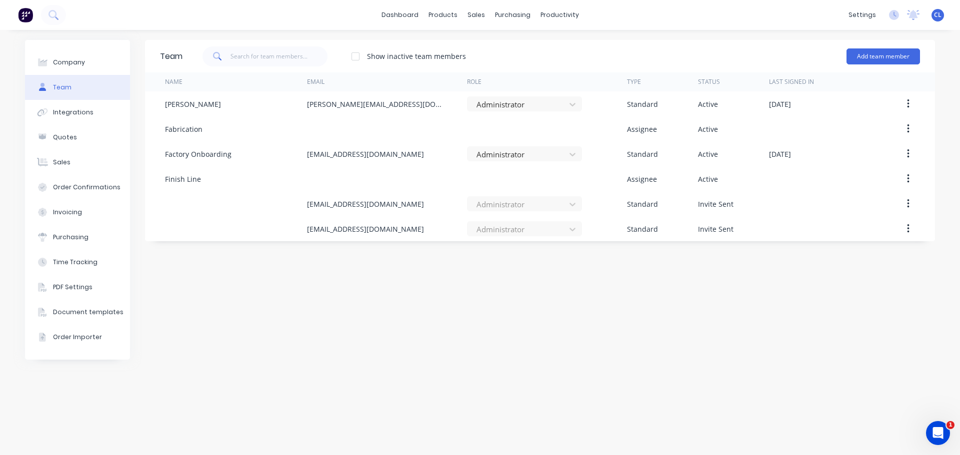
click at [708, 289] on div "Team Show inactive team members Add team member Name Email Role Type Status Las…" at bounding box center [540, 242] width 790 height 405
